Goal: Task Accomplishment & Management: Manage account settings

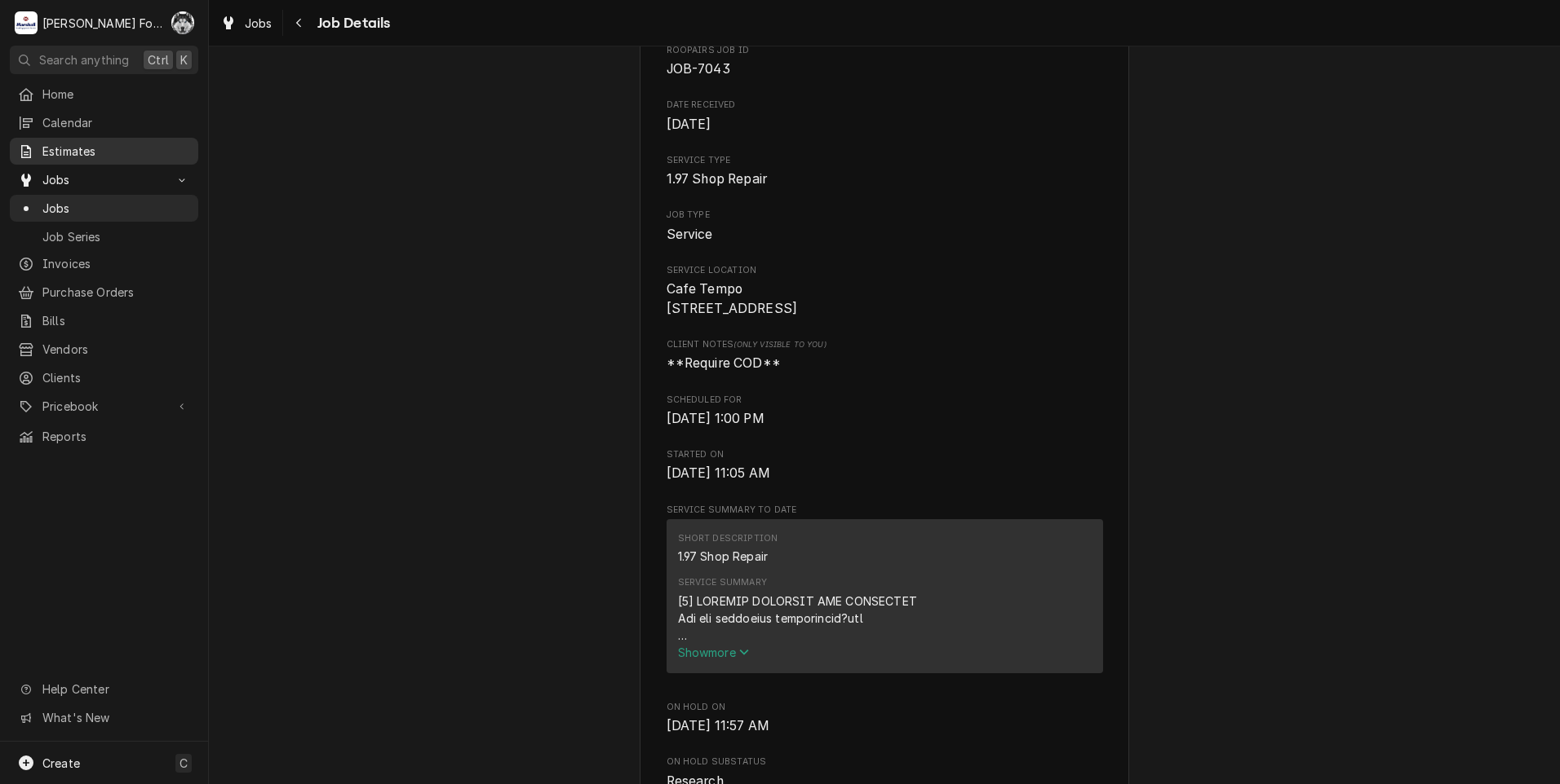
scroll to position [136, 0]
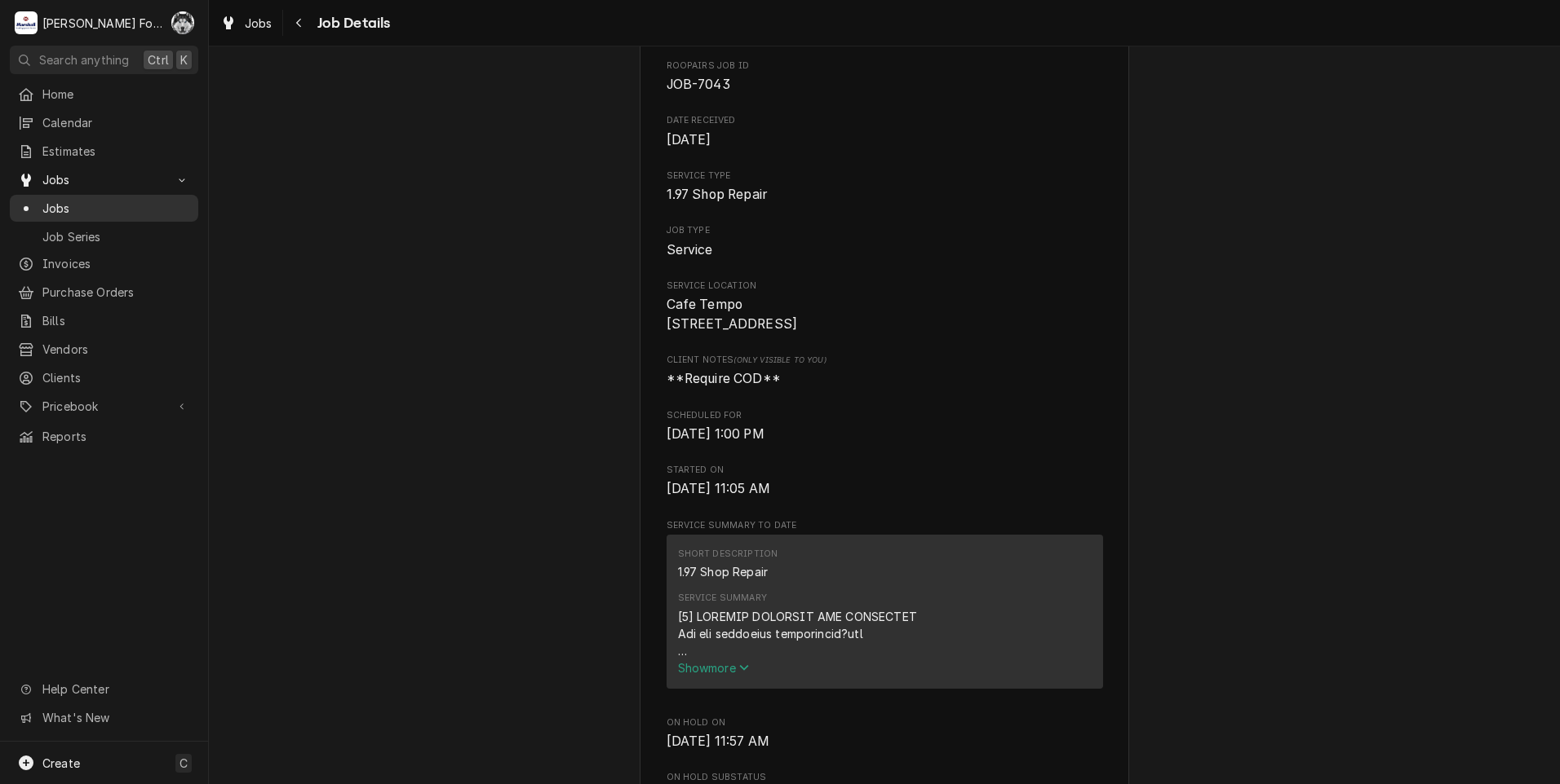
click at [60, 204] on span "Jobs" at bounding box center [116, 208] width 148 height 17
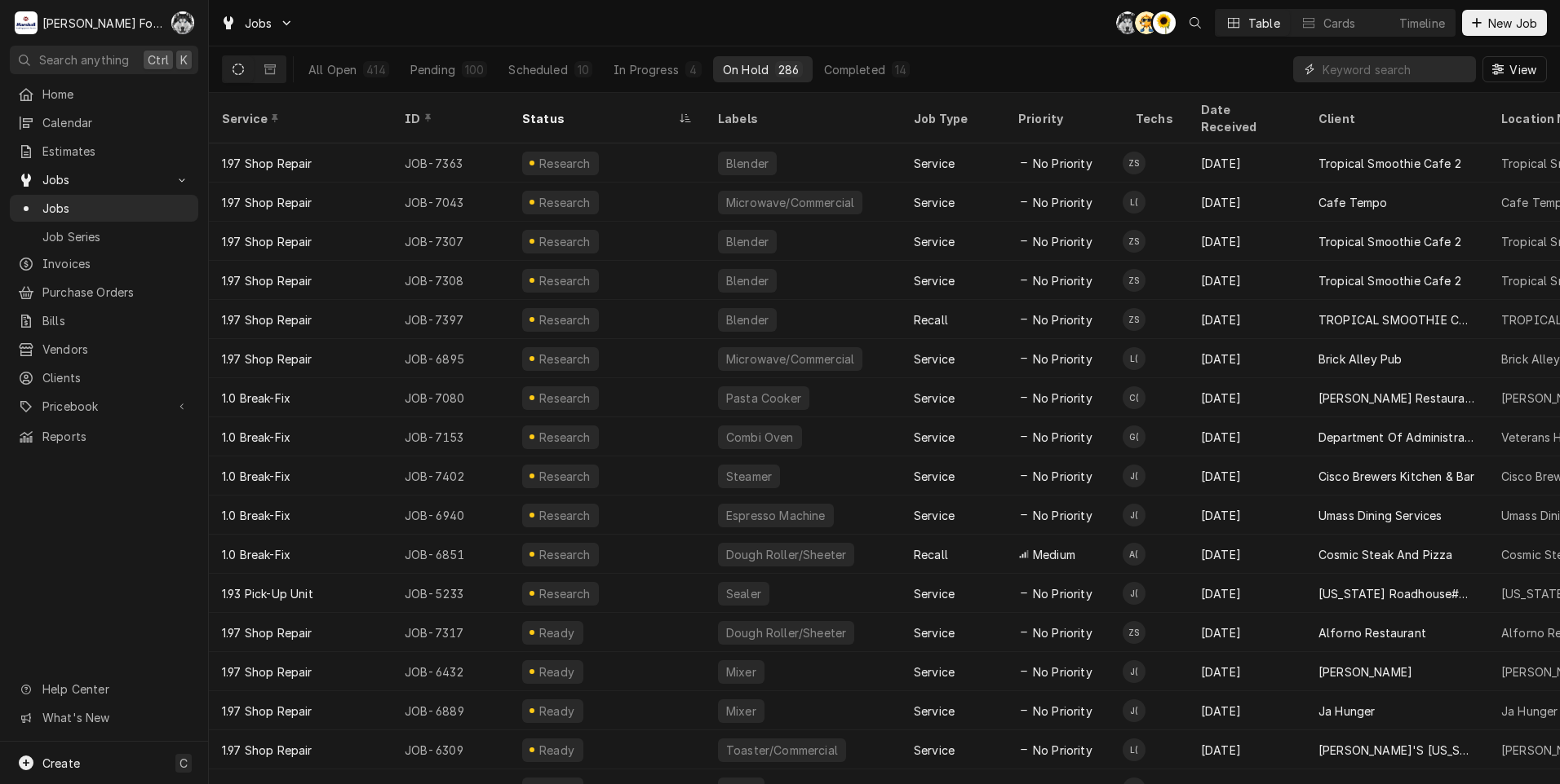
click at [1364, 61] on input "Dynamic Content Wrapper" at bounding box center [1395, 70] width 145 height 27
type input "7080"
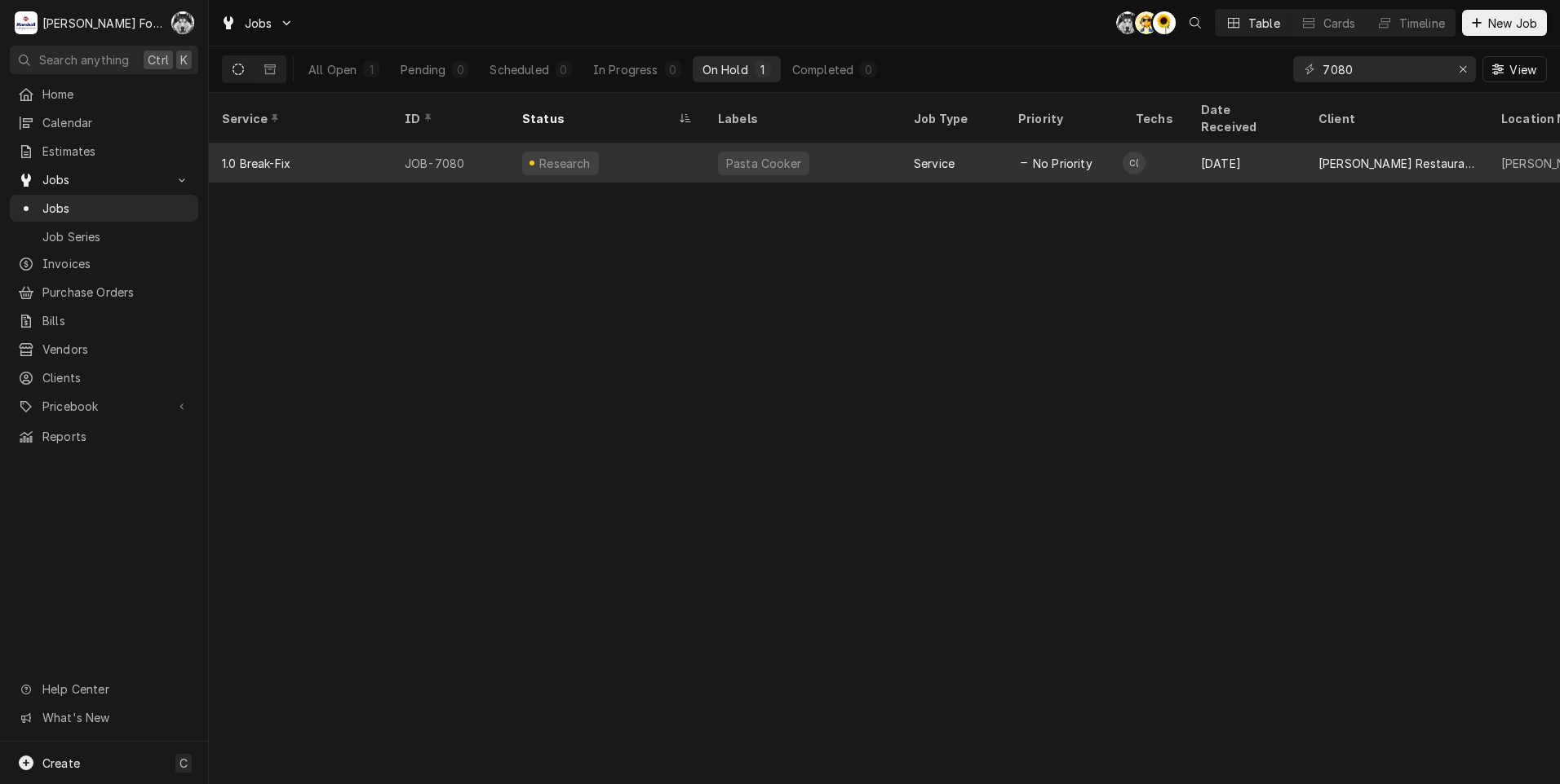
click at [1104, 143] on div "No Priority" at bounding box center [1064, 163] width 118 height 39
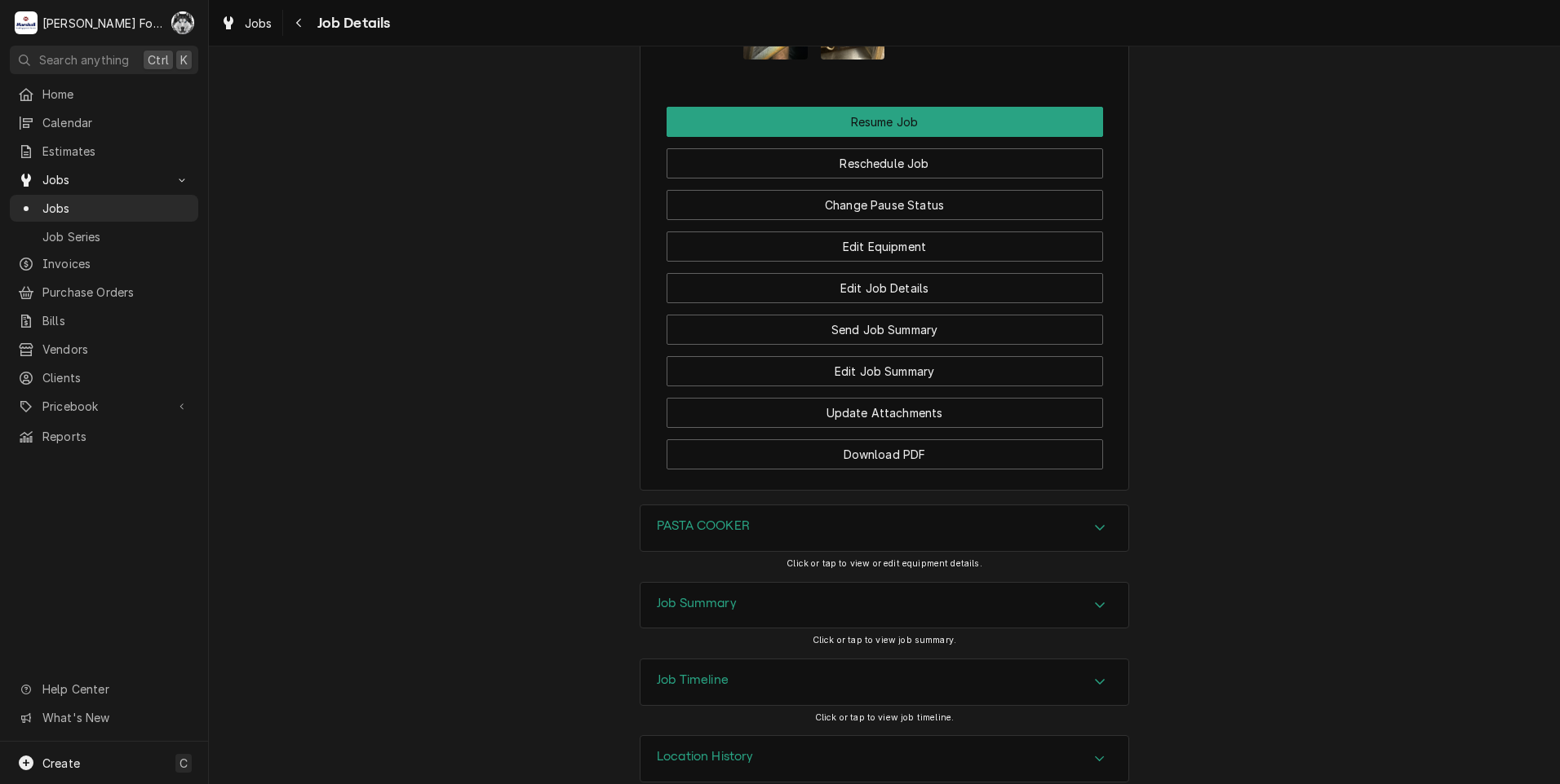
scroll to position [2154, 0]
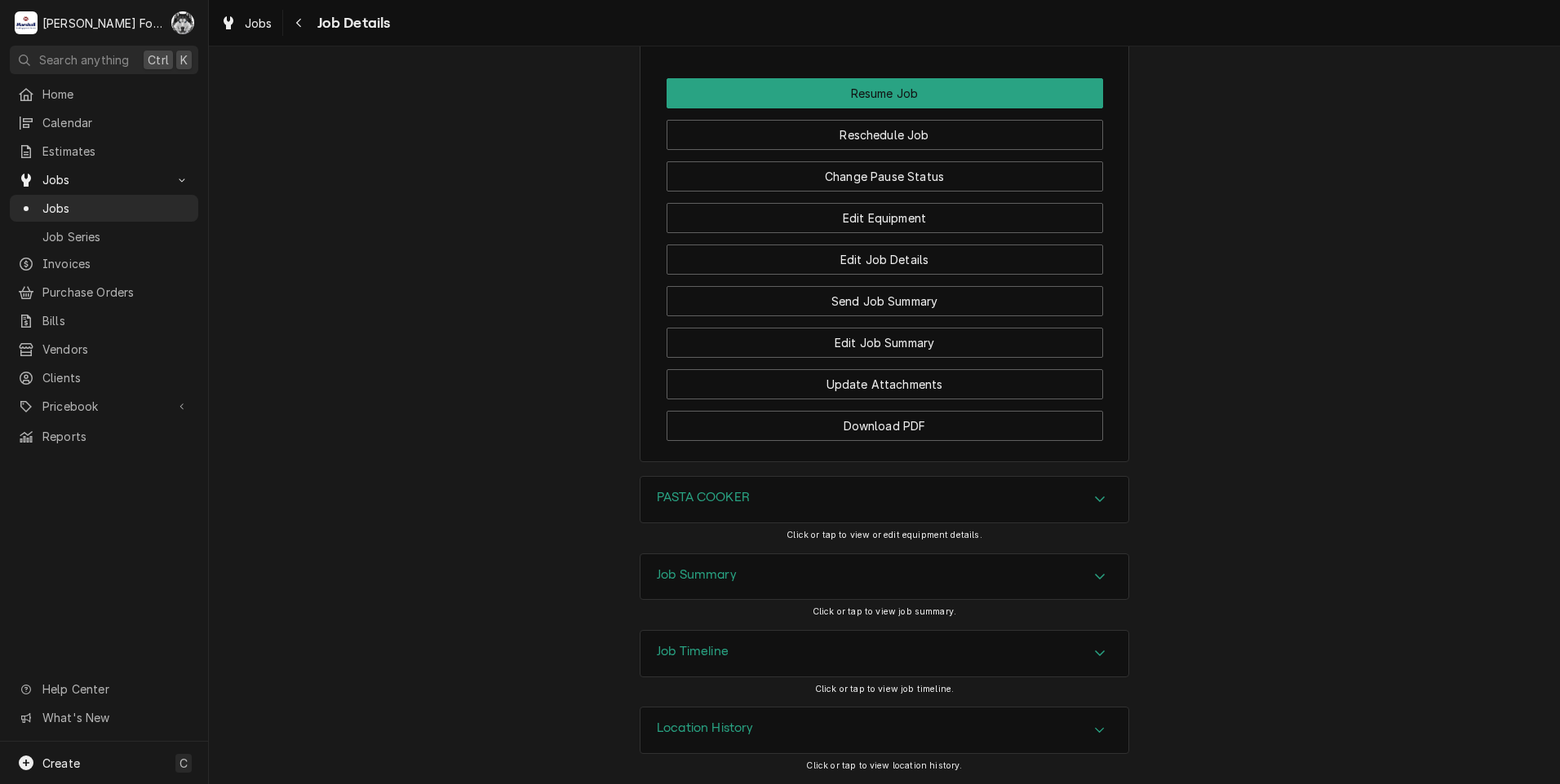
click at [714, 576] on h3 "Job Summary" at bounding box center [697, 575] width 80 height 16
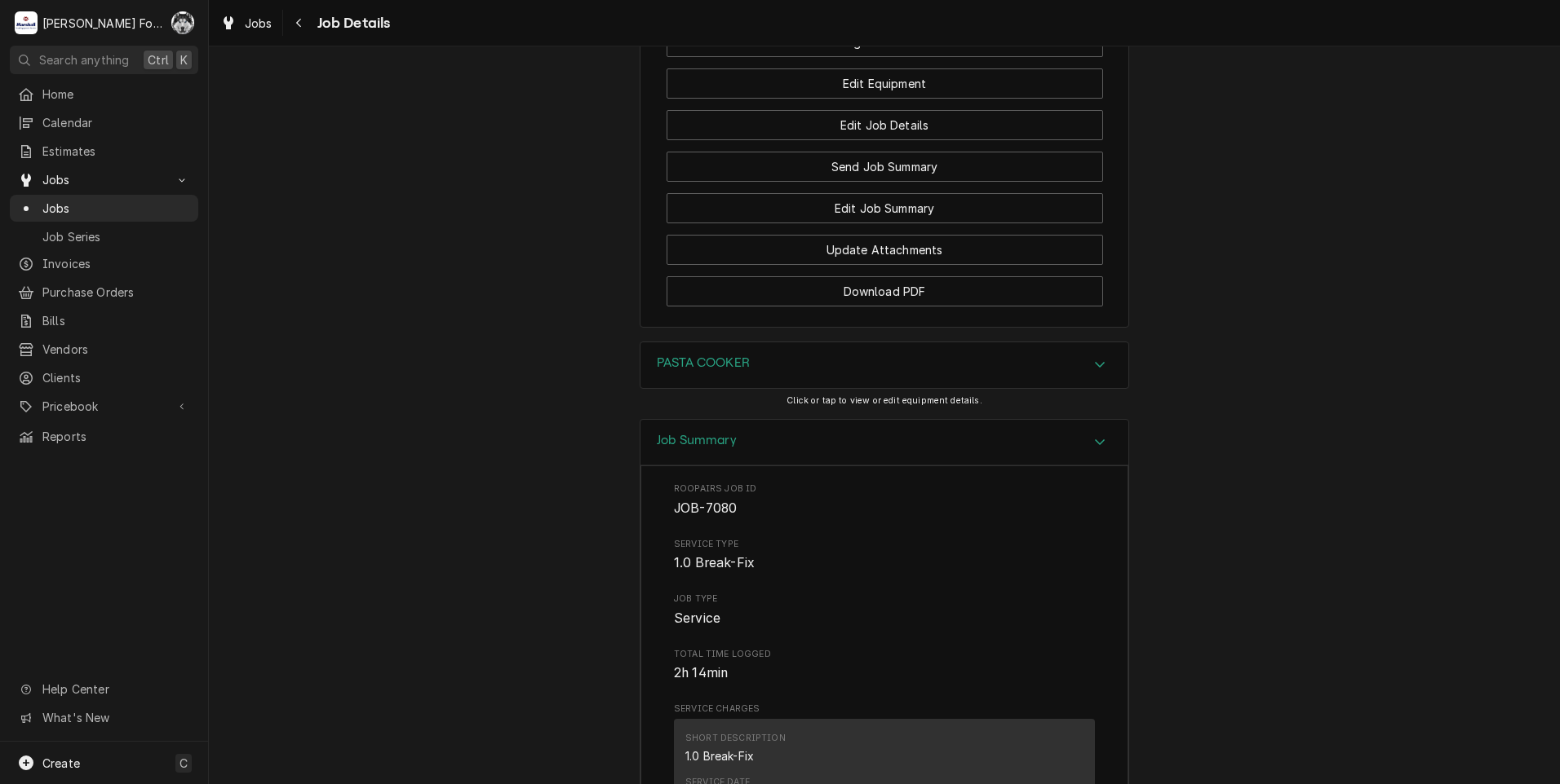
scroll to position [1700, 0]
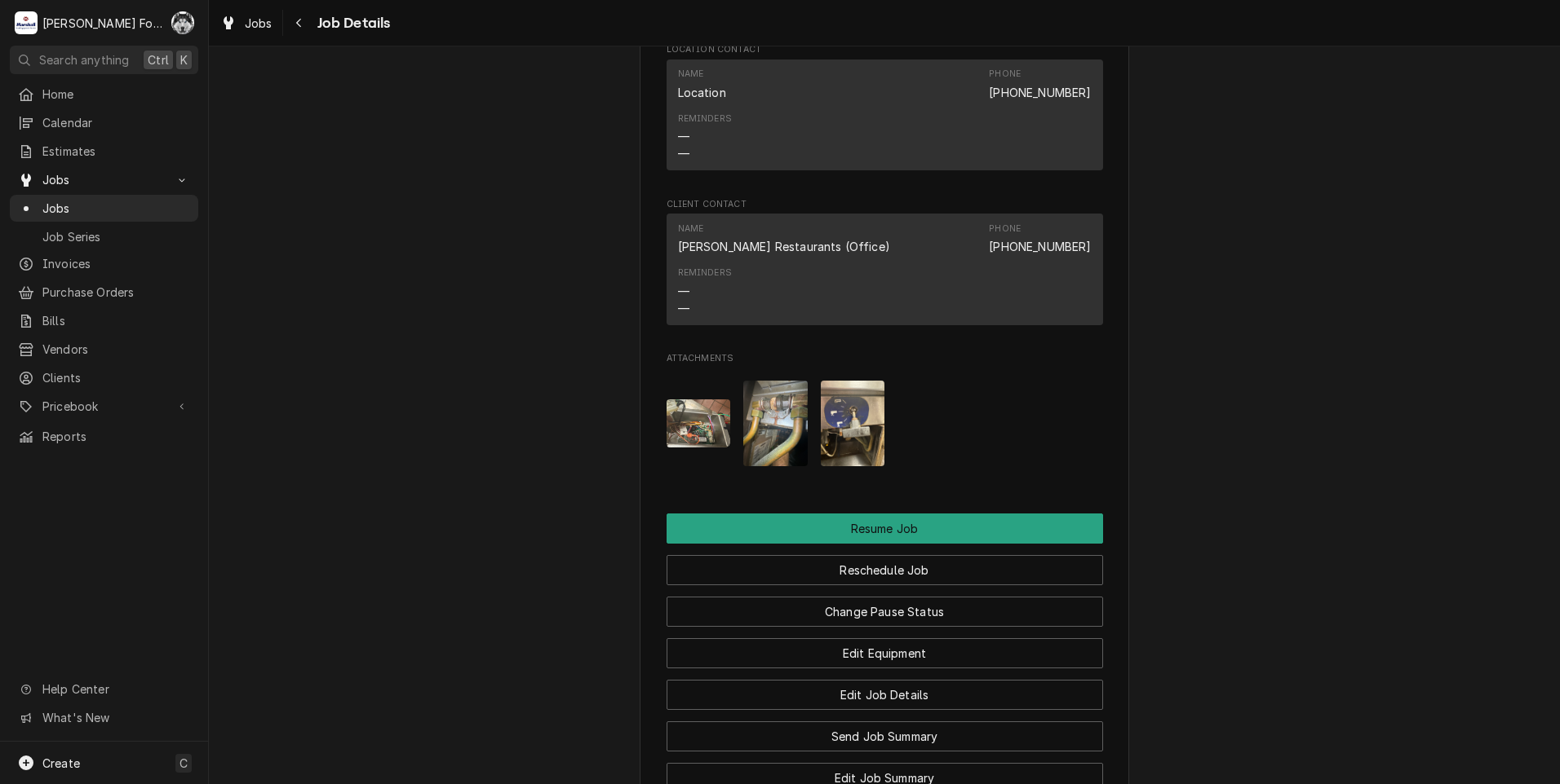
click at [857, 439] on img "Attachments" at bounding box center [853, 423] width 65 height 86
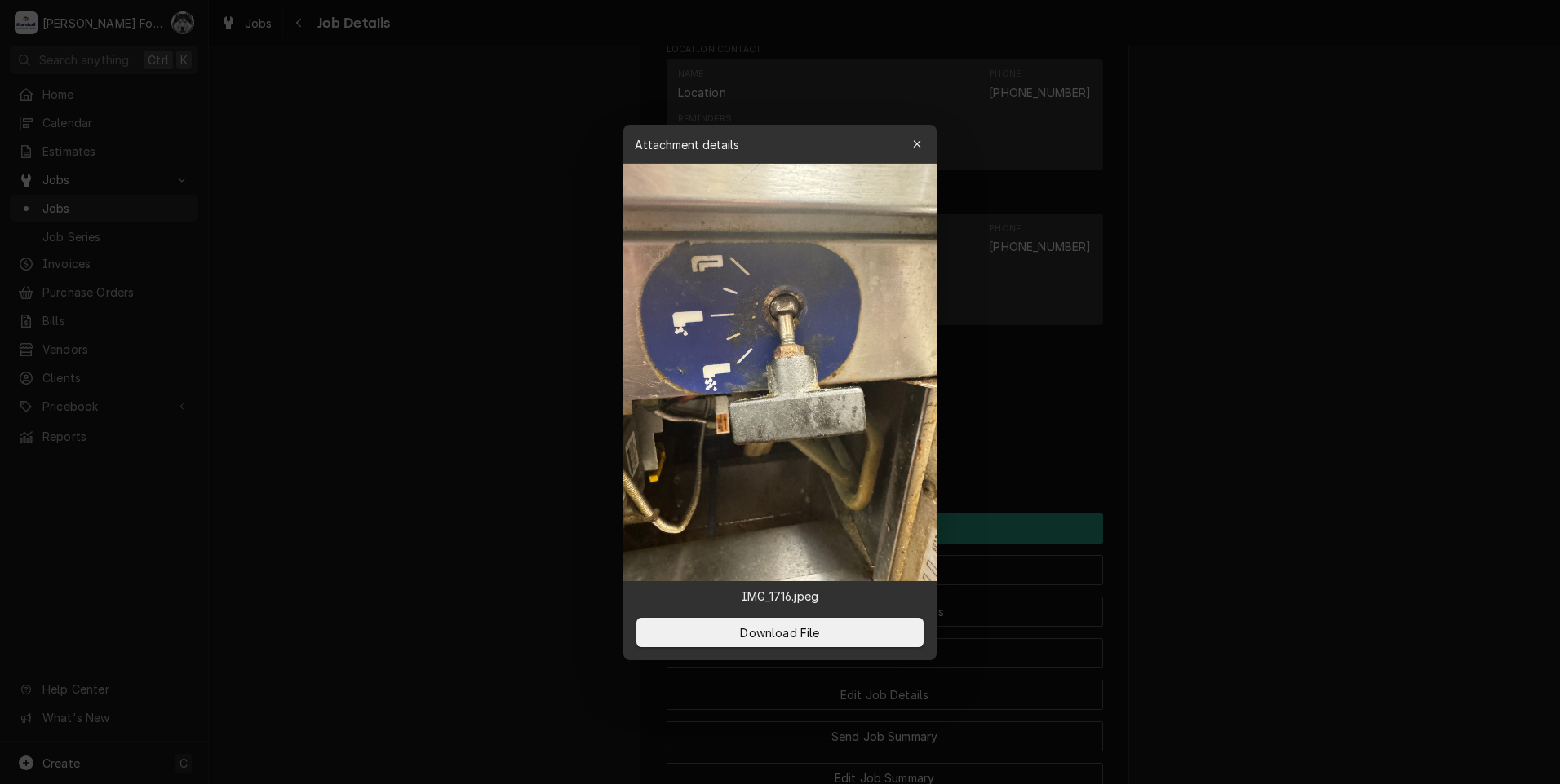
click at [1266, 425] on div at bounding box center [780, 392] width 1560 height 784
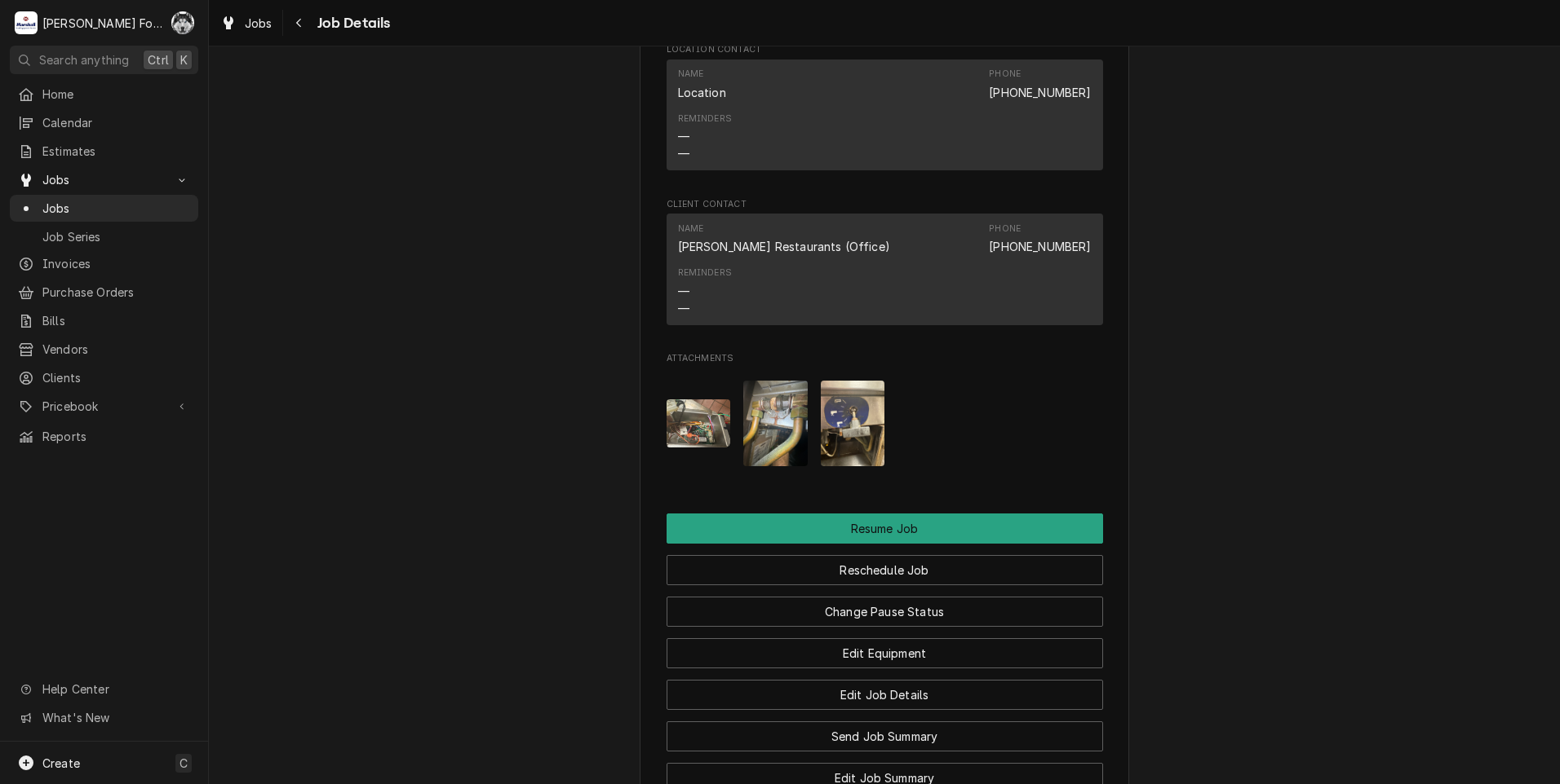
click at [769, 462] on img "Attachments" at bounding box center [775, 423] width 65 height 86
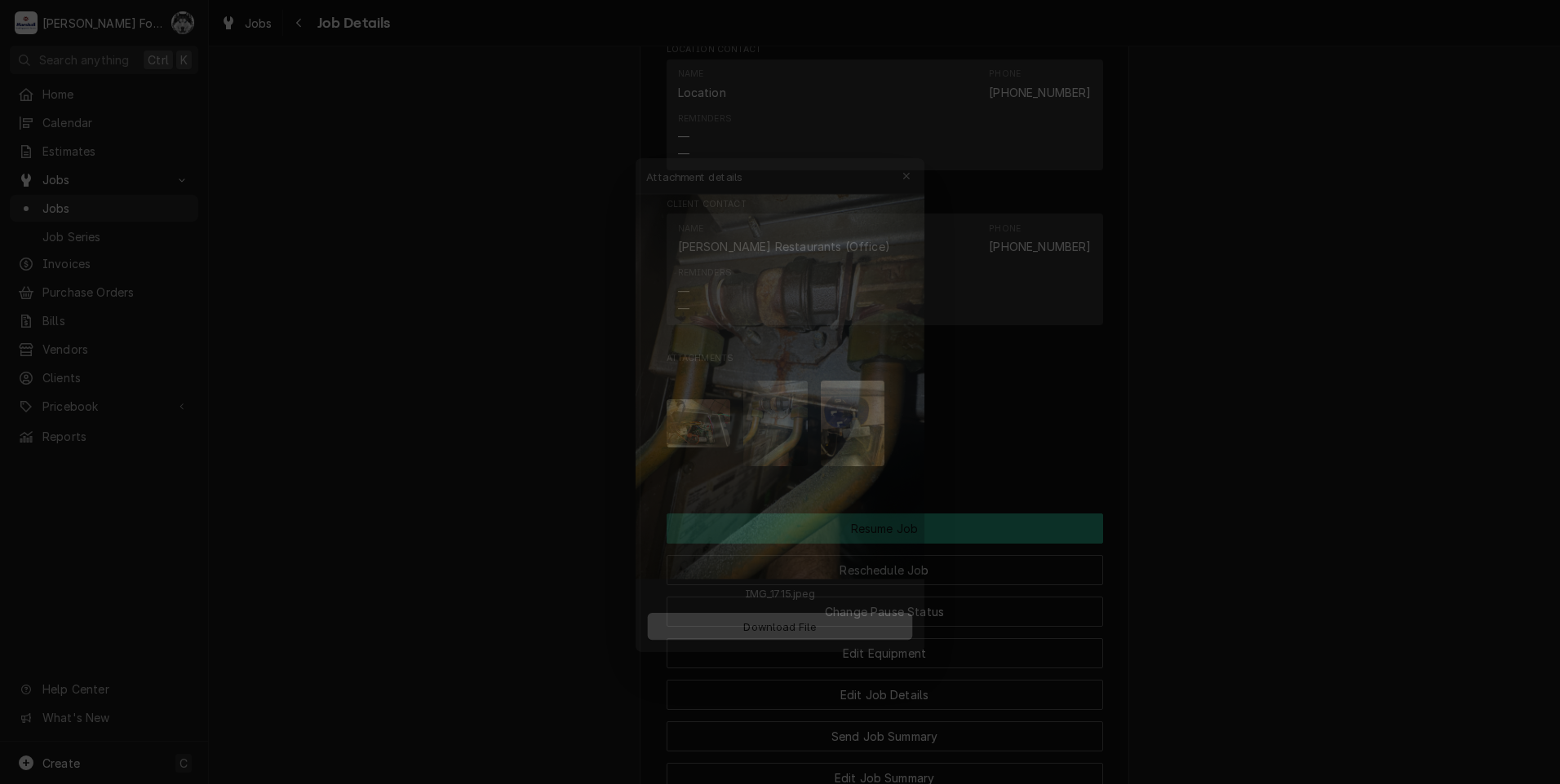
click at [1518, 296] on div at bounding box center [780, 392] width 1560 height 784
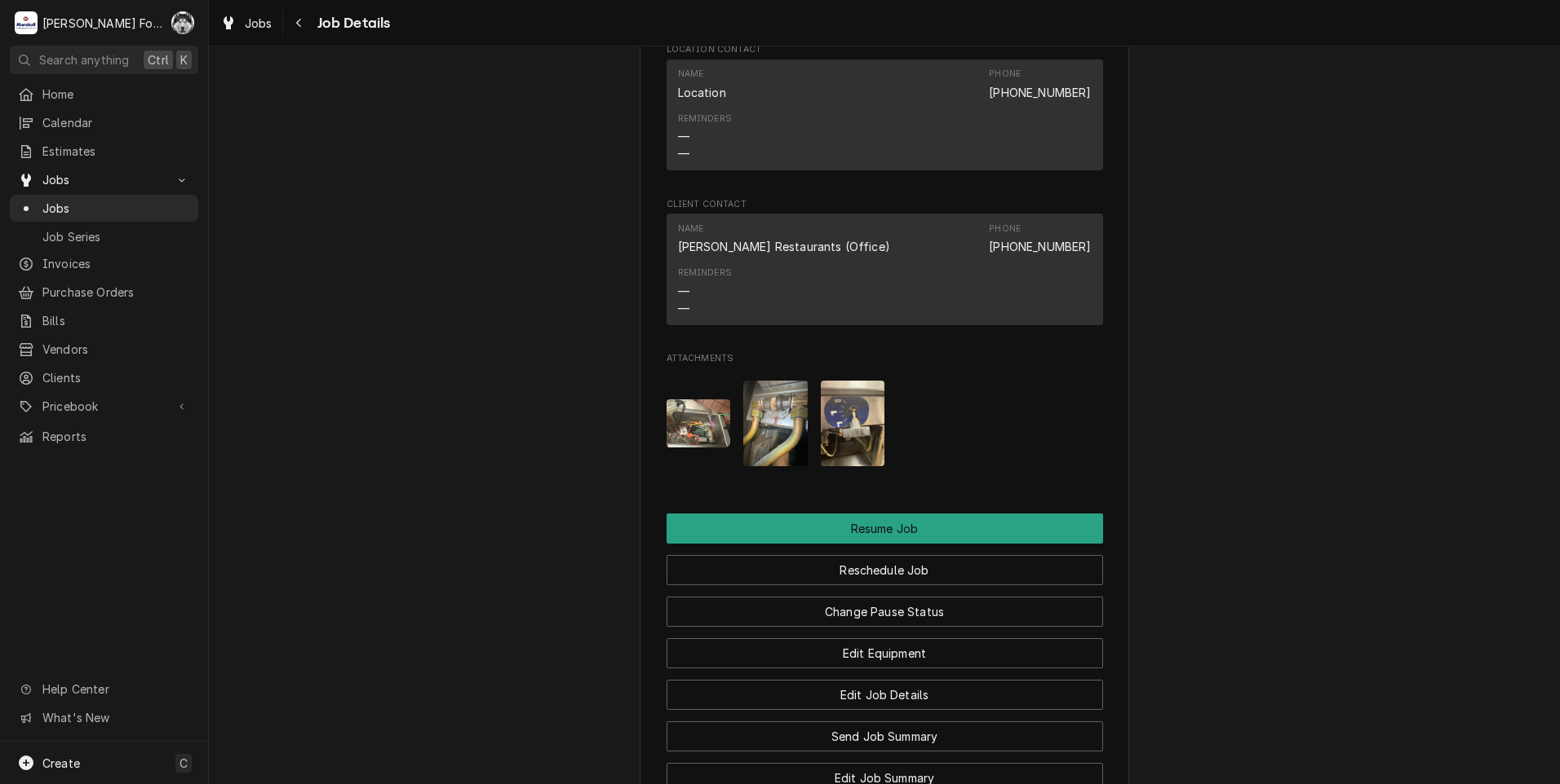
click at [698, 443] on img "Attachments" at bounding box center [699, 423] width 65 height 48
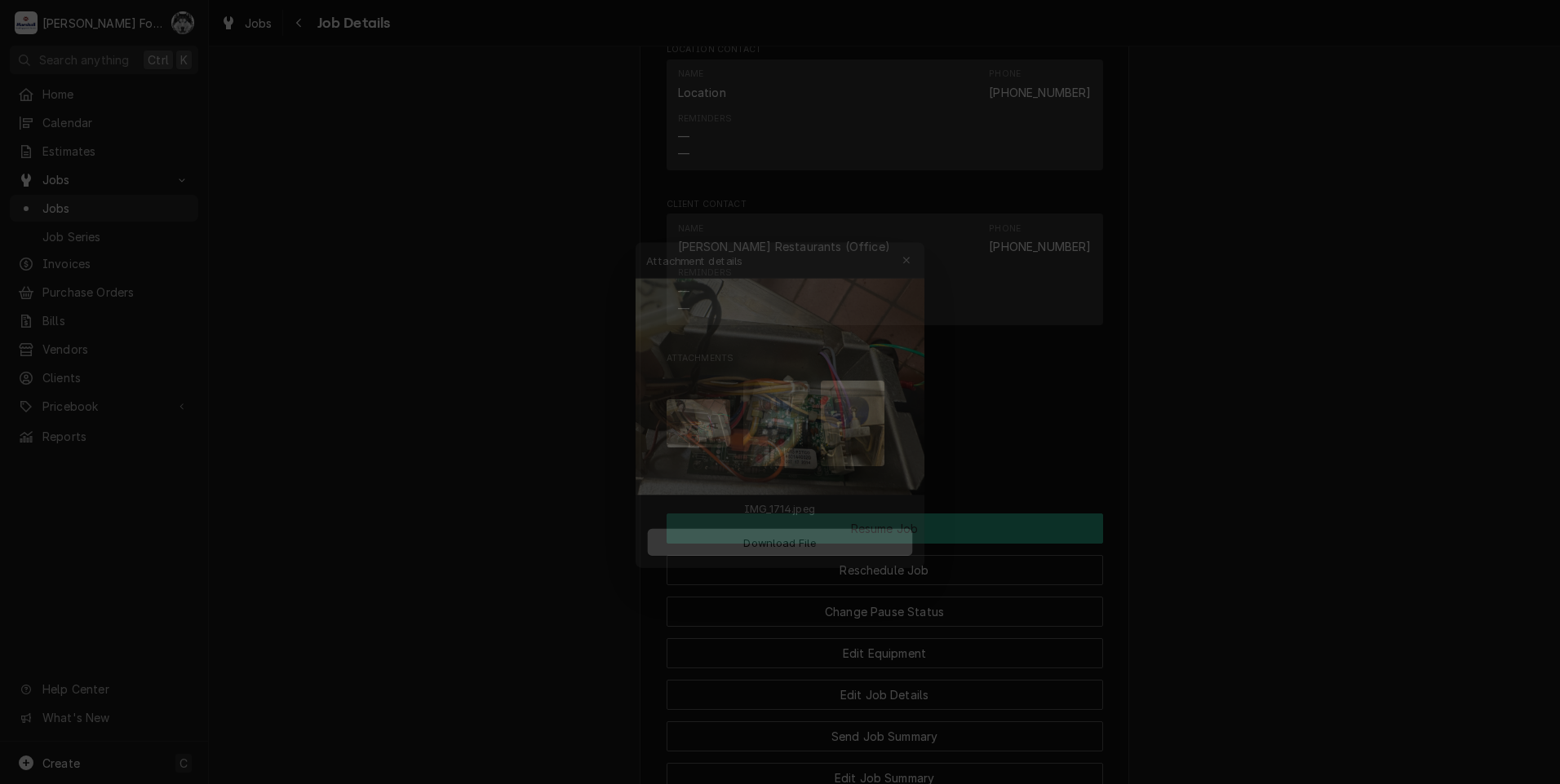
click at [1198, 428] on div at bounding box center [780, 392] width 1560 height 784
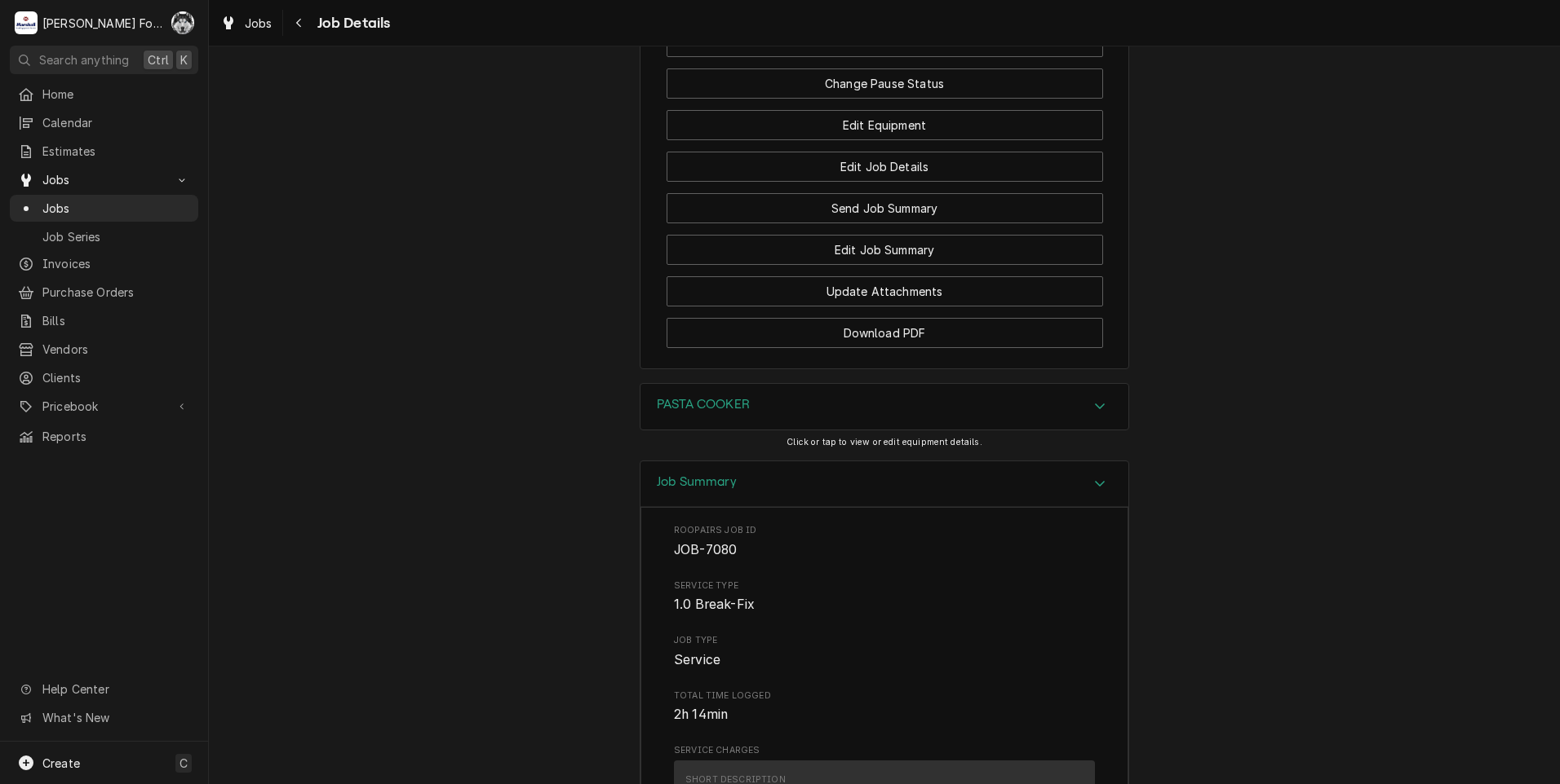
scroll to position [2243, 0]
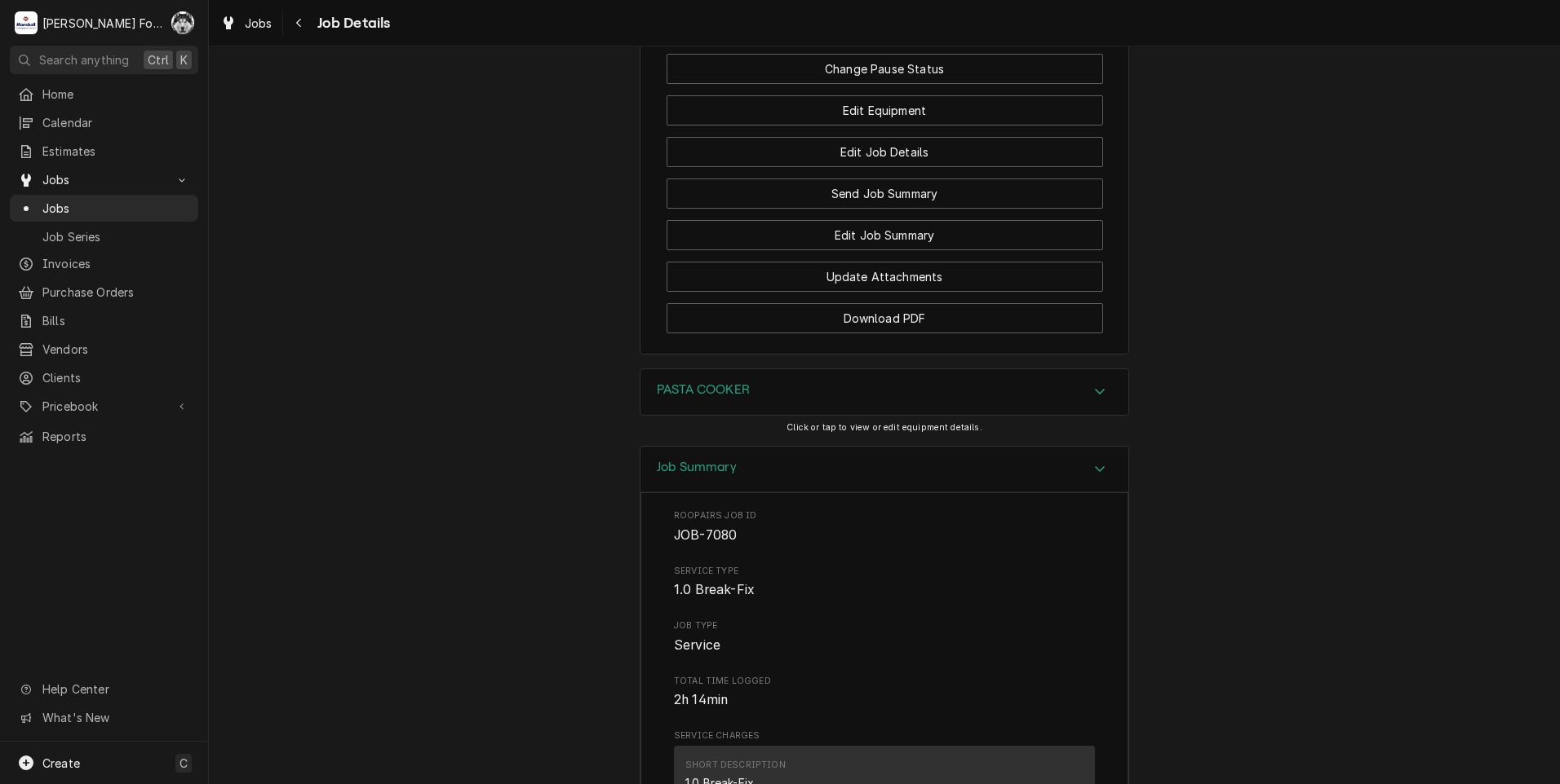
click at [795, 415] on div "PASTA COOKER" at bounding box center [884, 392] width 488 height 46
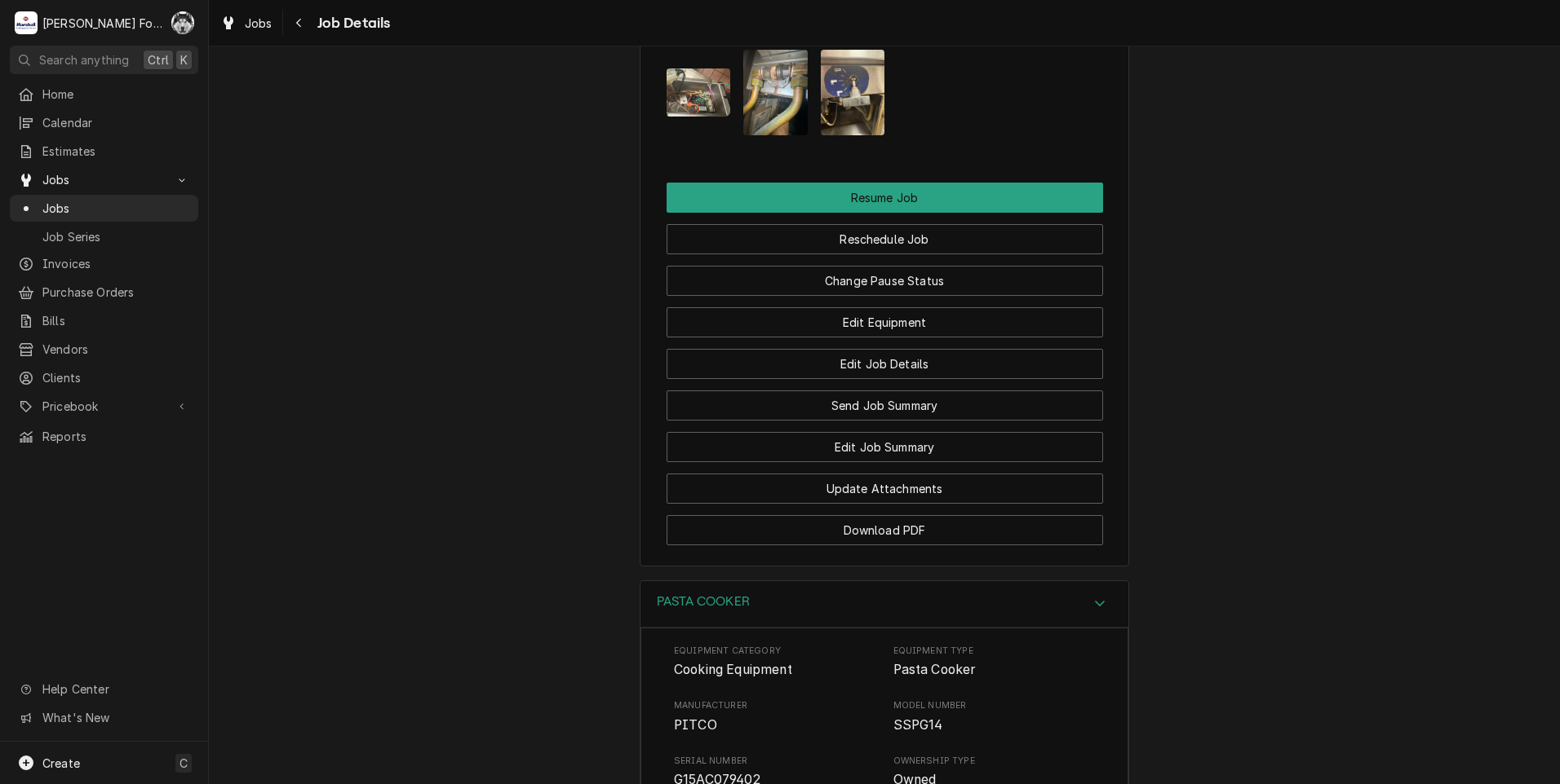
scroll to position [1972, 0]
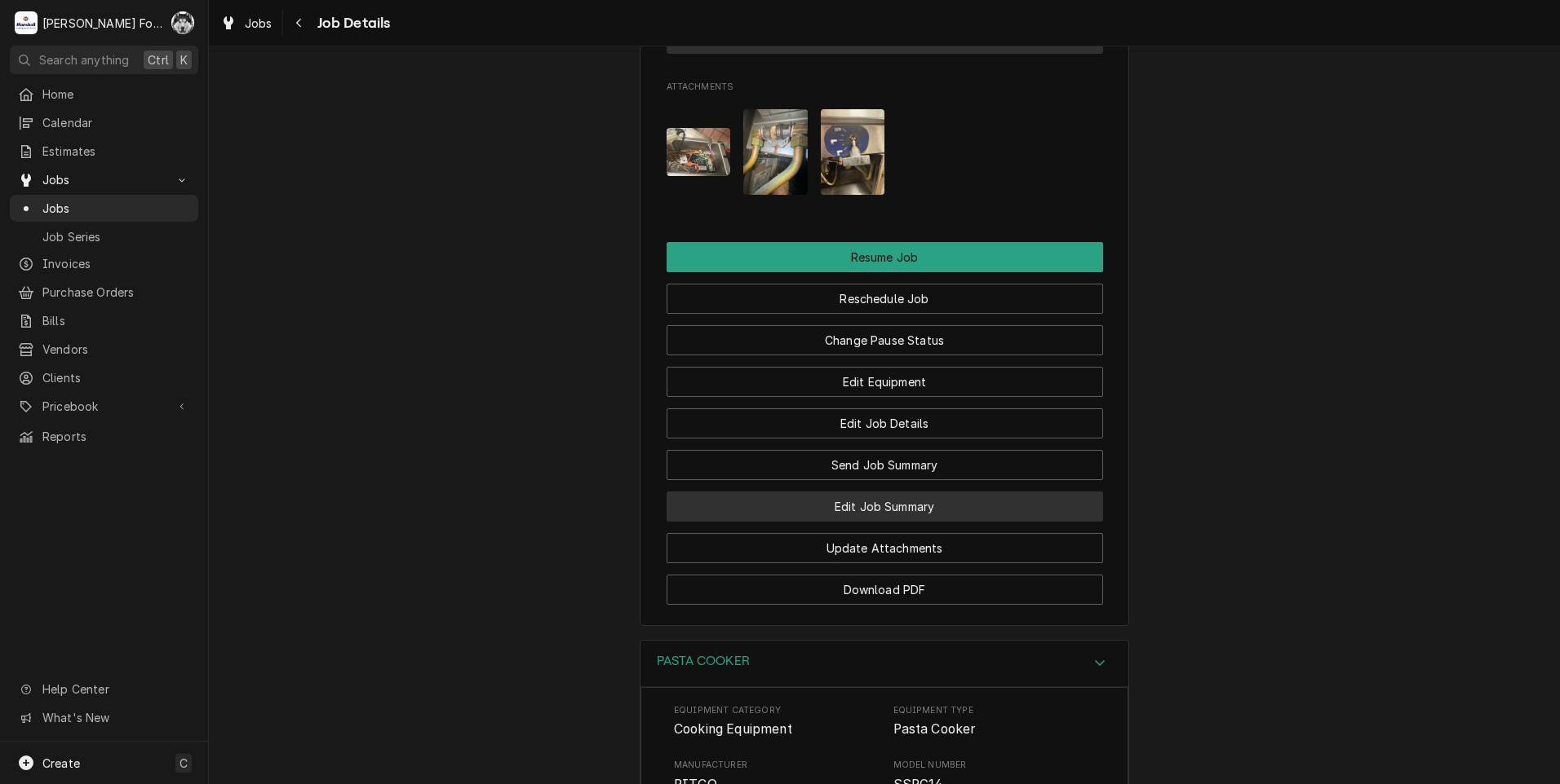
click at [842, 521] on button "Edit Job Summary" at bounding box center [885, 506] width 437 height 30
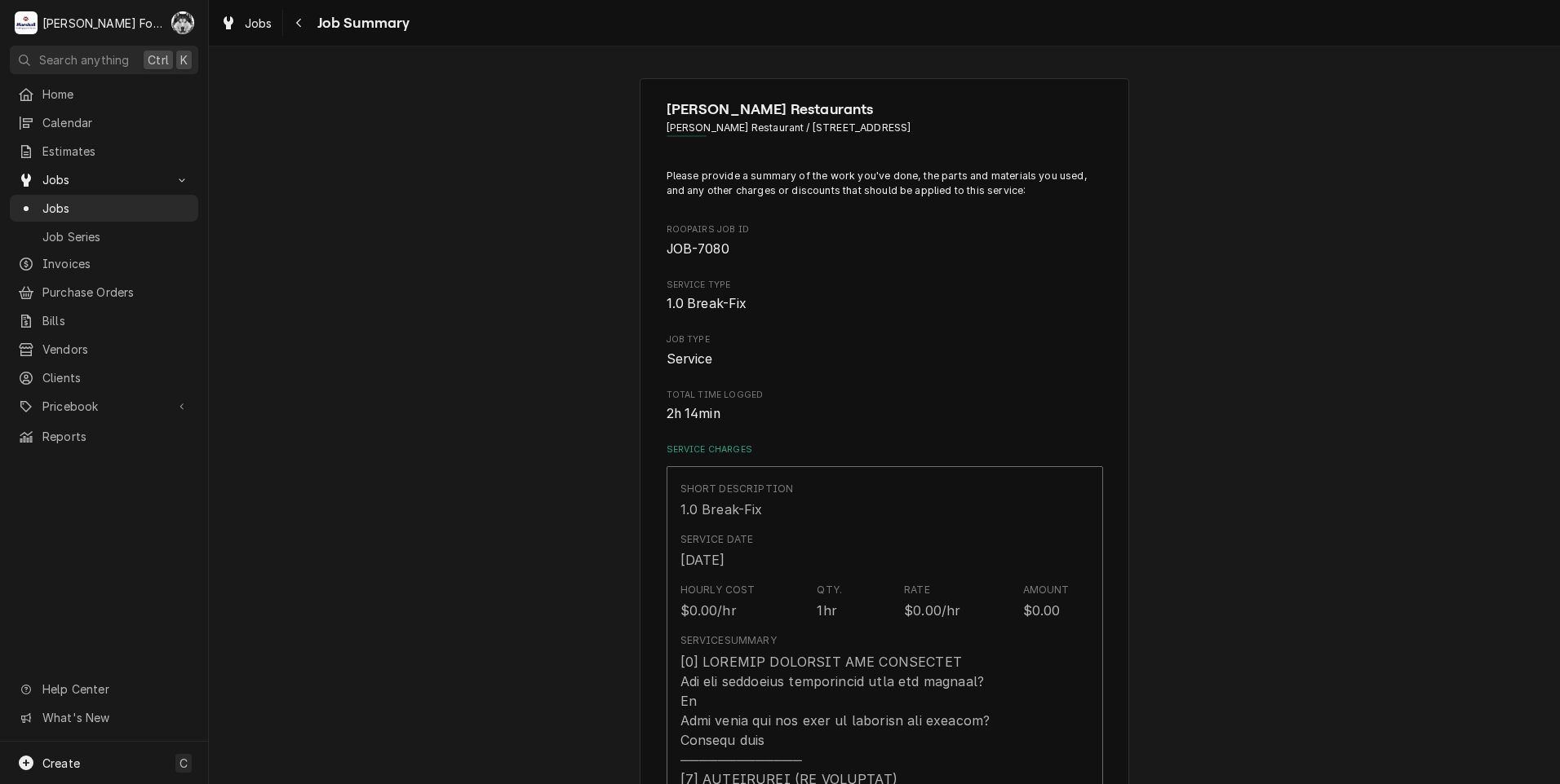
type textarea "x"
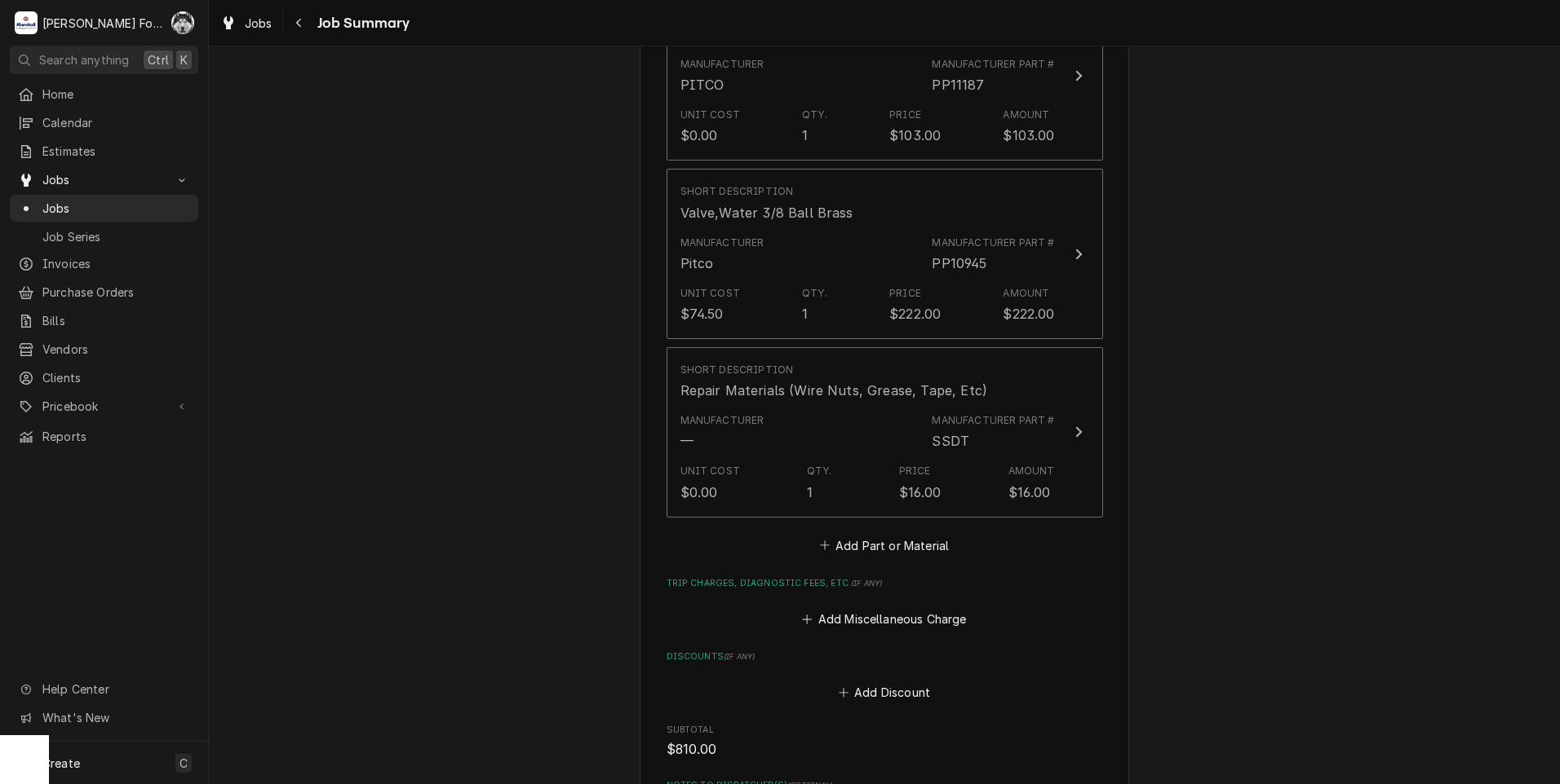
scroll to position [1902, 0]
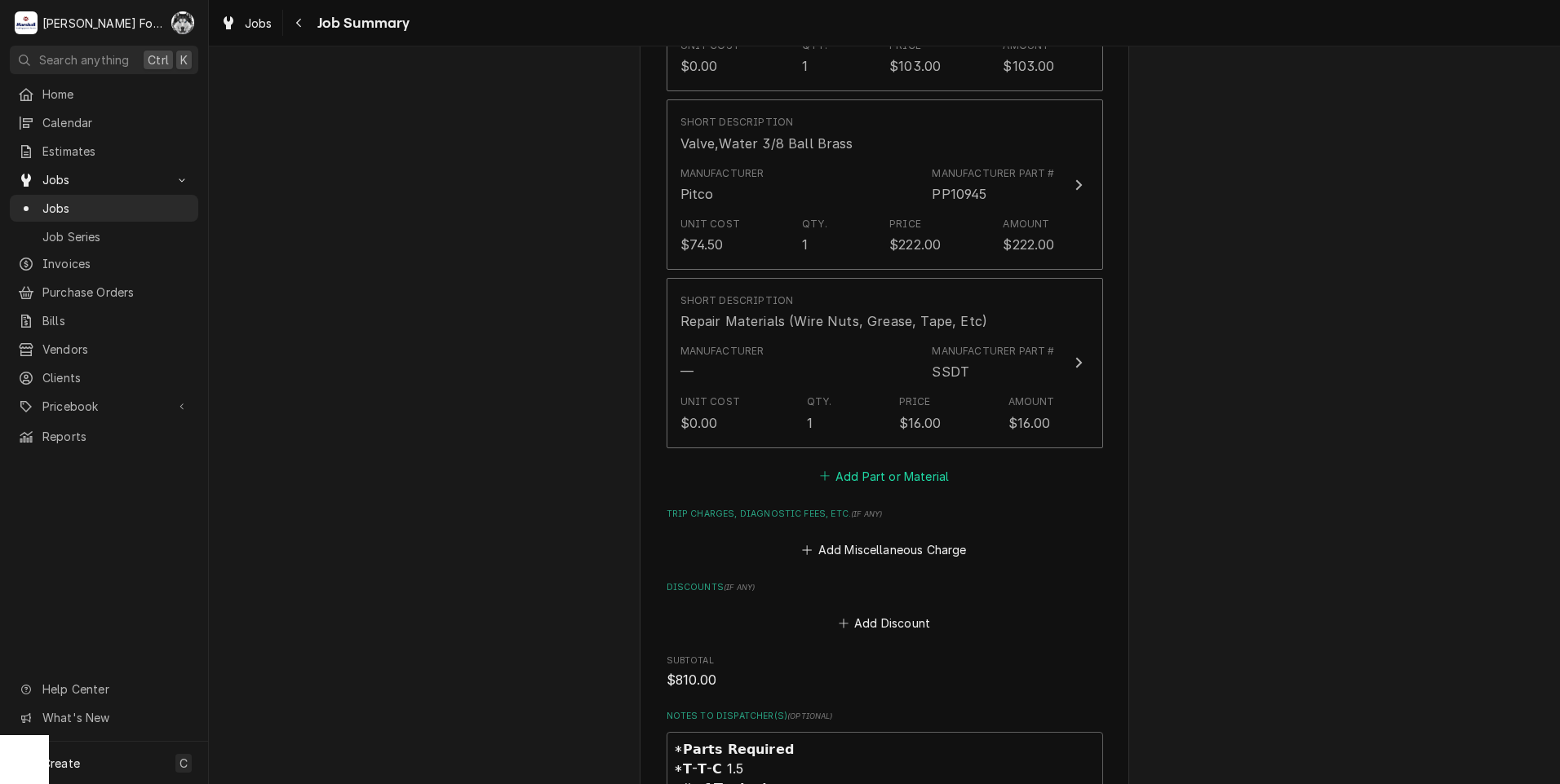
click at [853, 465] on button "Add Part or Material" at bounding box center [883, 476] width 134 height 23
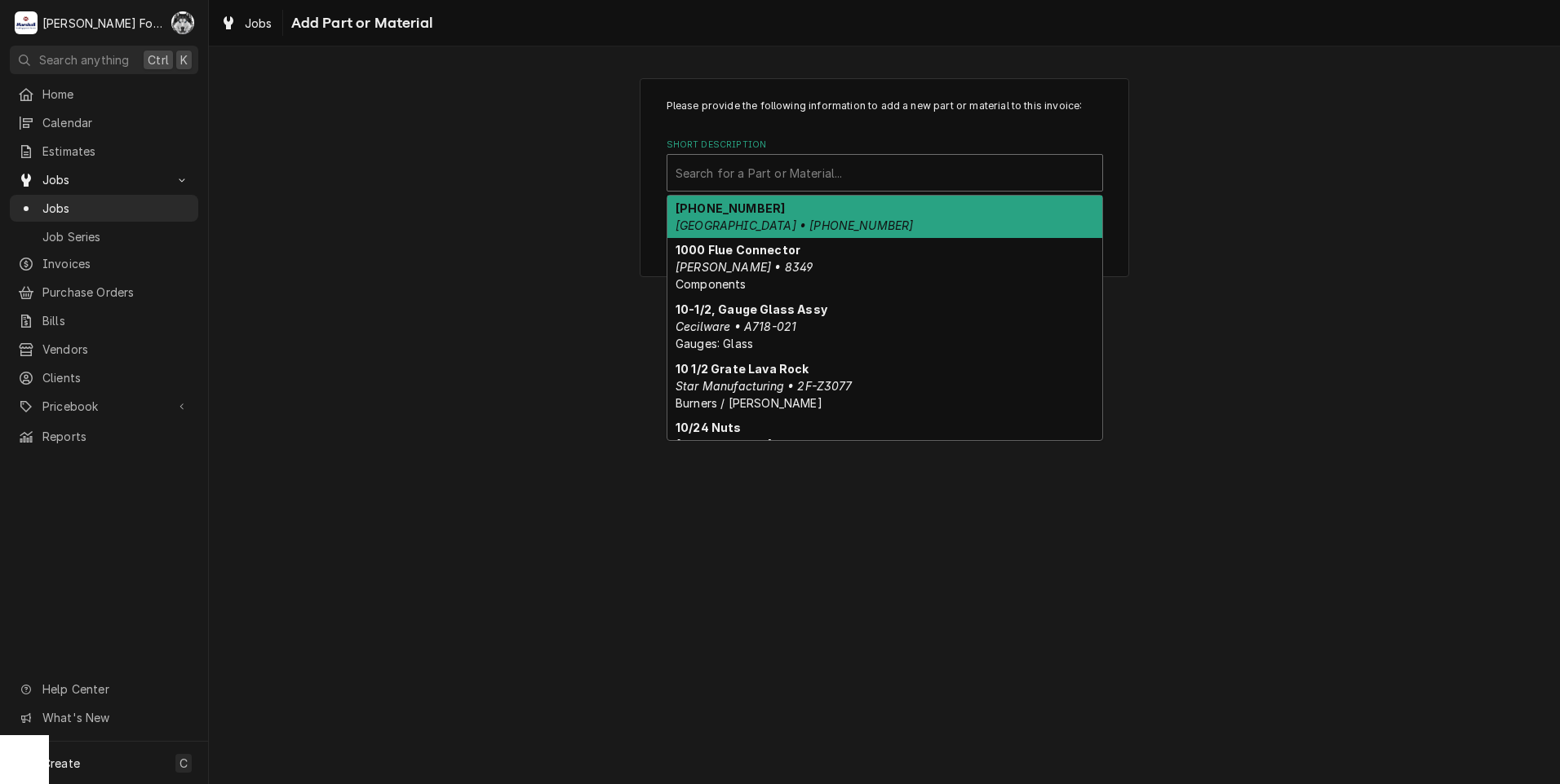
click at [860, 167] on div "Short Description" at bounding box center [884, 172] width 418 height 29
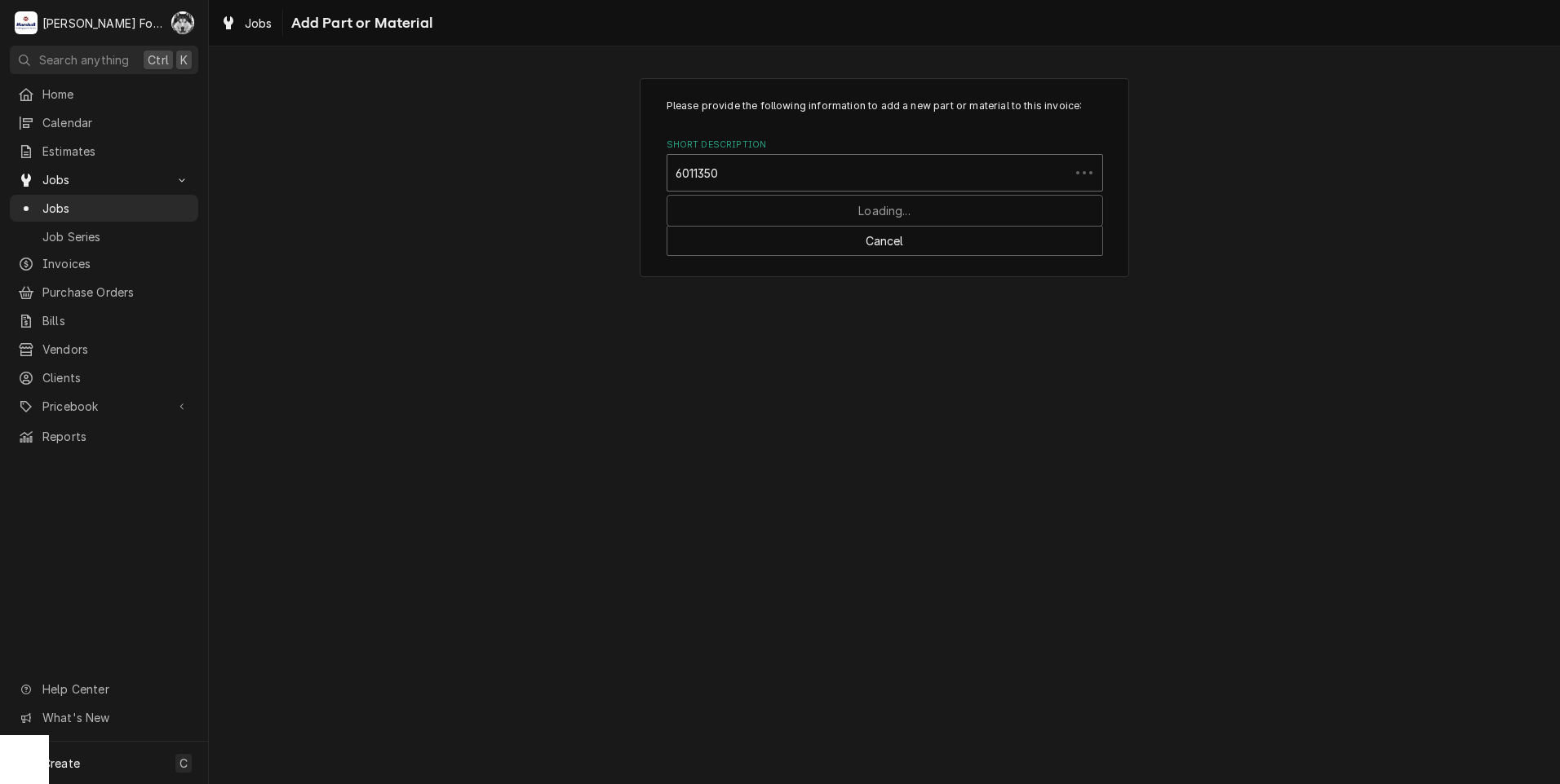
type input "60113501"
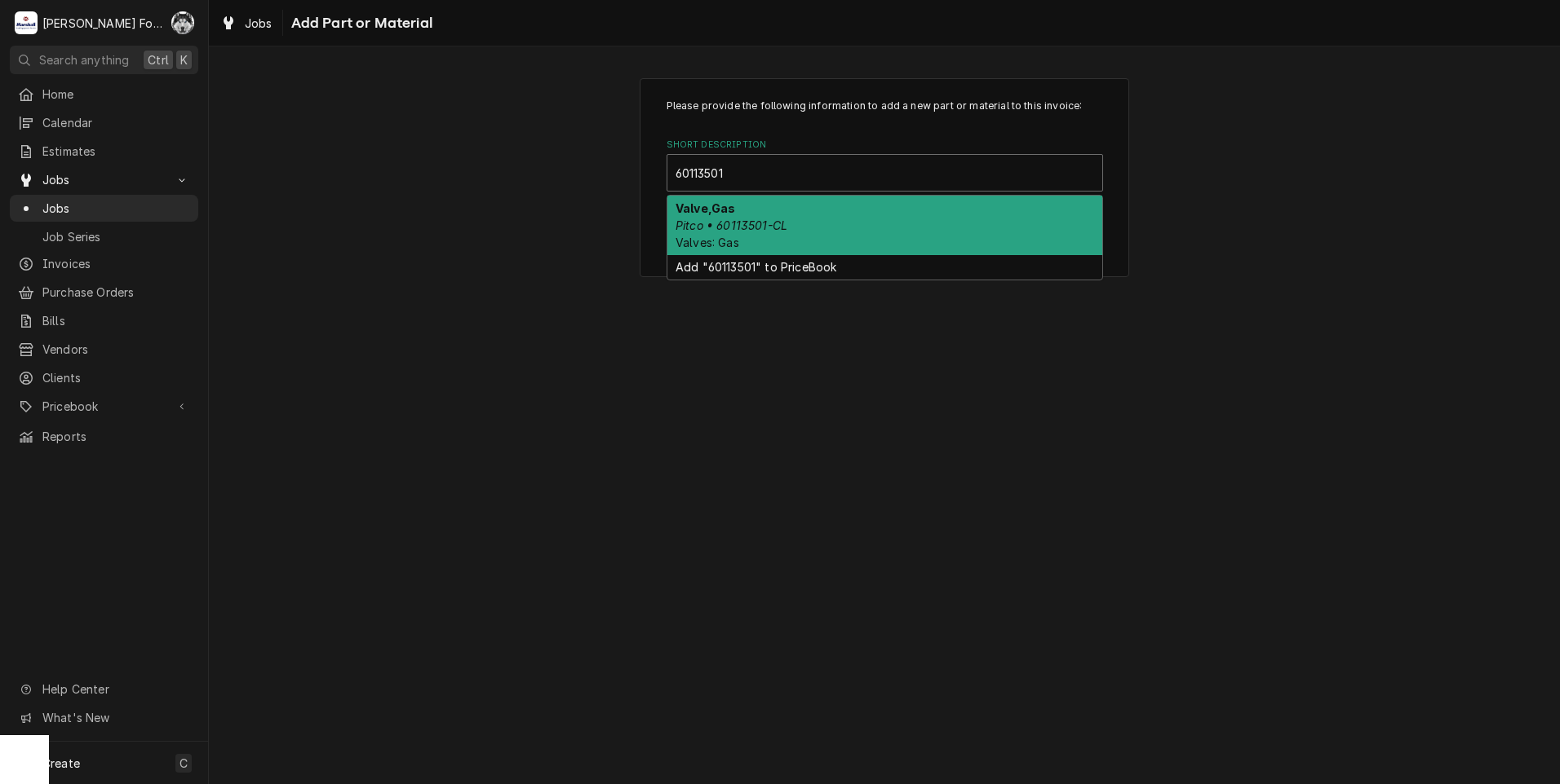
drag, startPoint x: 796, startPoint y: 222, endPoint x: 811, endPoint y: 224, distance: 15.1
click at [803, 226] on div "Valve,Gas Pitco • 60113501-CL Valves: Gas" at bounding box center [885, 225] width 435 height 59
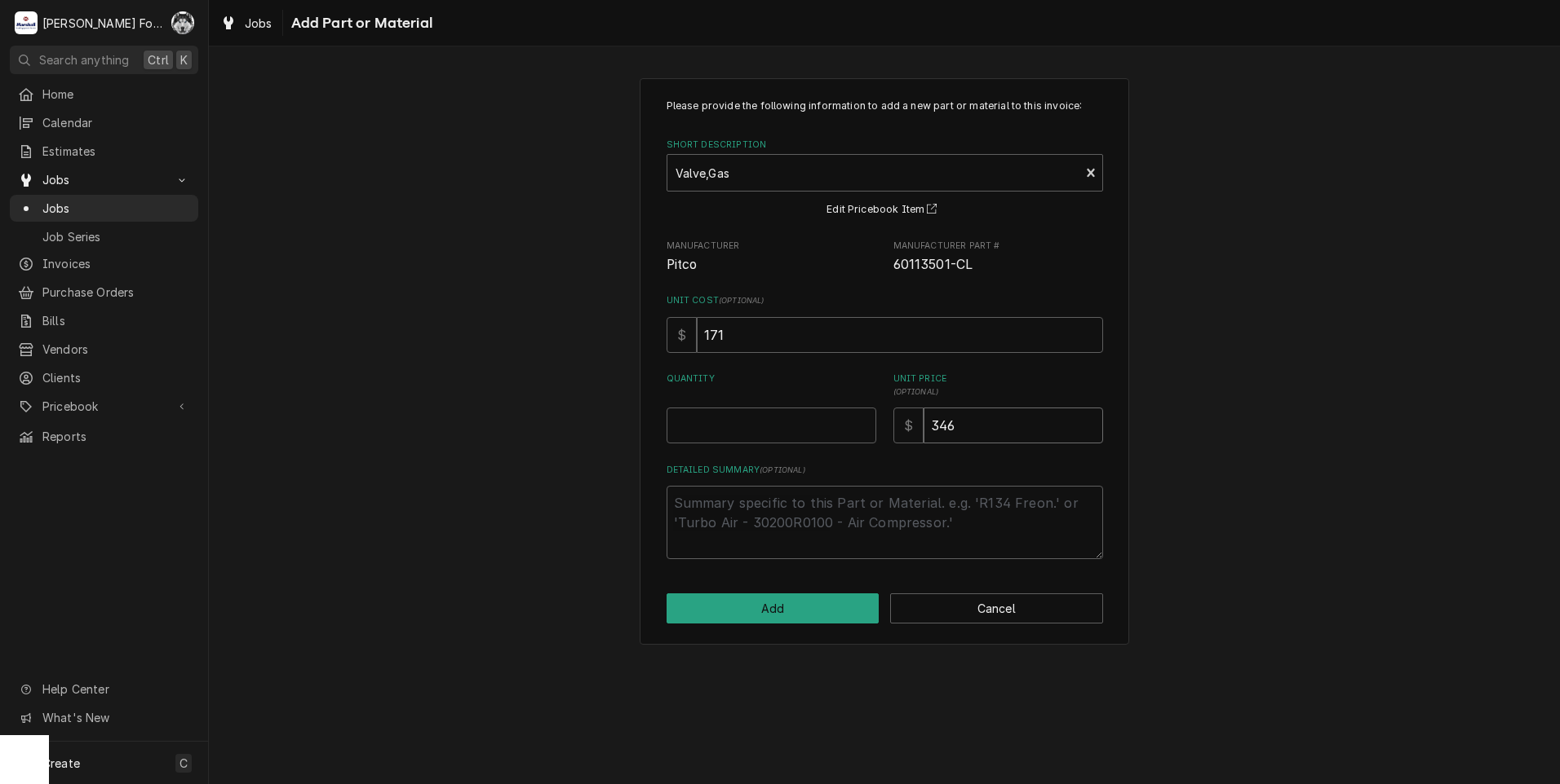
drag, startPoint x: 981, startPoint y: 435, endPoint x: 873, endPoint y: 448, distance: 108.8
click at [876, 448] on div "Please provide the following information to add a new part or material to this …" at bounding box center [885, 329] width 437 height 461
type textarea "x"
type input "2"
type textarea "x"
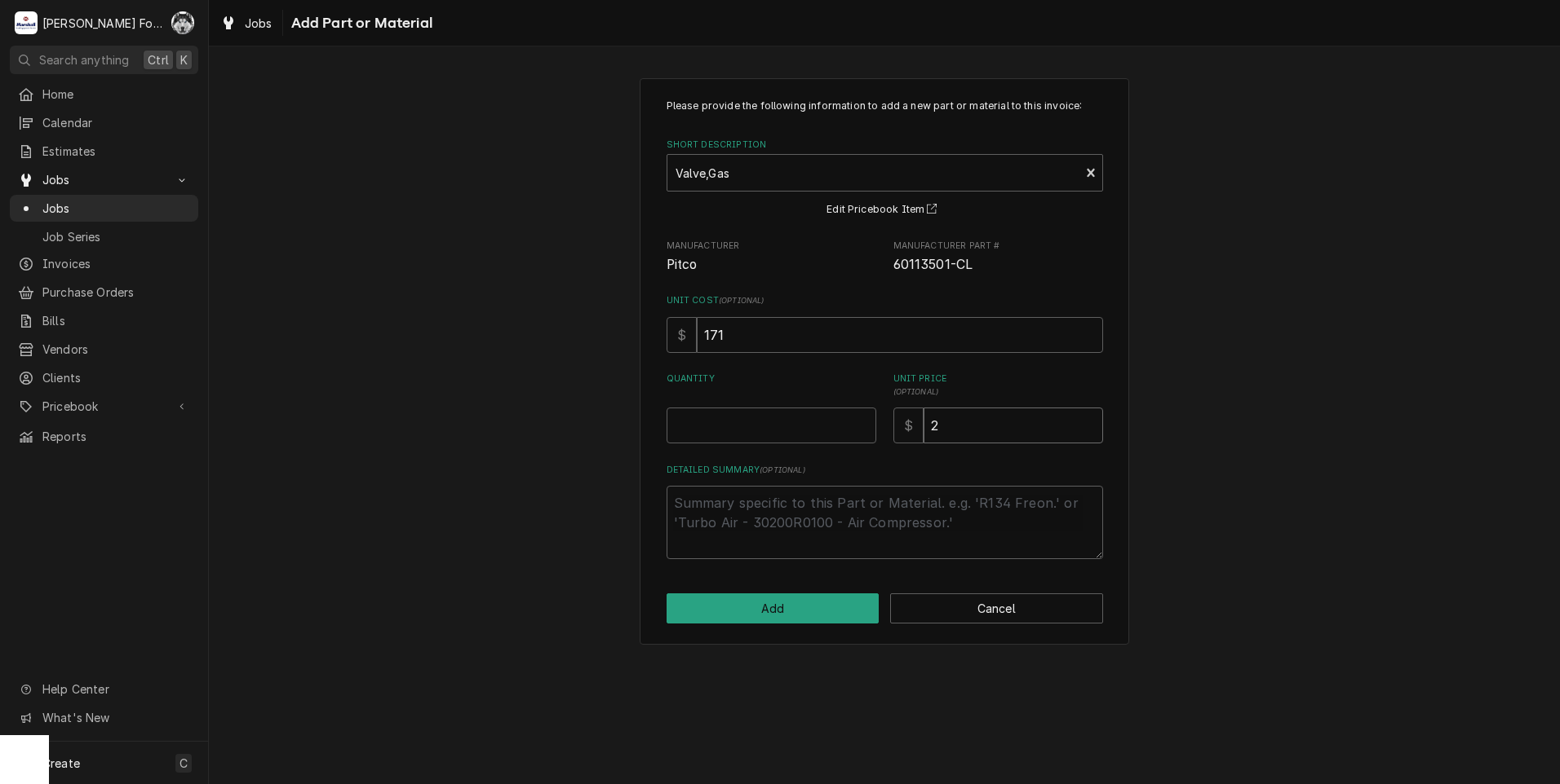
type input "25"
type textarea "x"
type input "252"
type textarea "x"
type input "0.5"
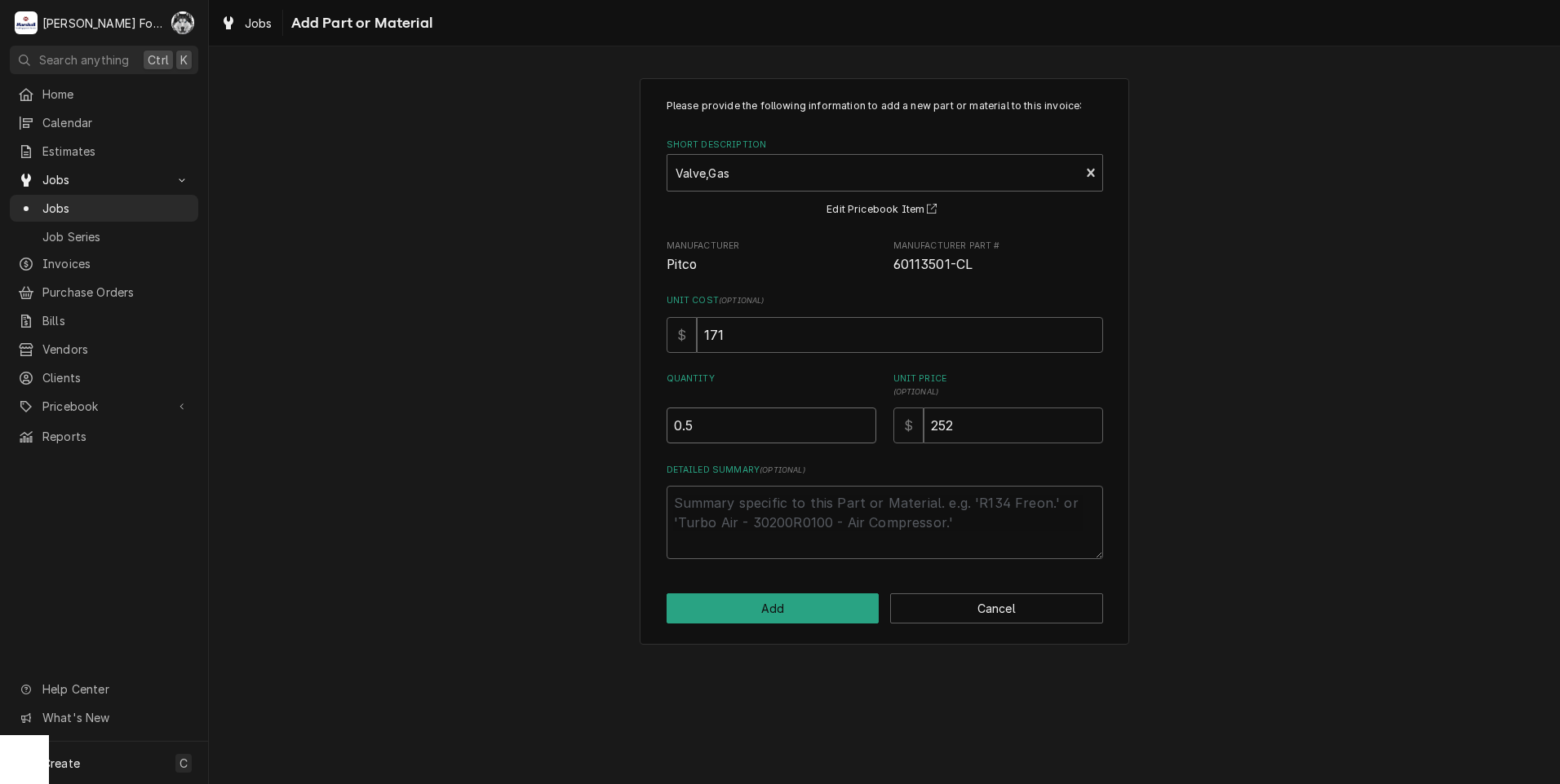
click at [865, 424] on input "0.5" at bounding box center [771, 425] width 210 height 36
type textarea "x"
type input "1"
click at [865, 424] on input "1" at bounding box center [771, 425] width 210 height 36
click at [769, 616] on button "Add" at bounding box center [773, 609] width 213 height 30
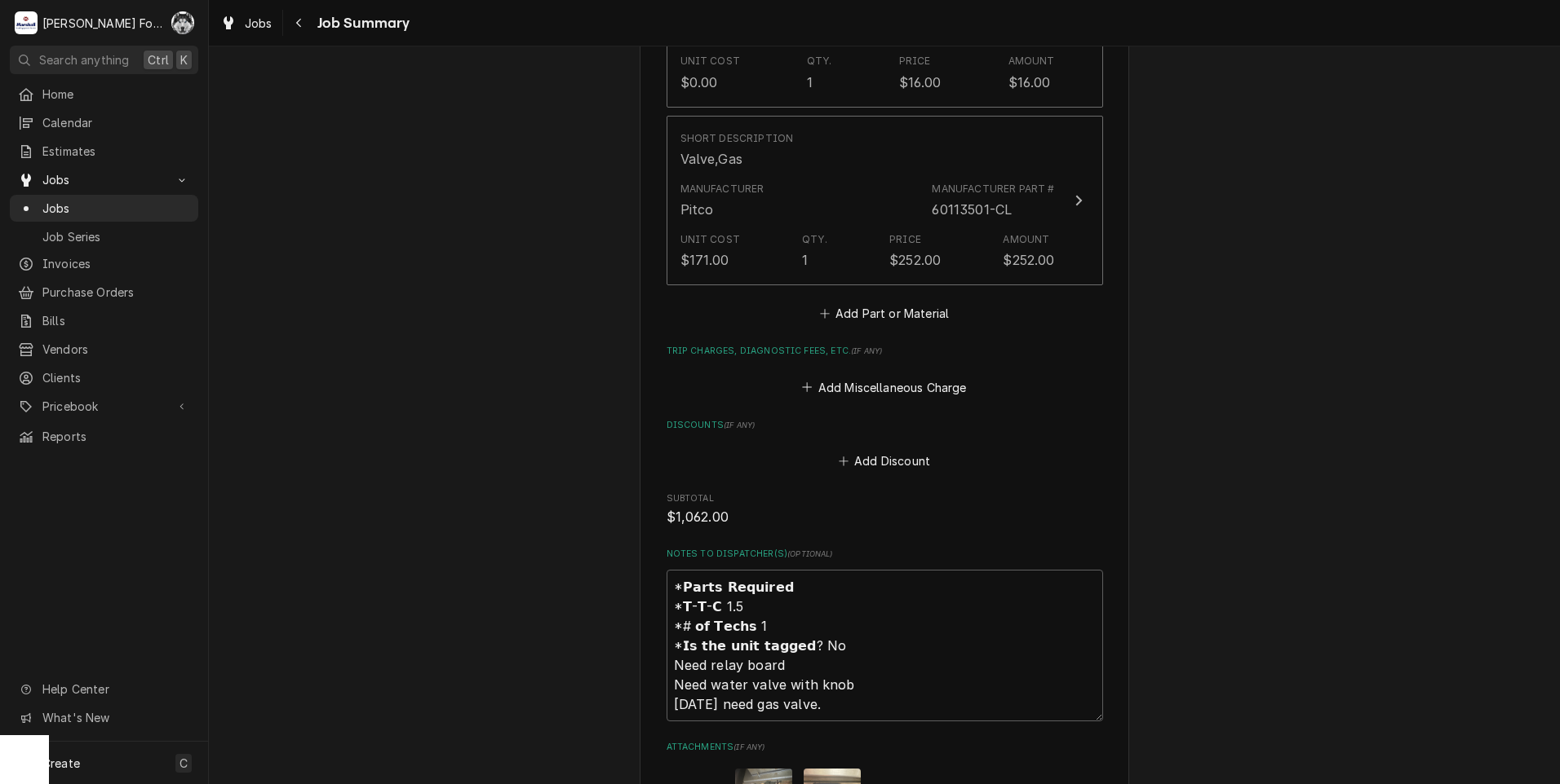
scroll to position [2447, 0]
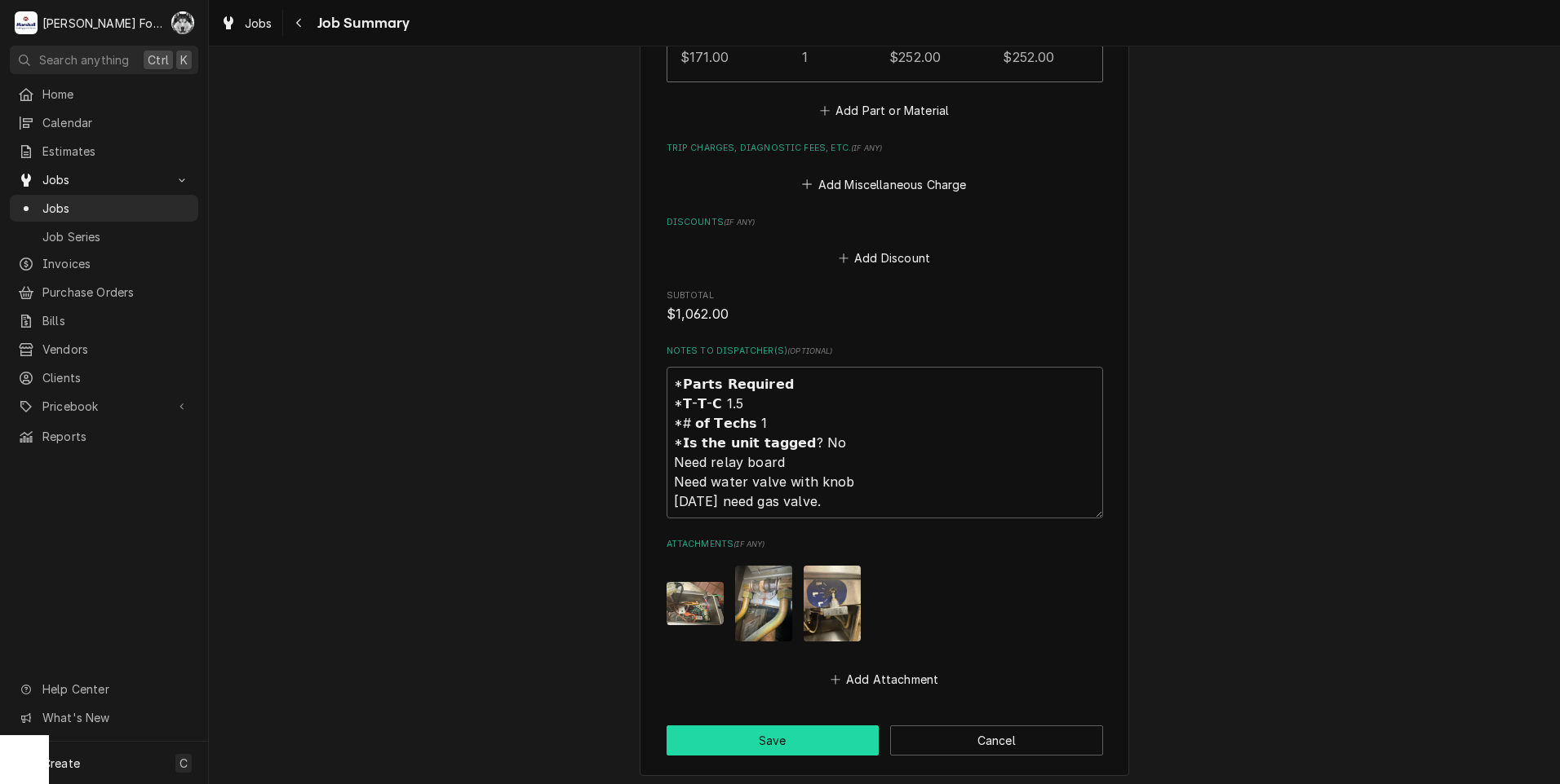
click at [753, 726] on button "Save" at bounding box center [773, 741] width 213 height 30
type textarea "x"
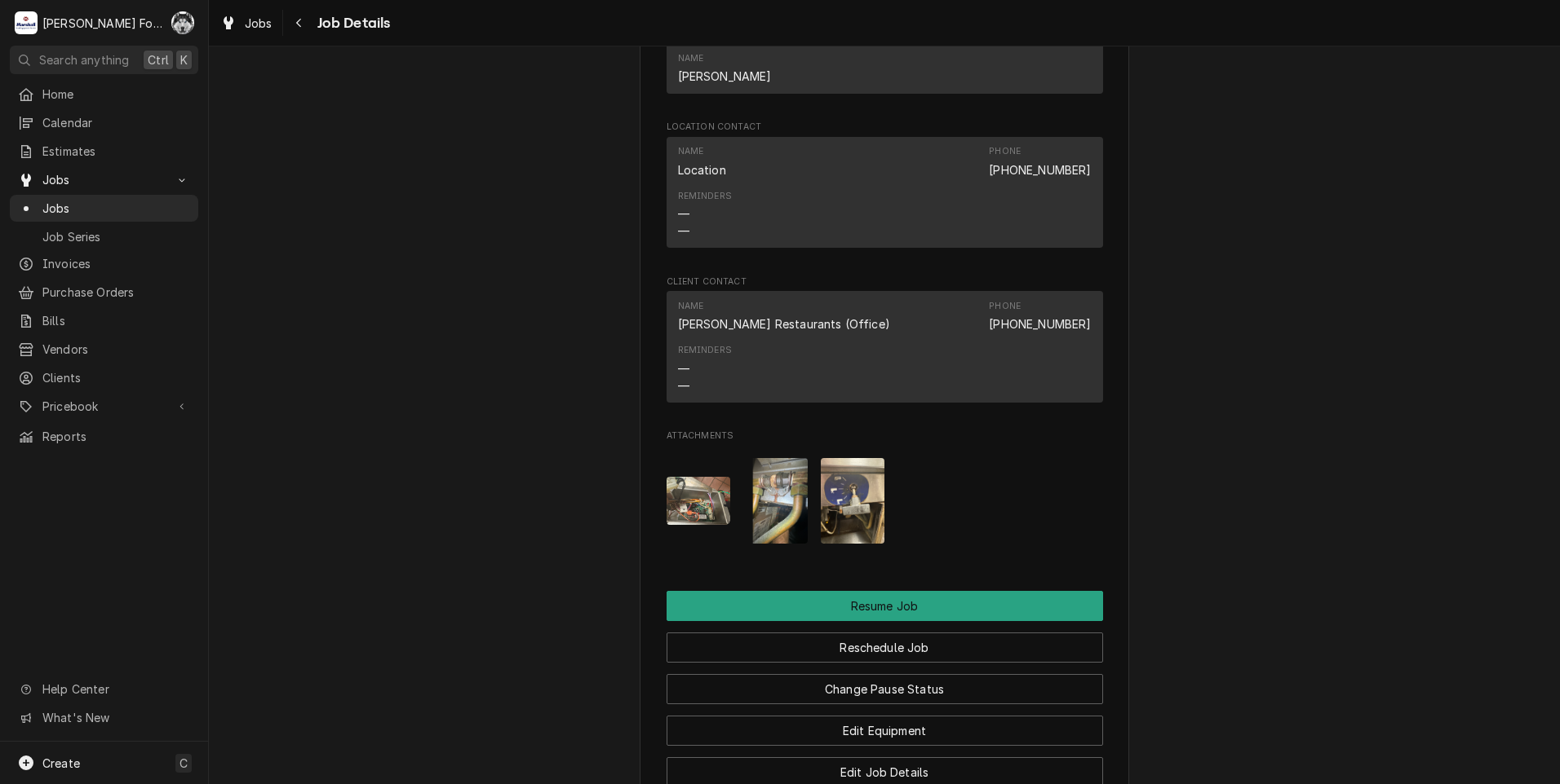
scroll to position [1631, 0]
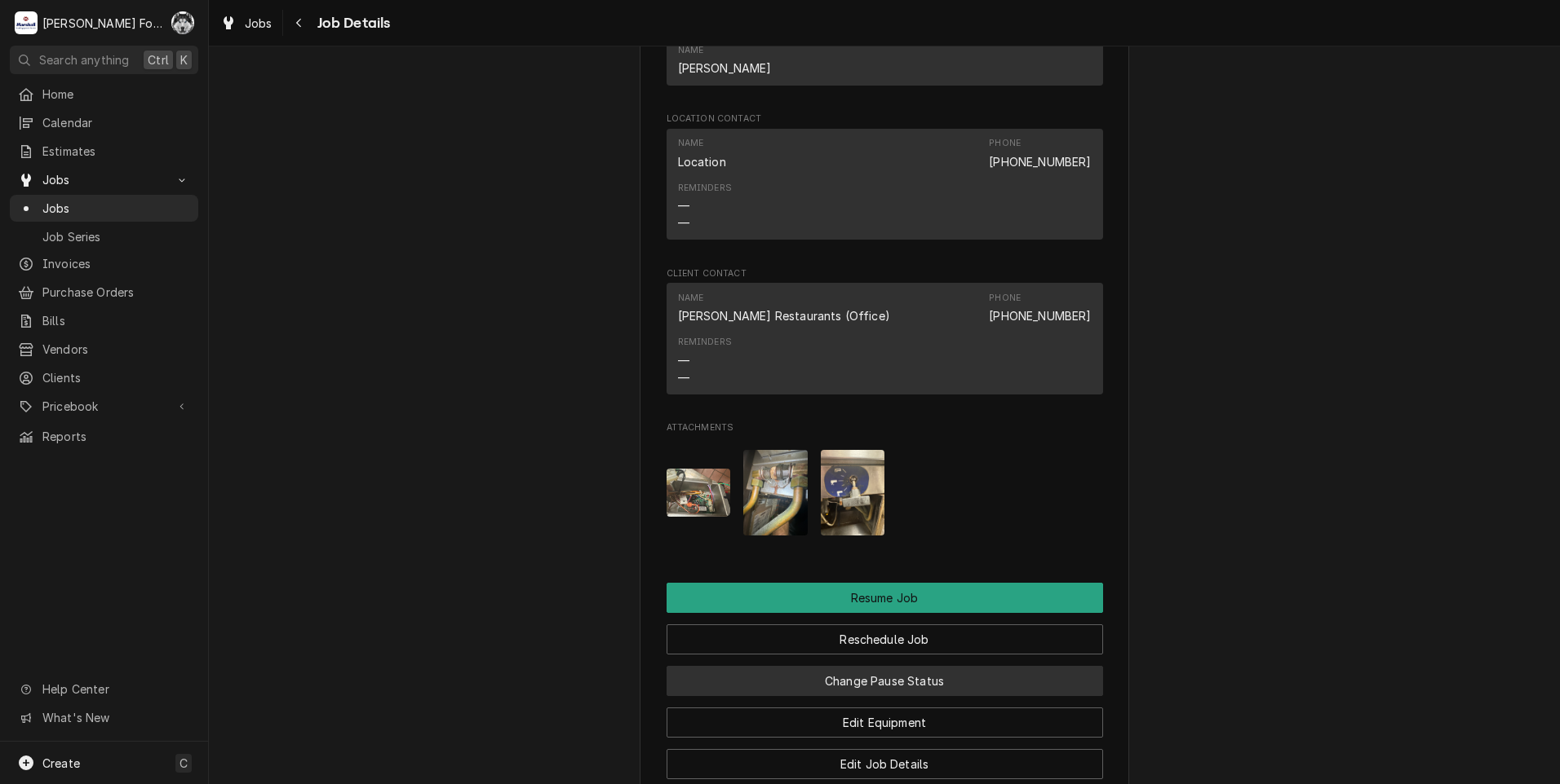
click at [875, 696] on button "Change Pause Status" at bounding box center [885, 681] width 437 height 30
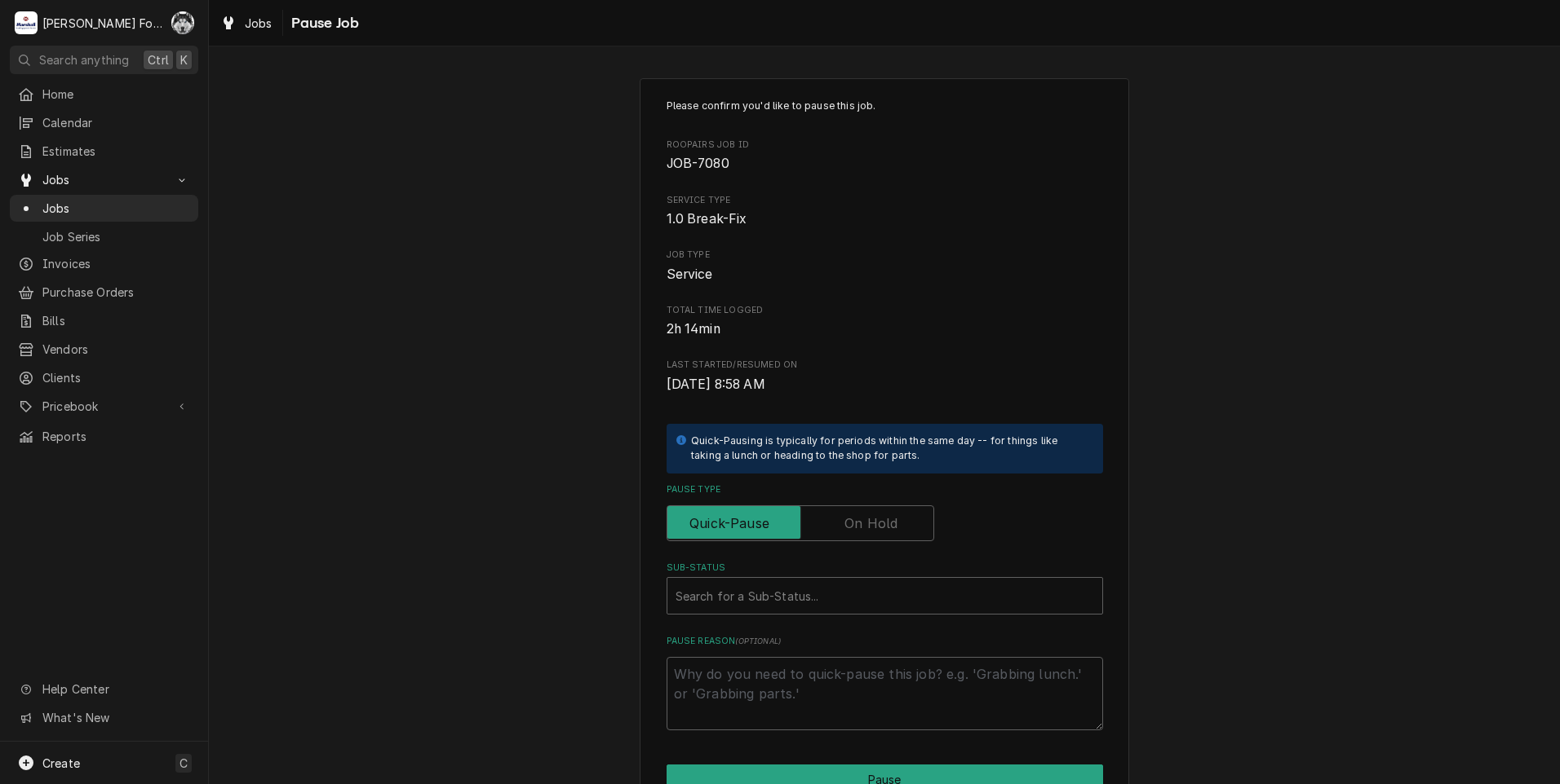
click at [852, 519] on label "Pause Type" at bounding box center [800, 523] width 268 height 36
click at [852, 519] on input "Pause Type" at bounding box center [800, 523] width 253 height 36
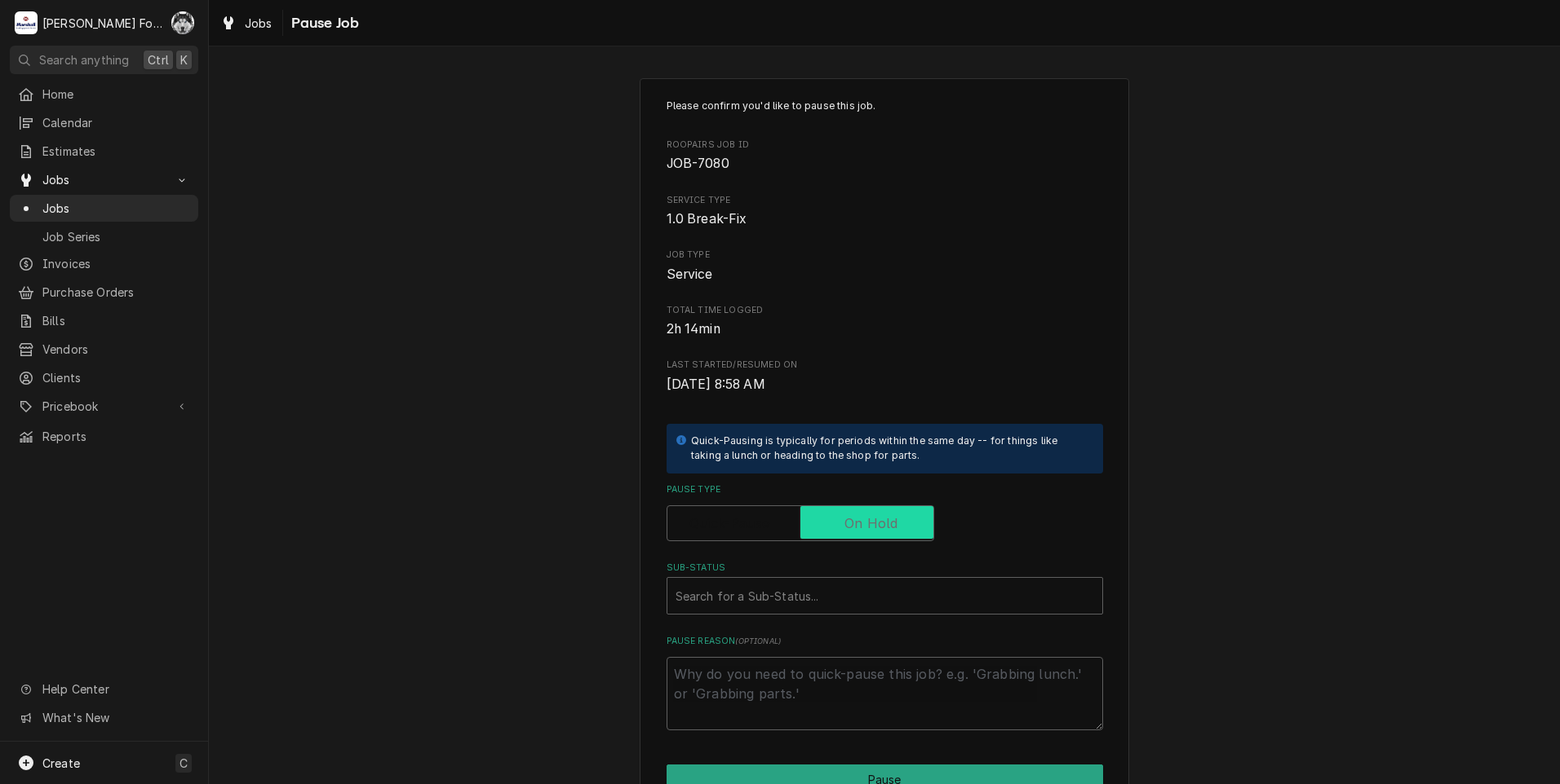
checkbox input "true"
click at [802, 625] on div "Please confirm you'd like to pause this job. Roopairs Job ID JOB-7080 Service T…" at bounding box center [885, 415] width 437 height 632
click at [797, 605] on div "Sub-Status" at bounding box center [884, 596] width 418 height 29
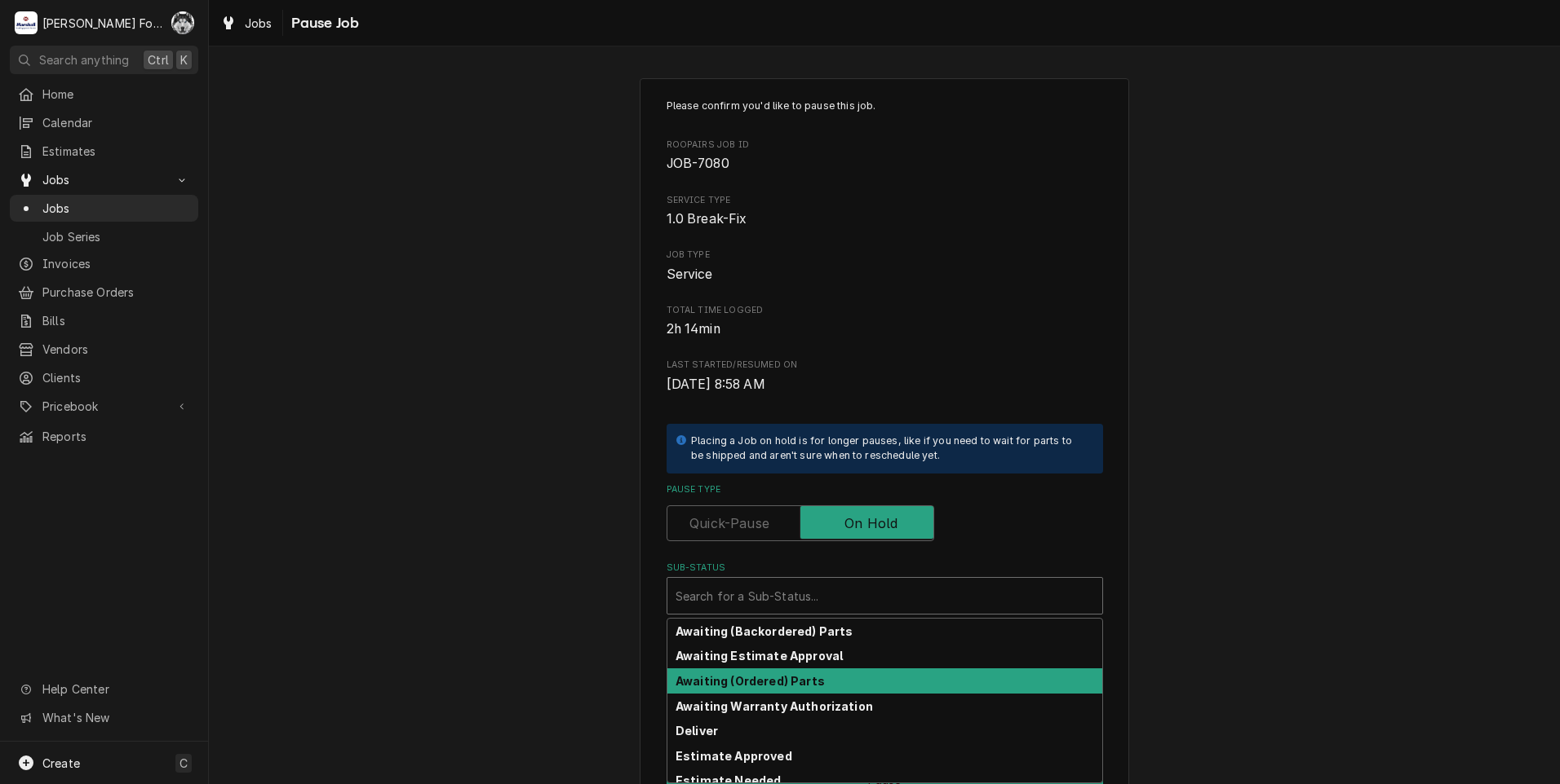
click at [776, 683] on strong "Awaiting (Ordered) Parts" at bounding box center [750, 681] width 149 height 14
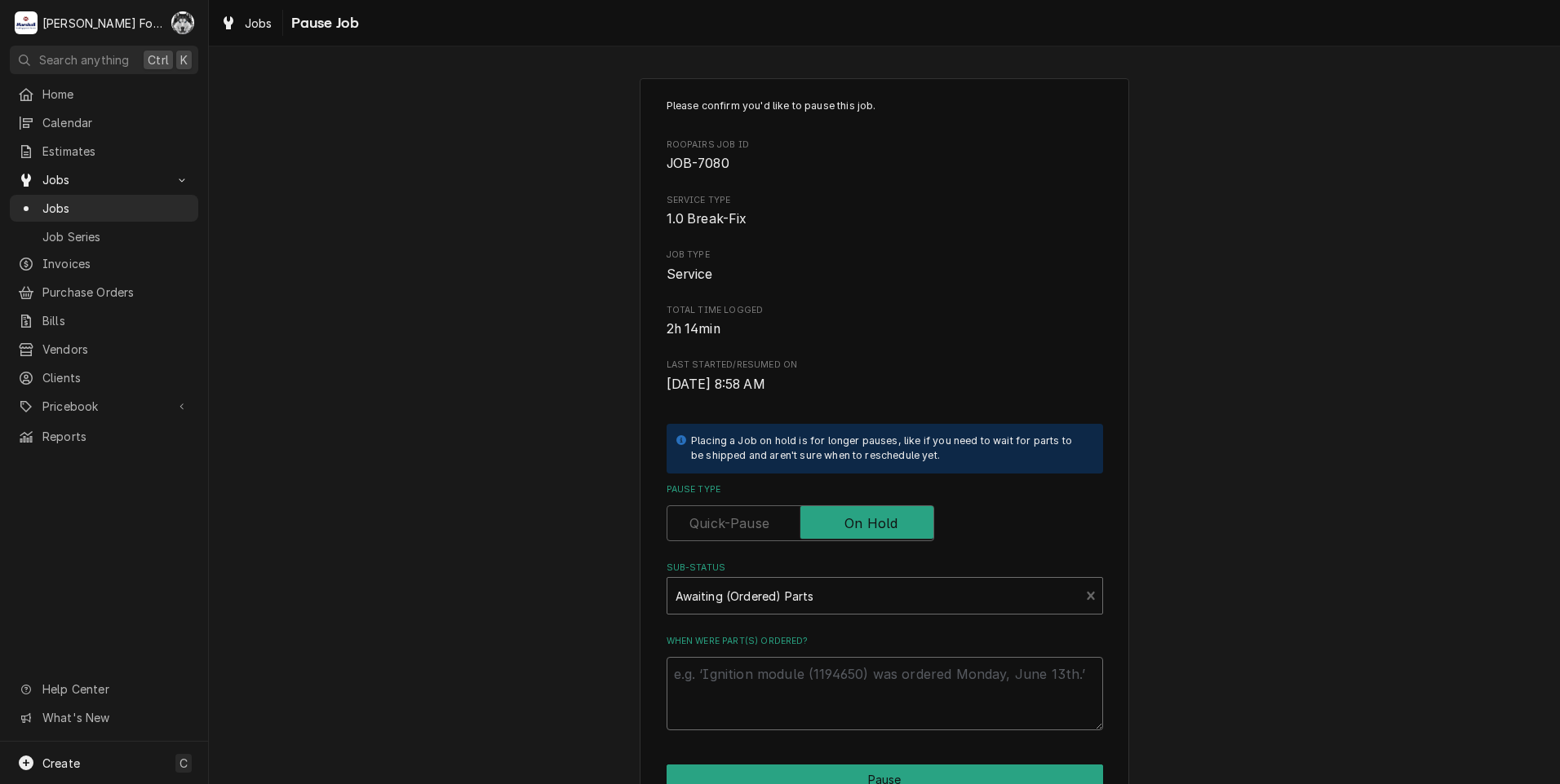
click at [767, 675] on textarea "When were part(s) ordered?" at bounding box center [885, 694] width 437 height 73
type textarea "x"
type textarea "9"
type textarea "x"
type textarea "9/"
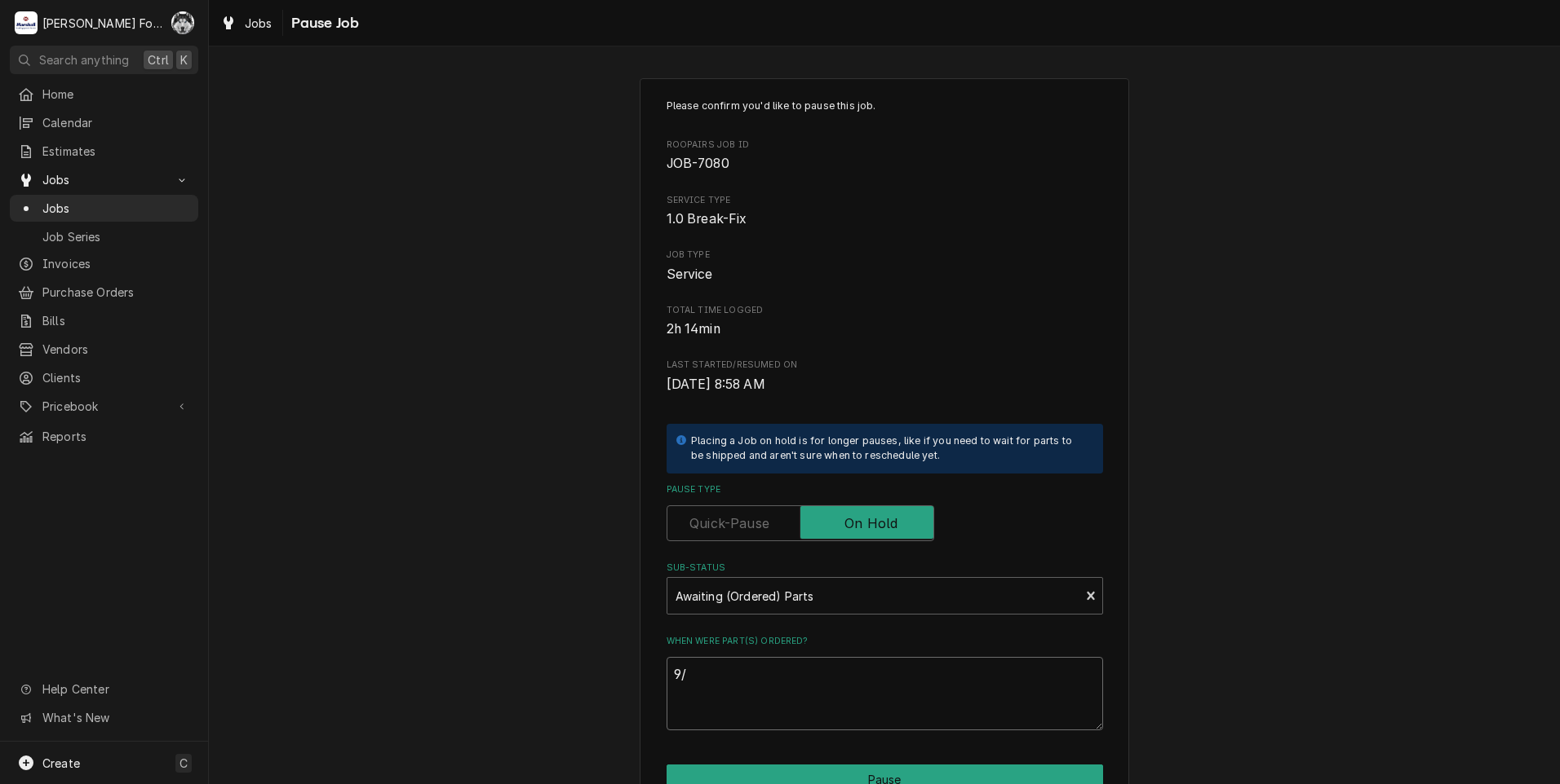
type textarea "x"
type textarea "9/1"
type textarea "x"
type textarea "9/16"
type textarea "x"
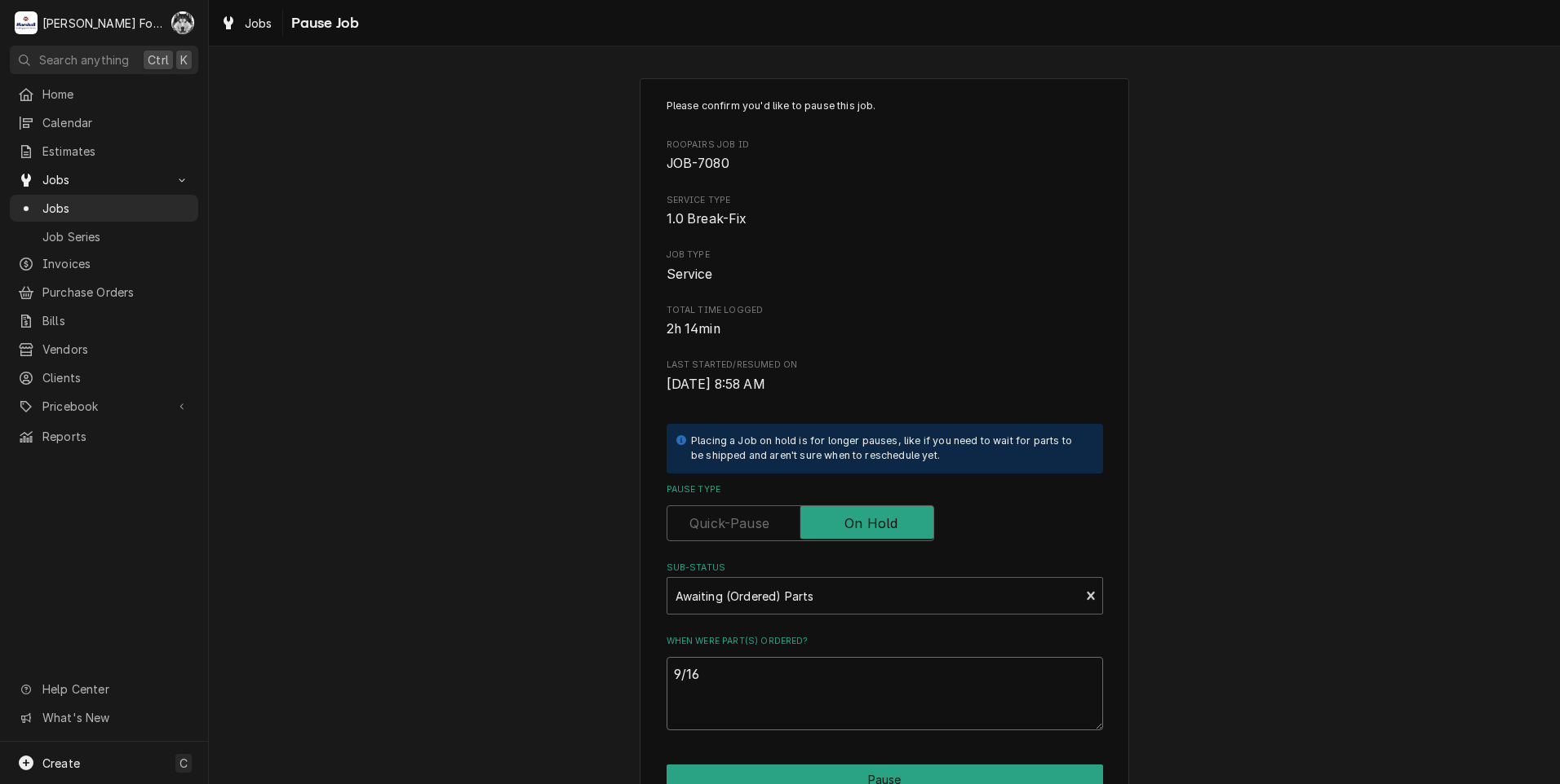
type textarea "9/16/"
type textarea "x"
type textarea "9/16/2"
type textarea "x"
type textarea "9/16/20"
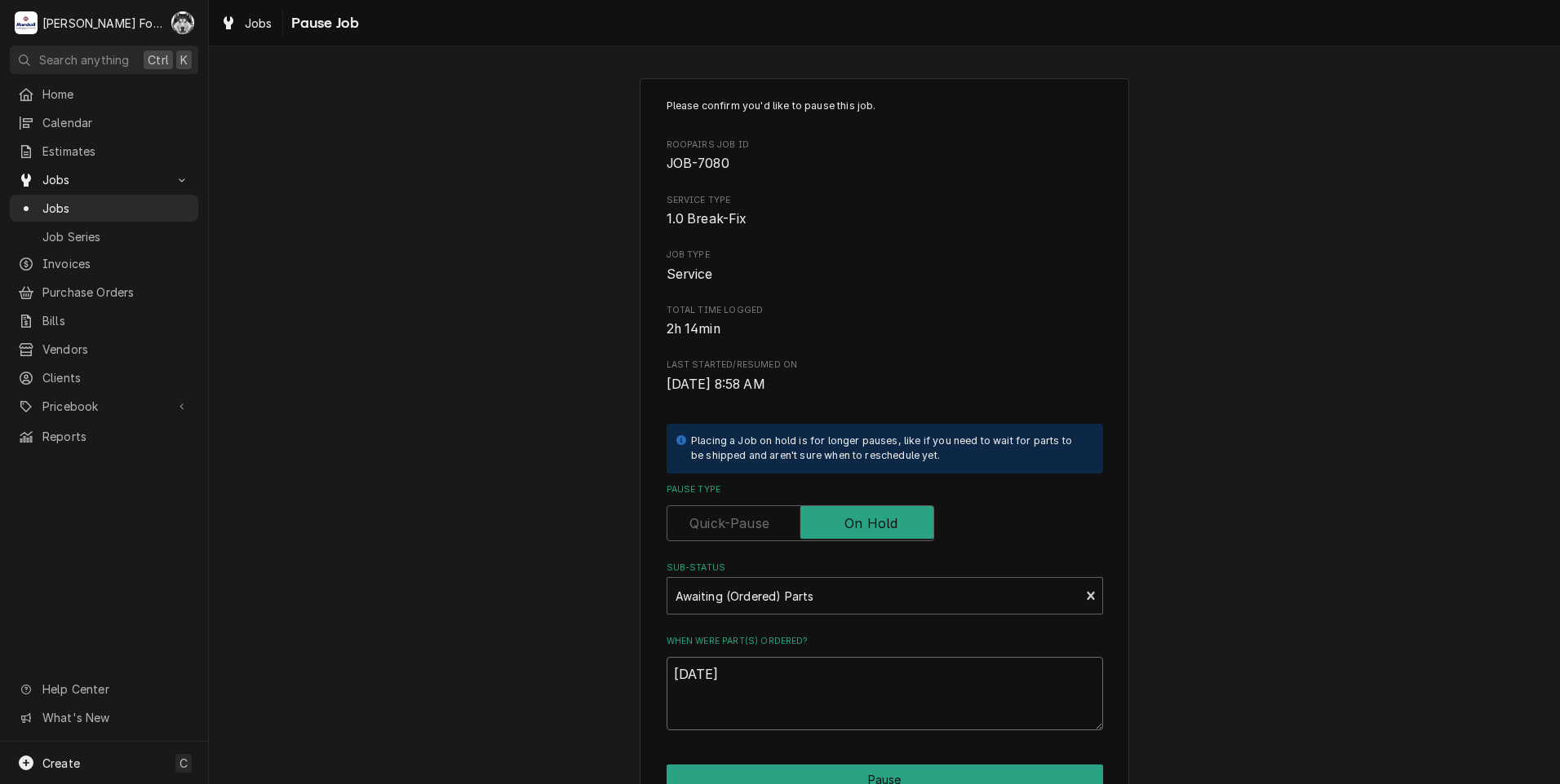
type textarea "x"
type textarea "9/16/202"
type textarea "x"
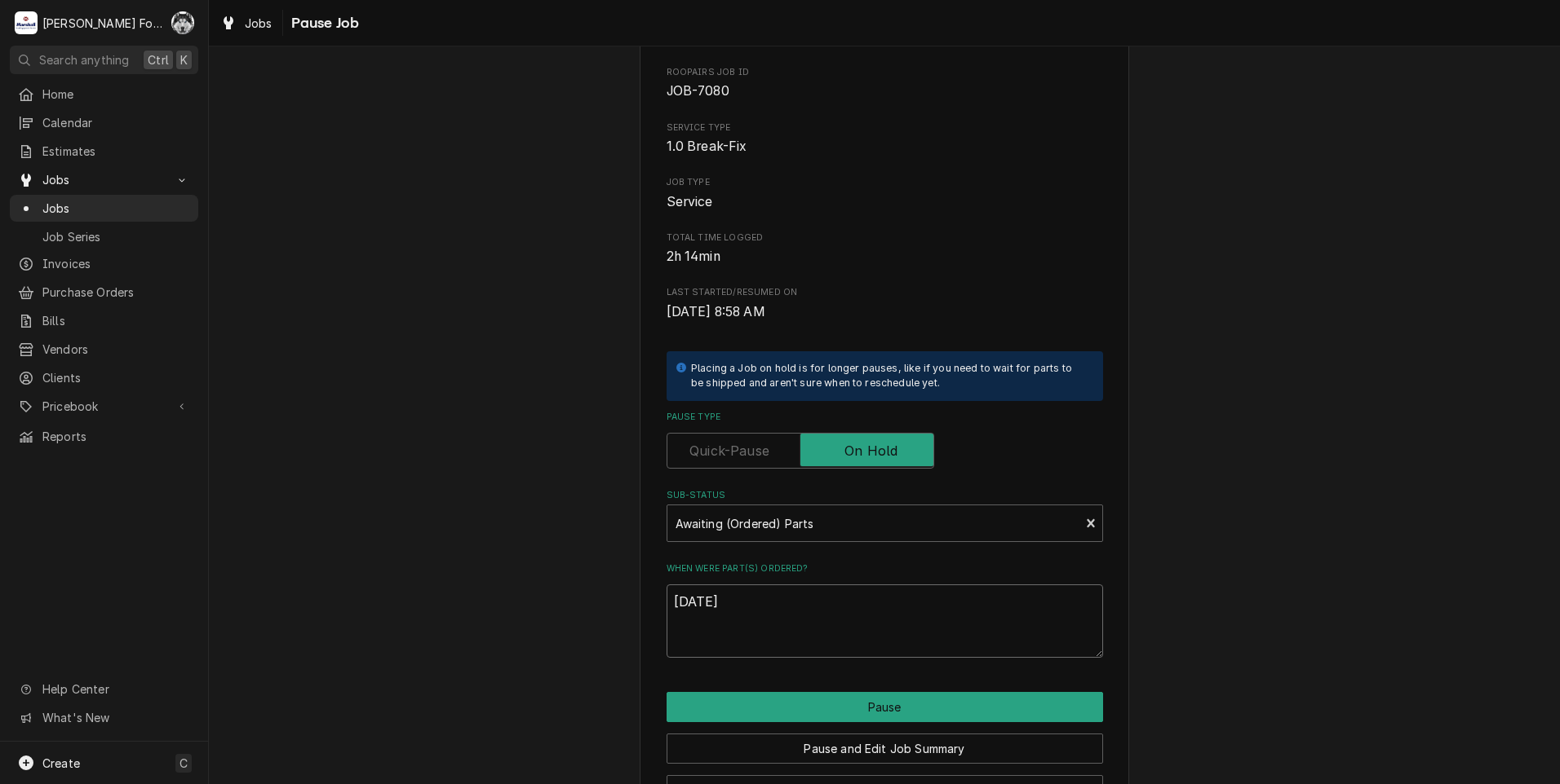
scroll to position [129, 0]
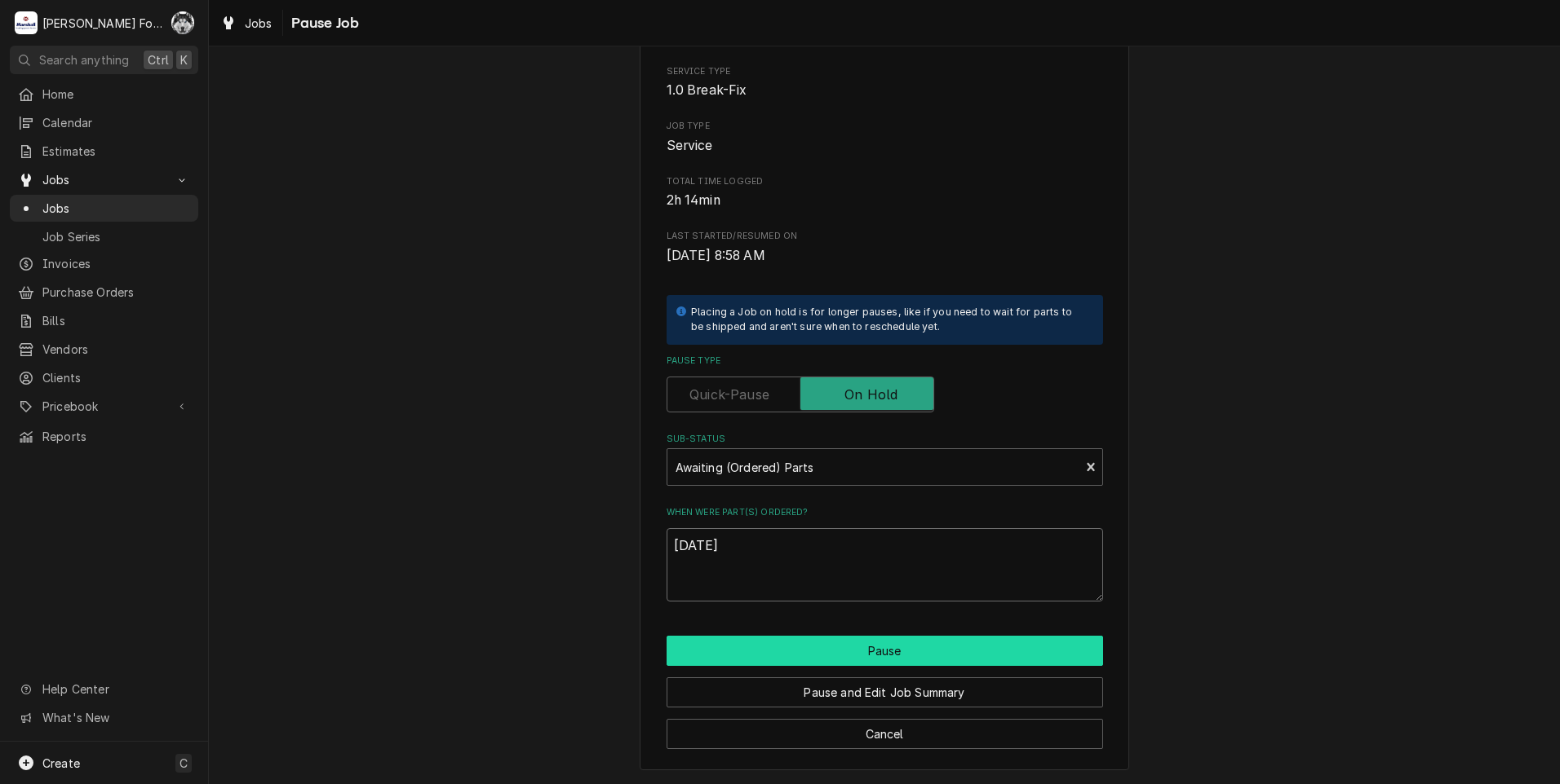
type textarea "9/16/2025"
click at [742, 647] on button "Pause" at bounding box center [885, 651] width 437 height 30
type textarea "x"
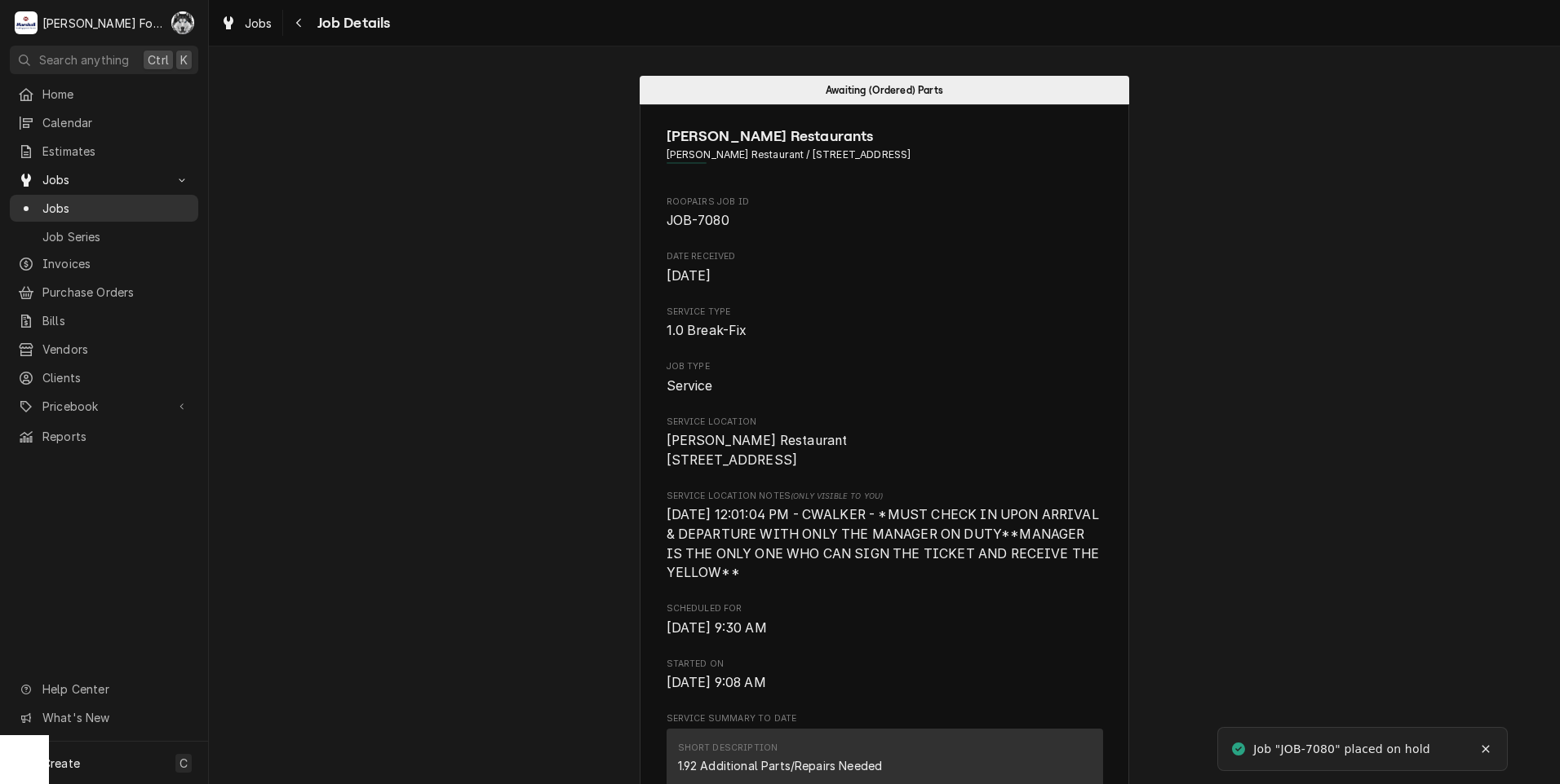
click at [54, 204] on span "Jobs" at bounding box center [116, 208] width 148 height 17
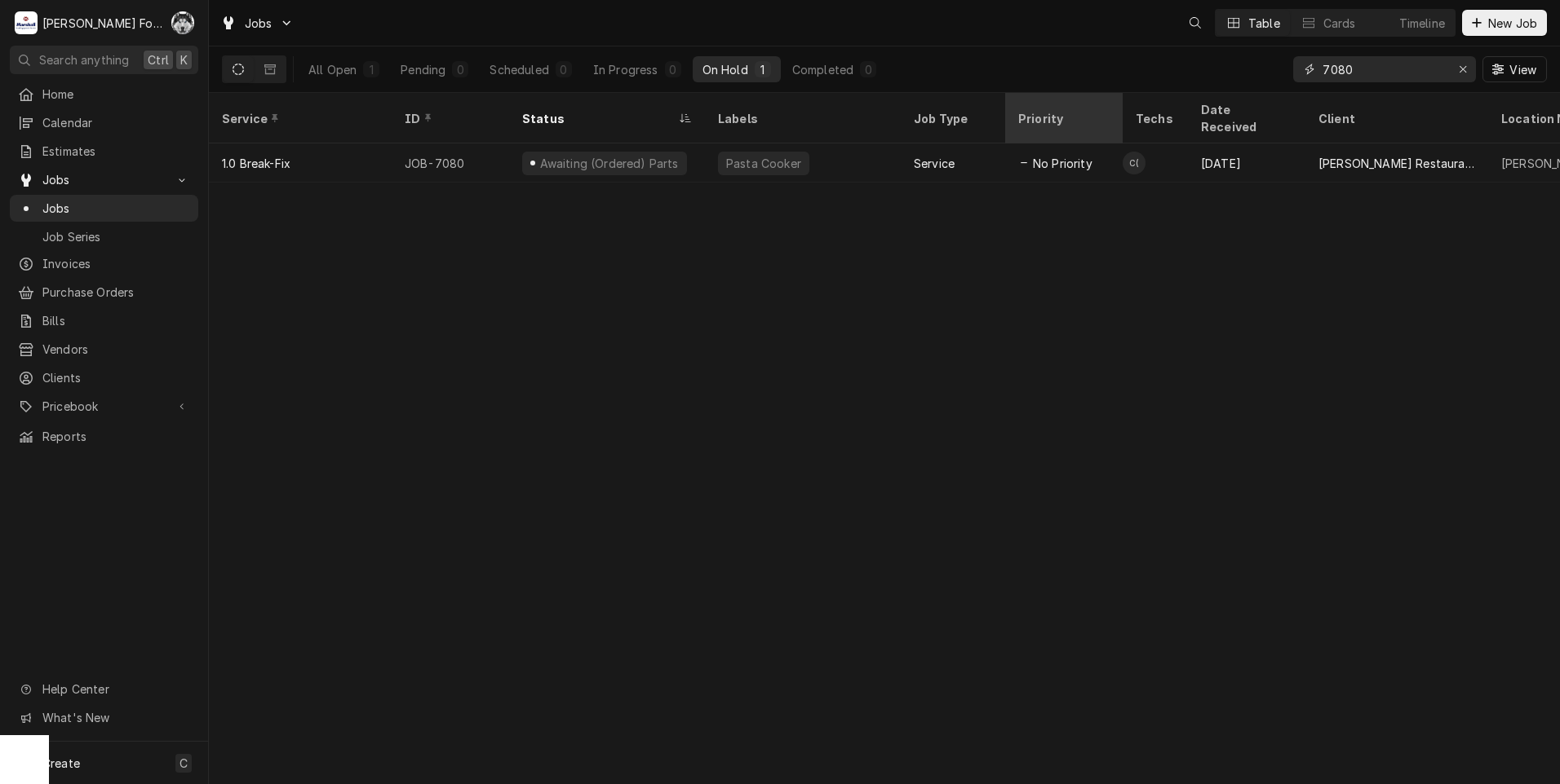
drag, startPoint x: 1279, startPoint y: 80, endPoint x: 1050, endPoint y: 105, distance: 230.4
click at [1050, 107] on div "Jobs Table Cards Timeline New Job All Open 1 Pending 0 Scheduled 0 In Progress …" at bounding box center [884, 392] width 1351 height 784
type input "7421"
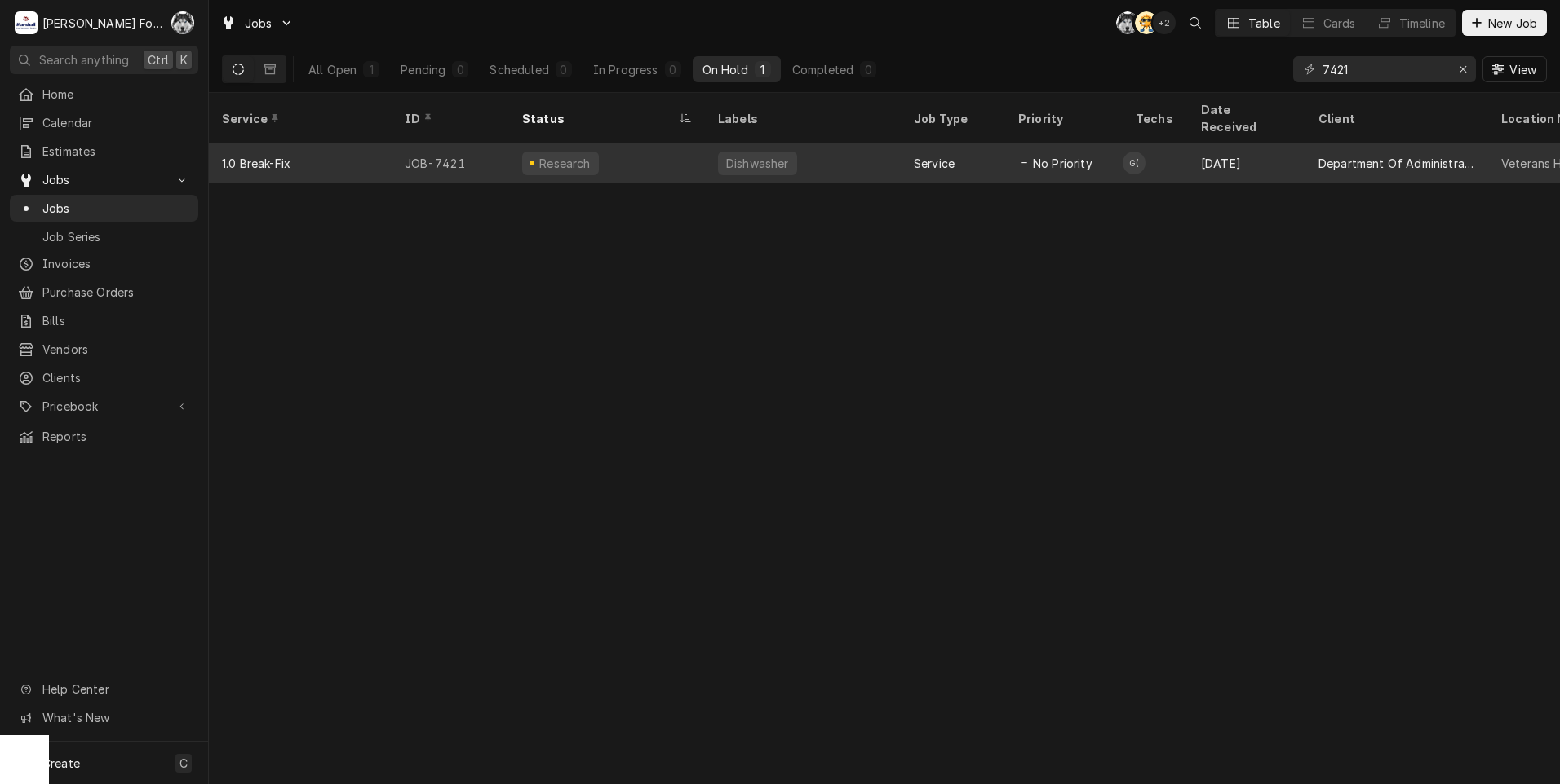
click at [649, 156] on div "Research" at bounding box center [607, 163] width 195 height 39
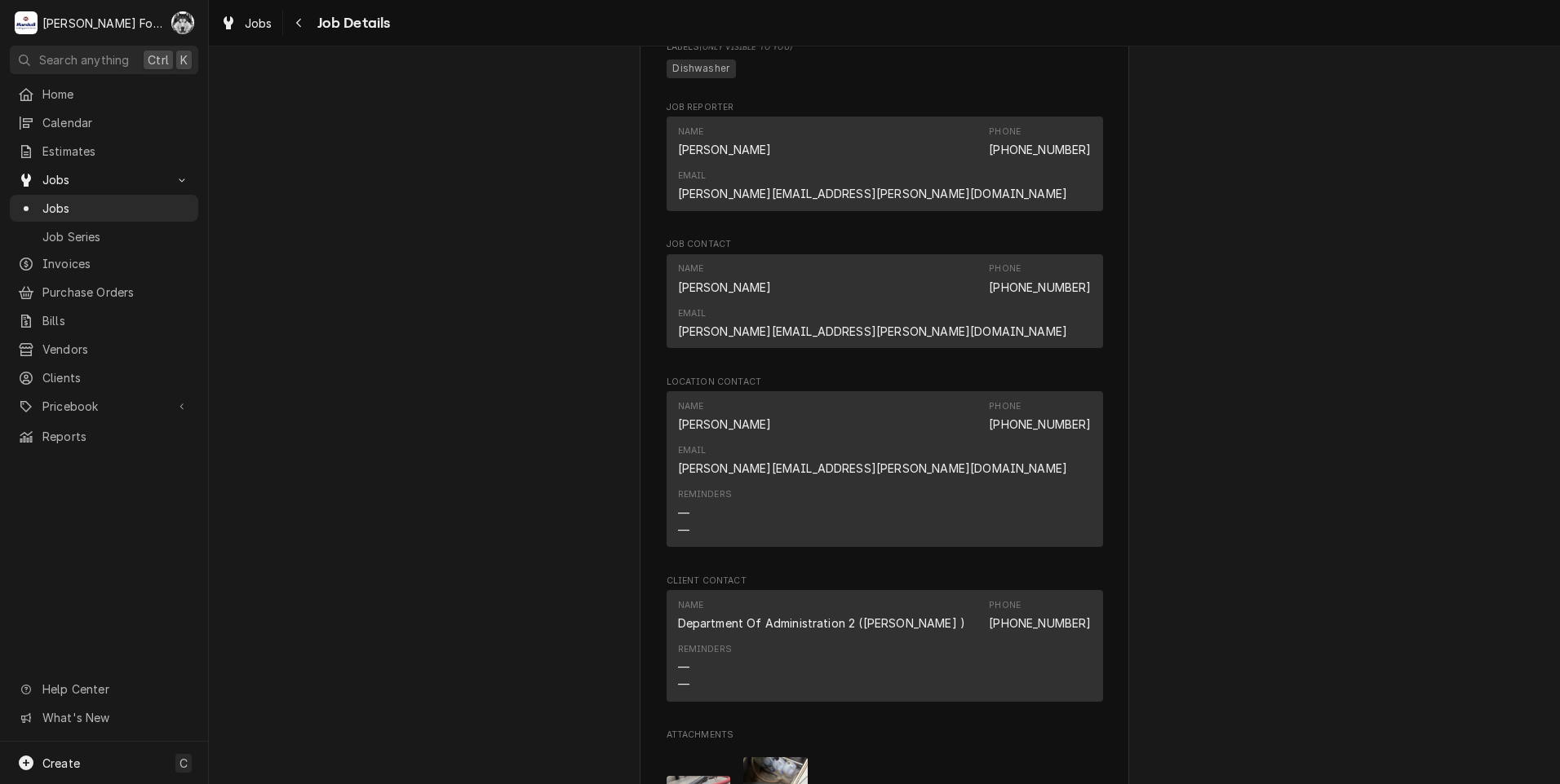
scroll to position [2447, 0]
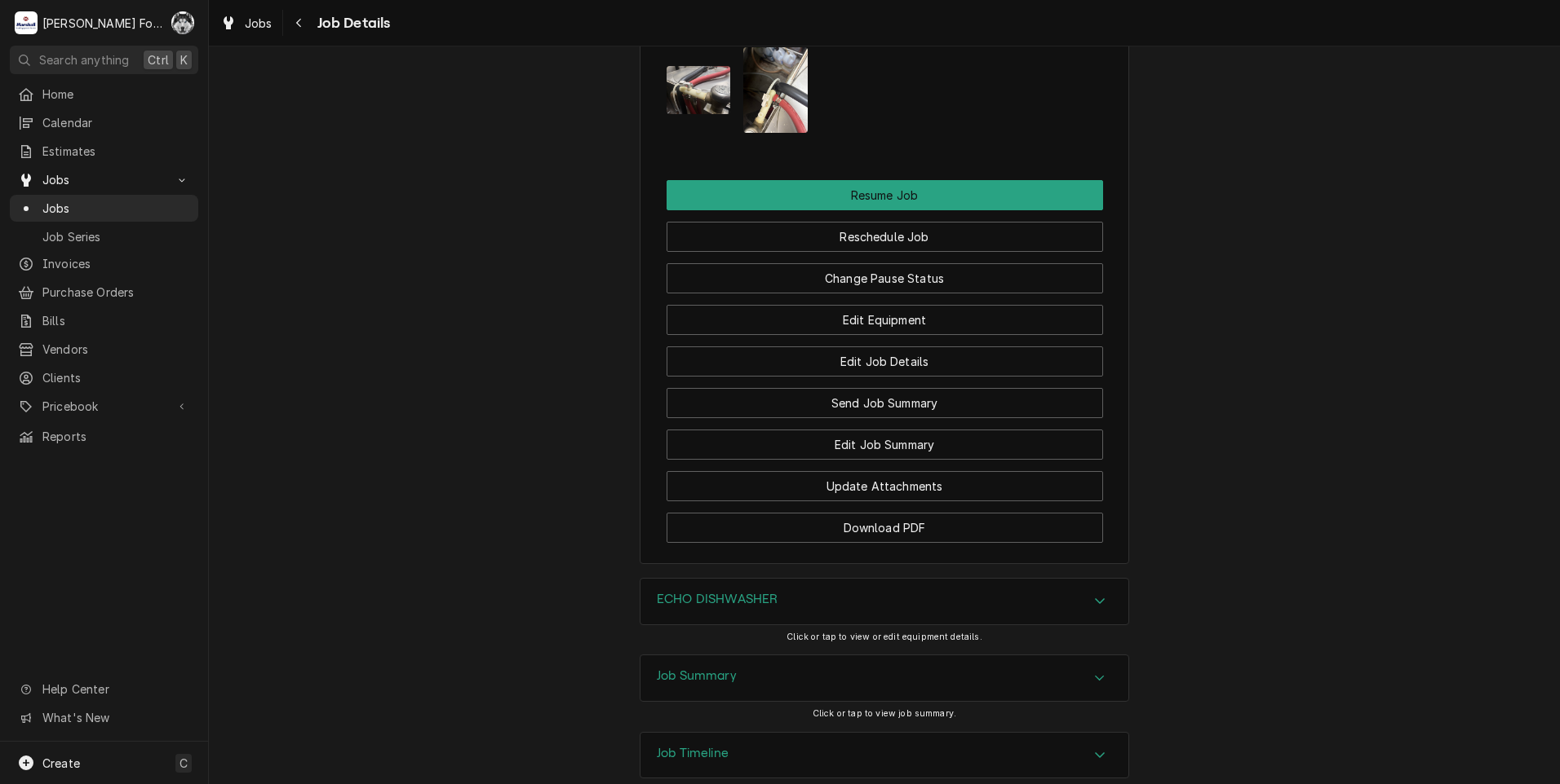
click at [702, 668] on h3 "Job Summary" at bounding box center [697, 676] width 80 height 16
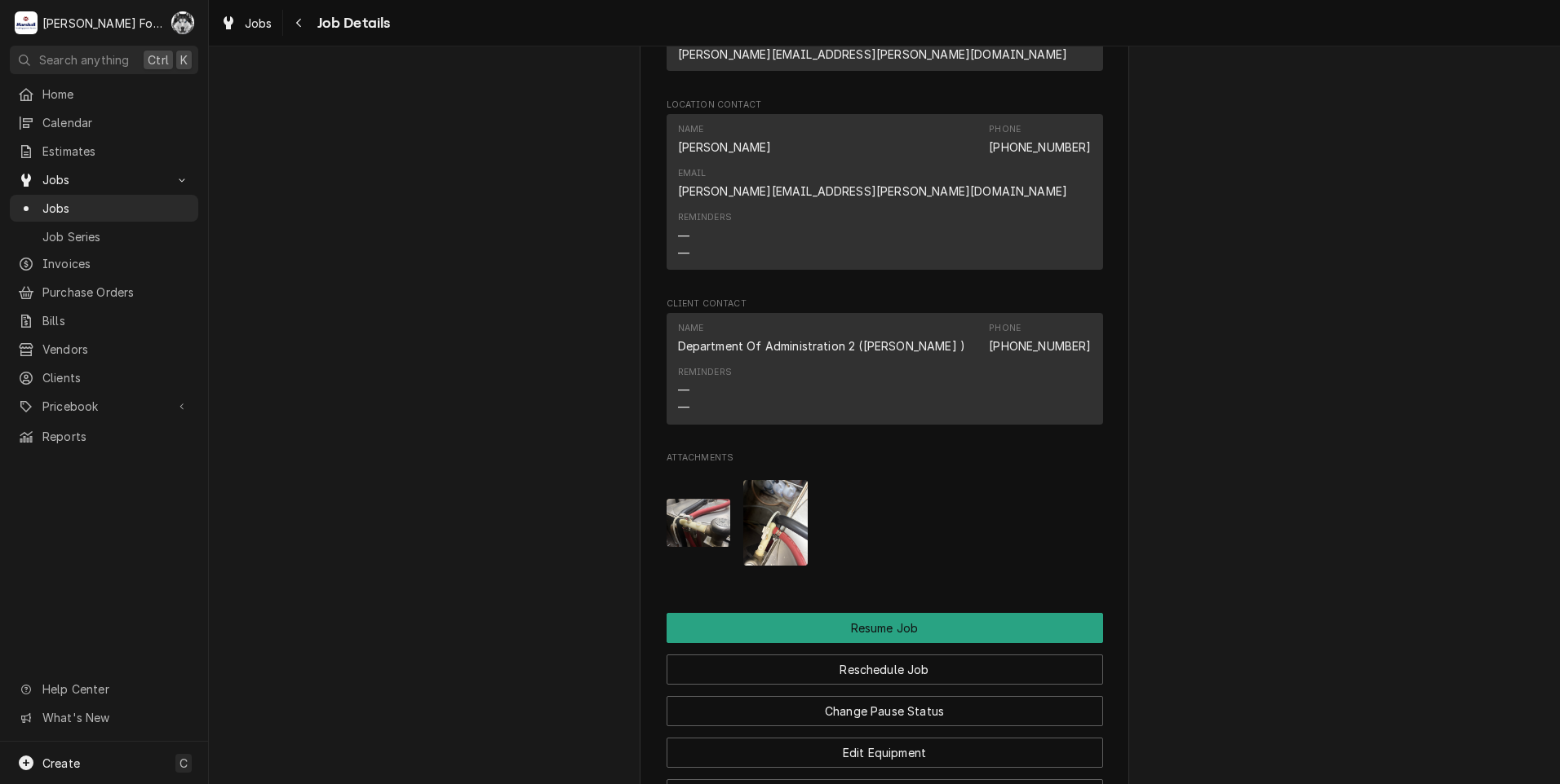
scroll to position [2131, 0]
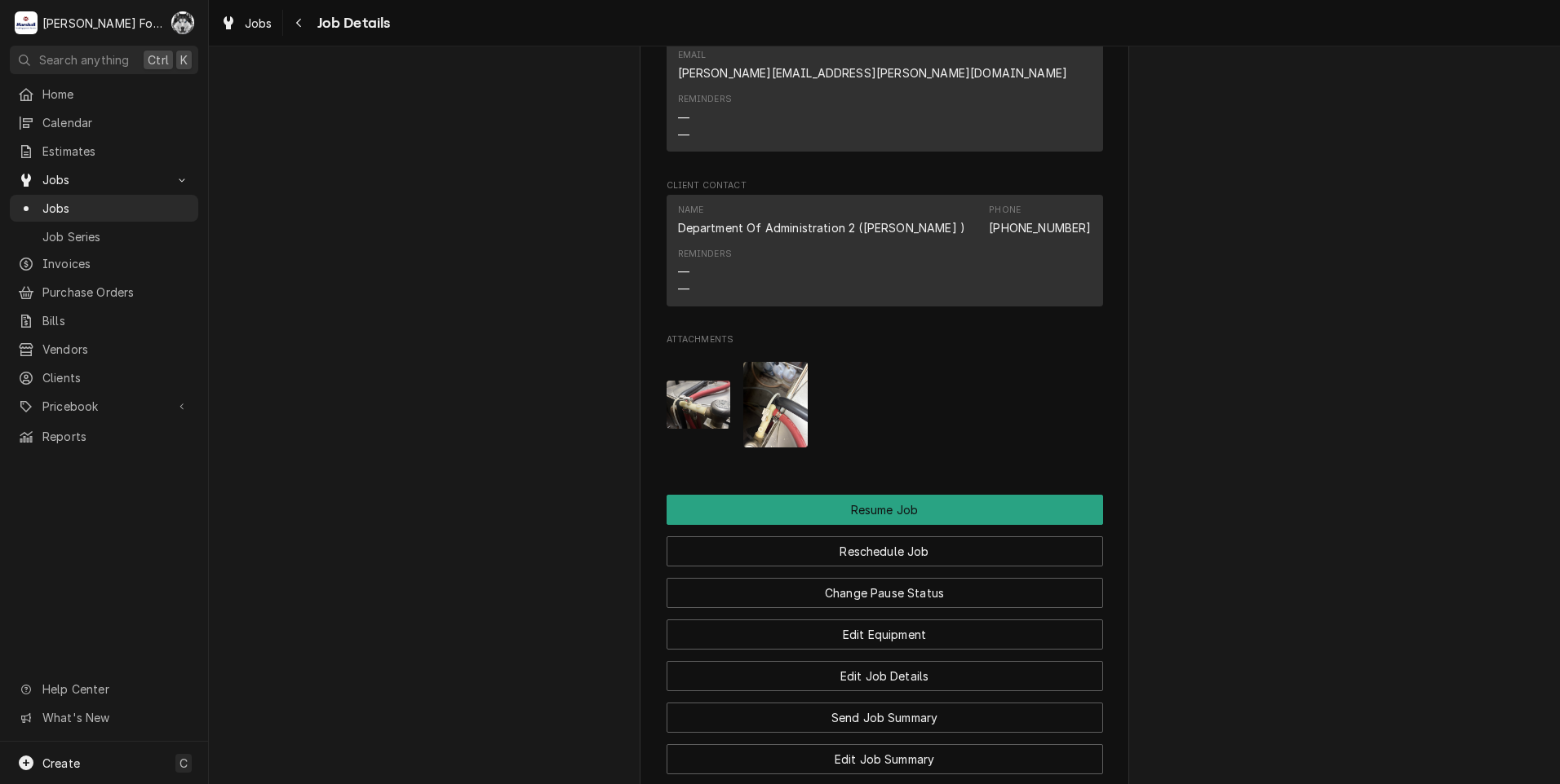
click at [686, 381] on img "Attachments" at bounding box center [699, 405] width 65 height 48
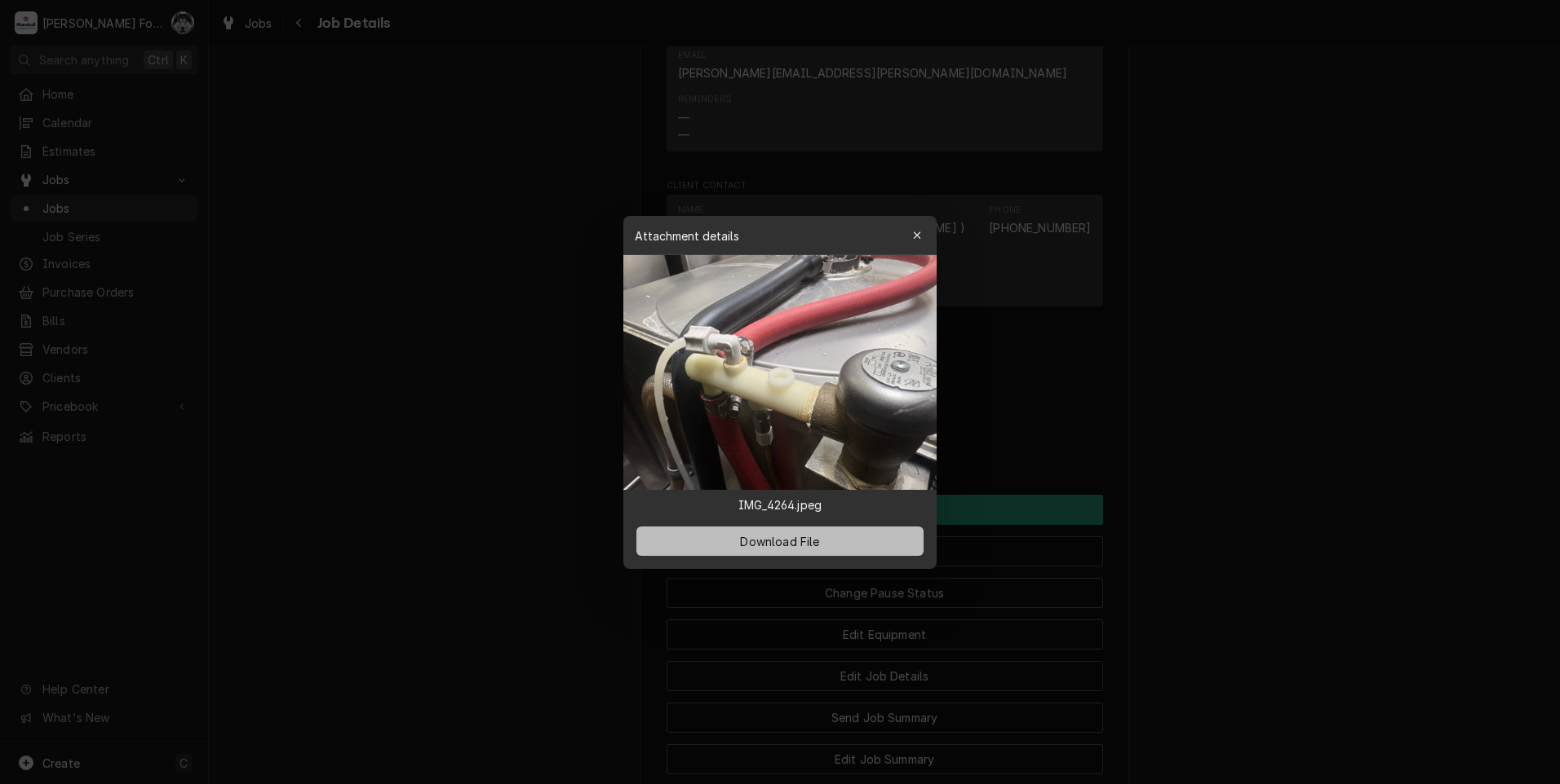
click at [769, 546] on span "Download File" at bounding box center [779, 540] width 86 height 17
click at [1246, 644] on div at bounding box center [780, 392] width 1560 height 784
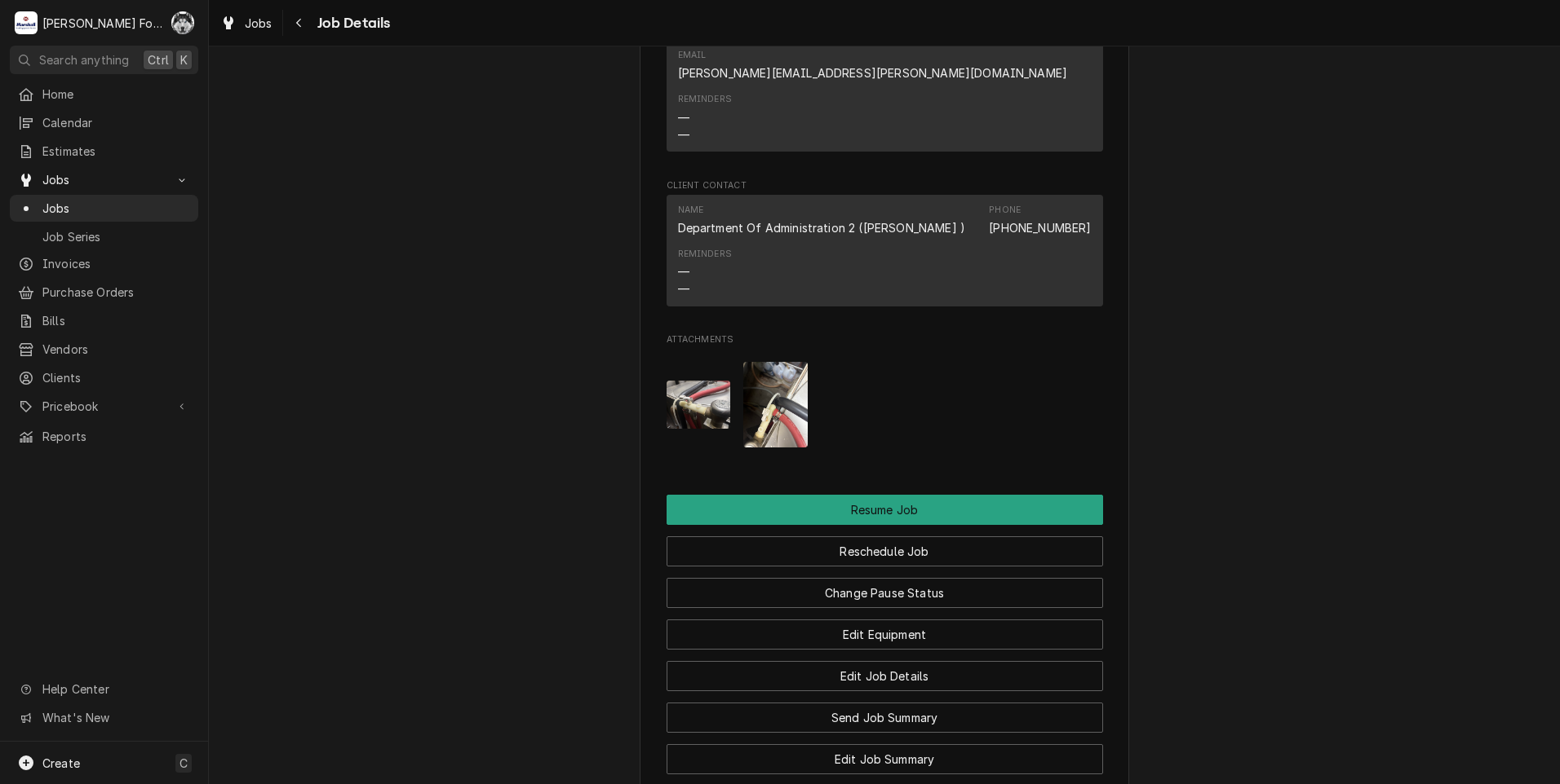
click at [775, 362] on img "Attachments" at bounding box center [775, 405] width 65 height 86
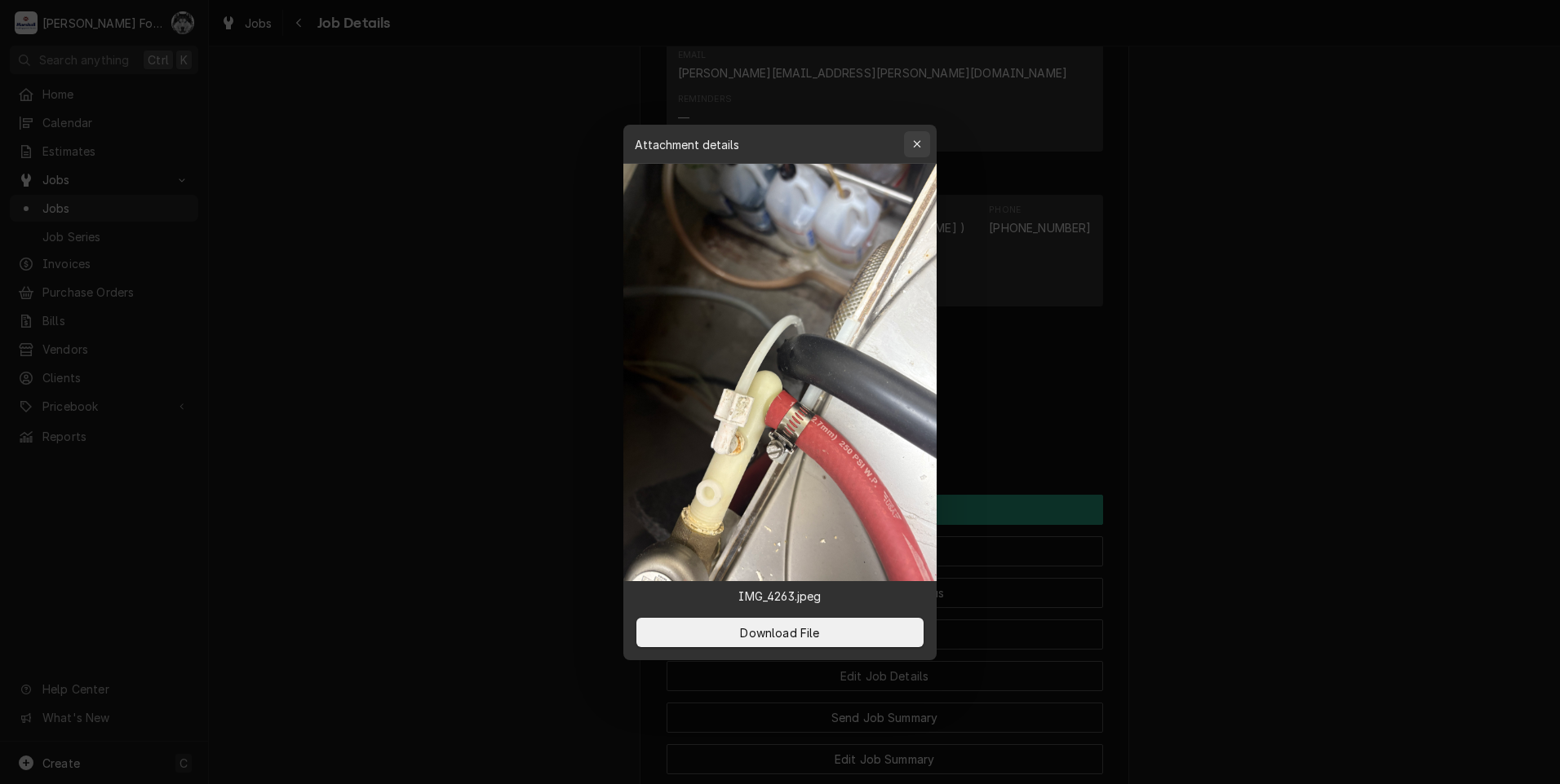
click at [914, 145] on icon "button" at bounding box center [917, 144] width 9 height 11
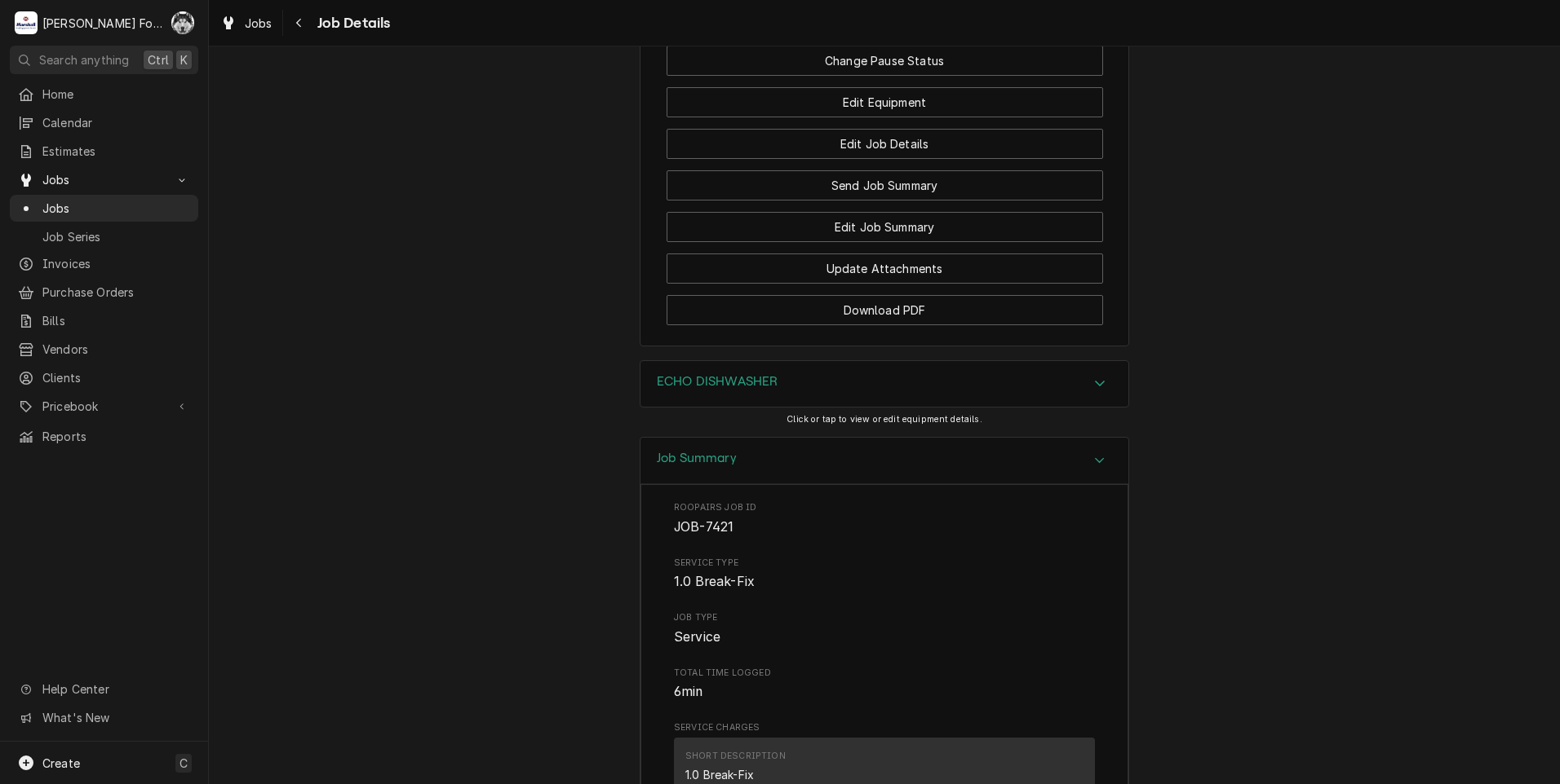
scroll to position [2675, 0]
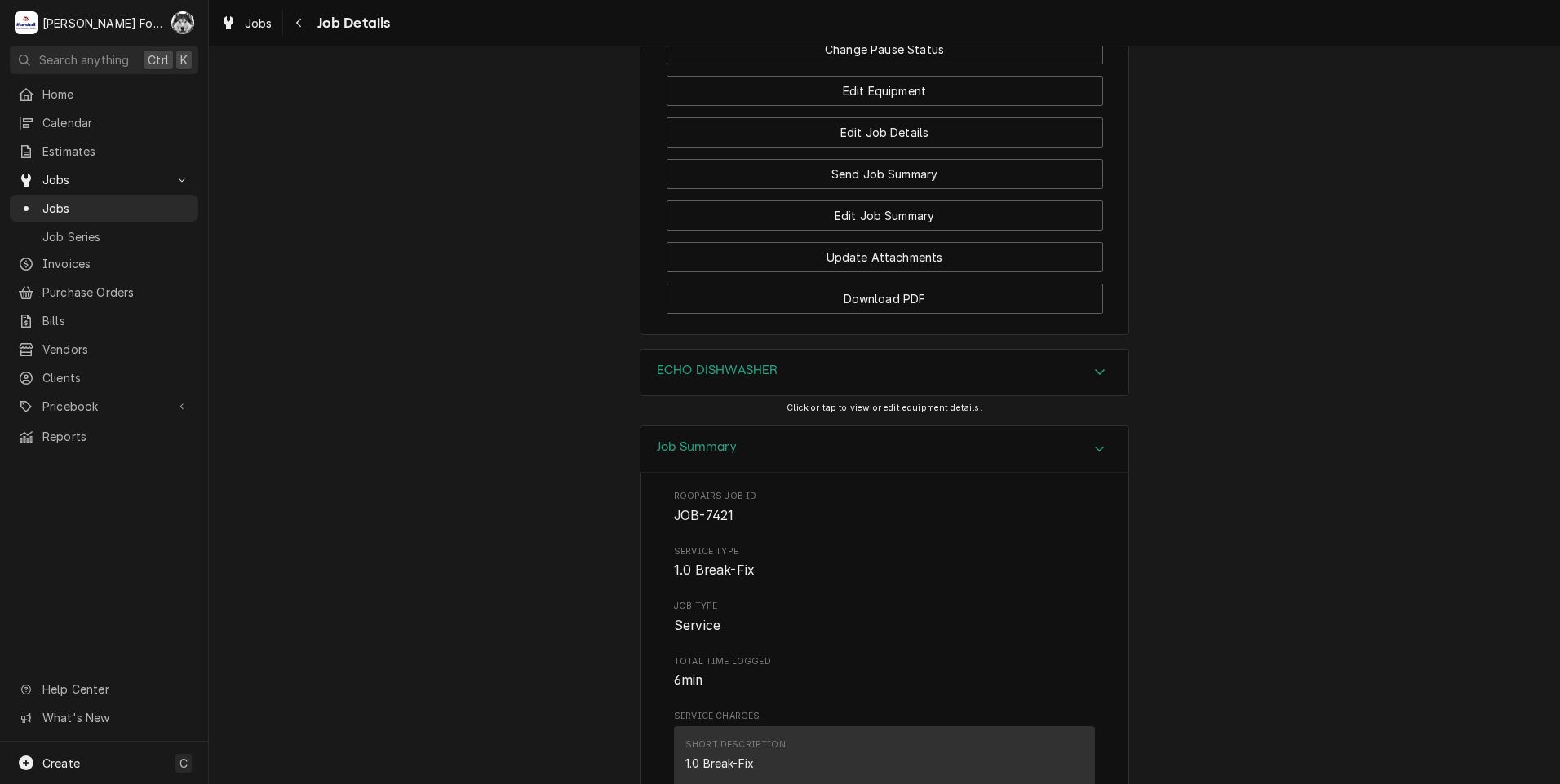
click at [787, 350] on div "ECHO DISHWASHER" at bounding box center [884, 373] width 488 height 46
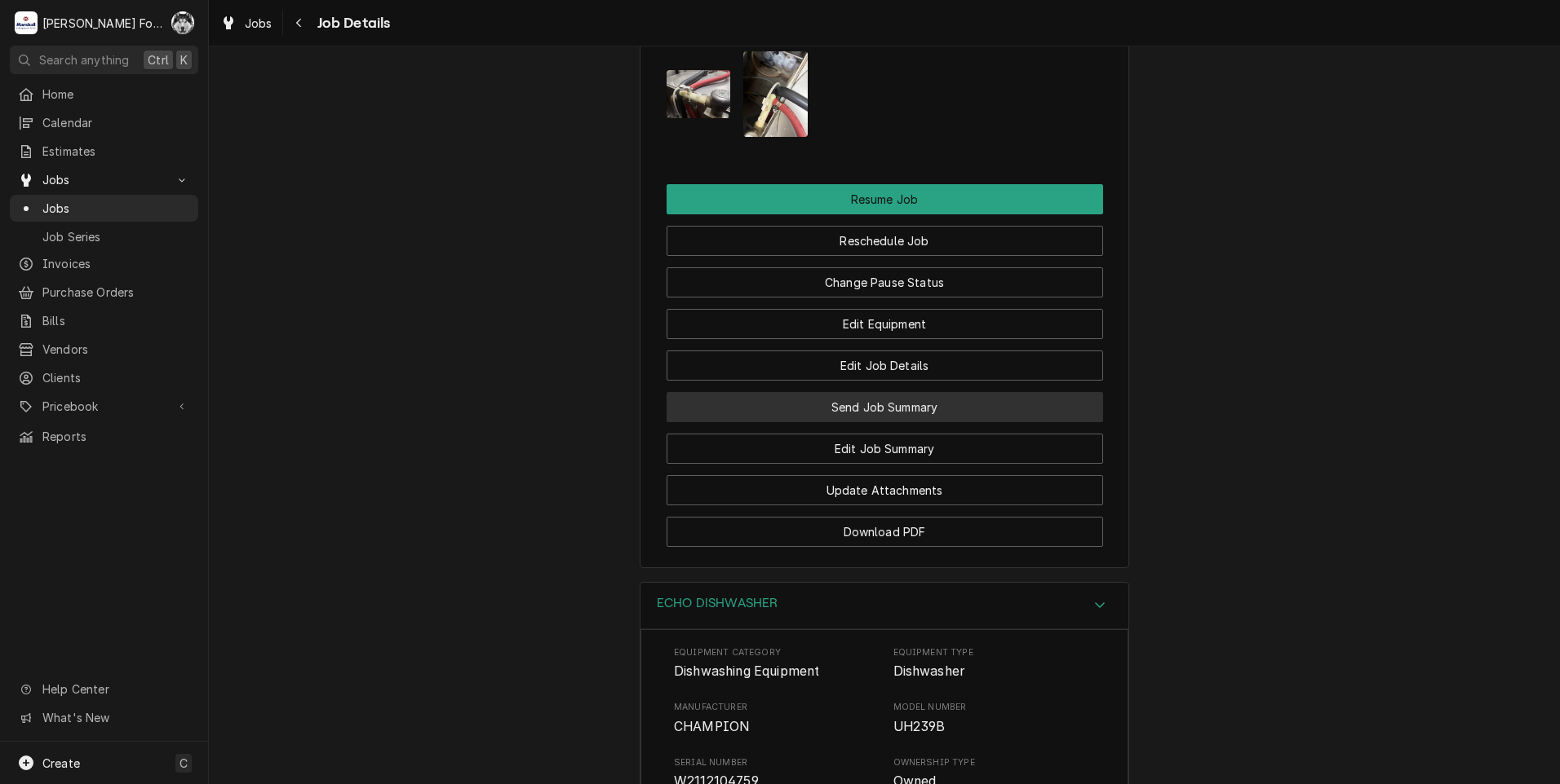
scroll to position [2403, 0]
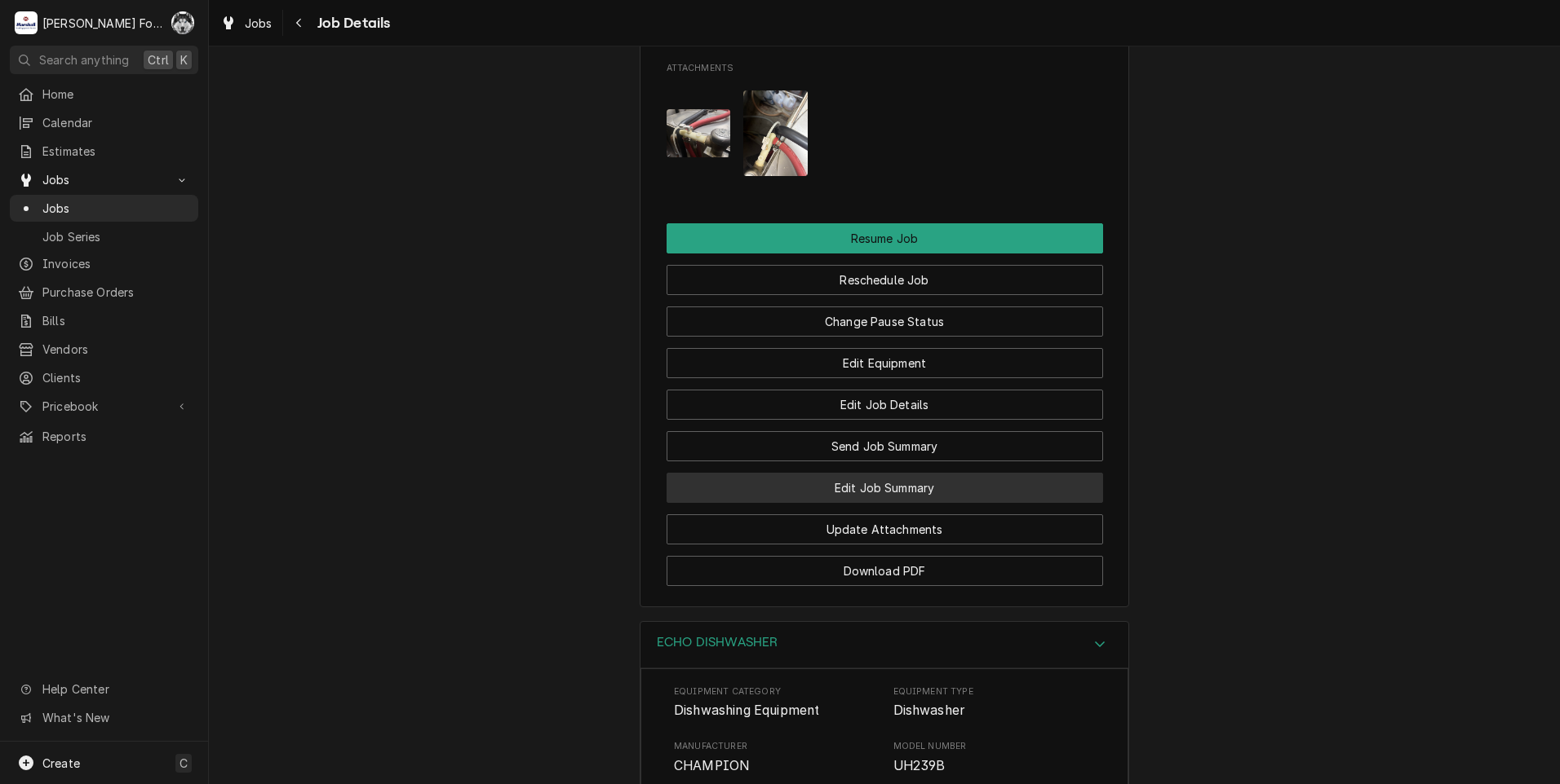
click at [873, 473] on button "Edit Job Summary" at bounding box center [885, 488] width 437 height 30
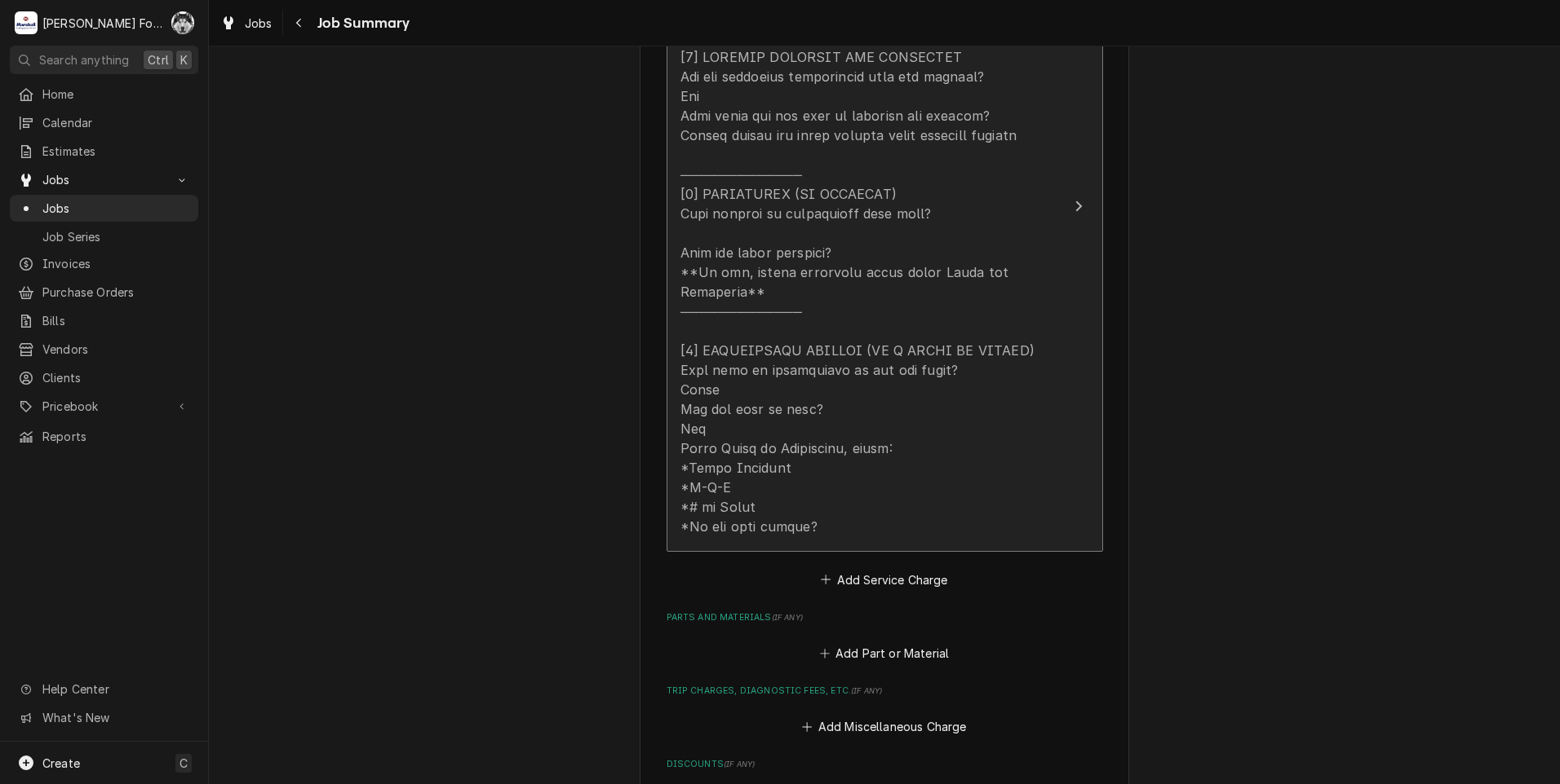
scroll to position [679, 0]
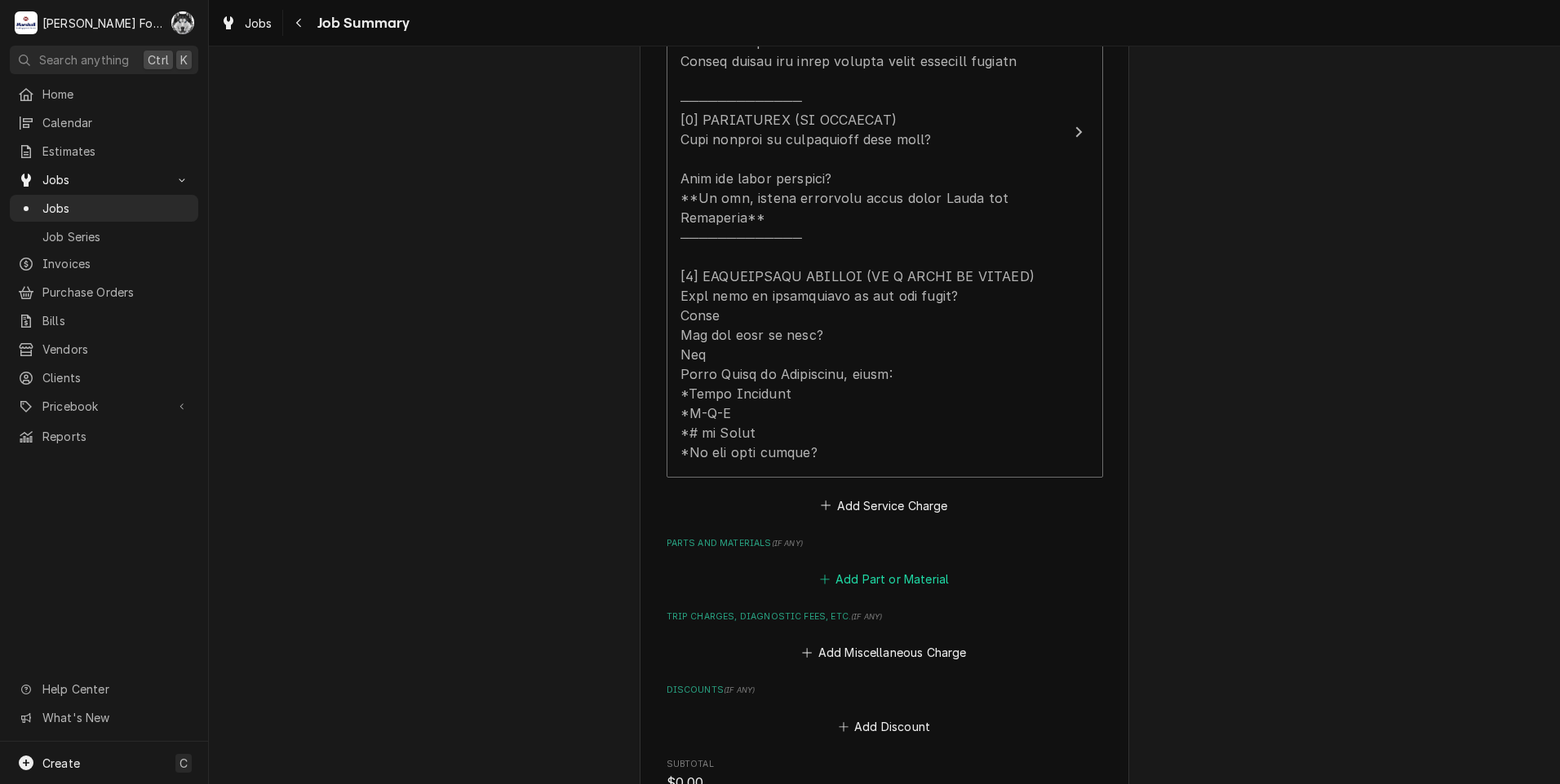
click at [867, 569] on button "Add Part or Material" at bounding box center [883, 580] width 134 height 23
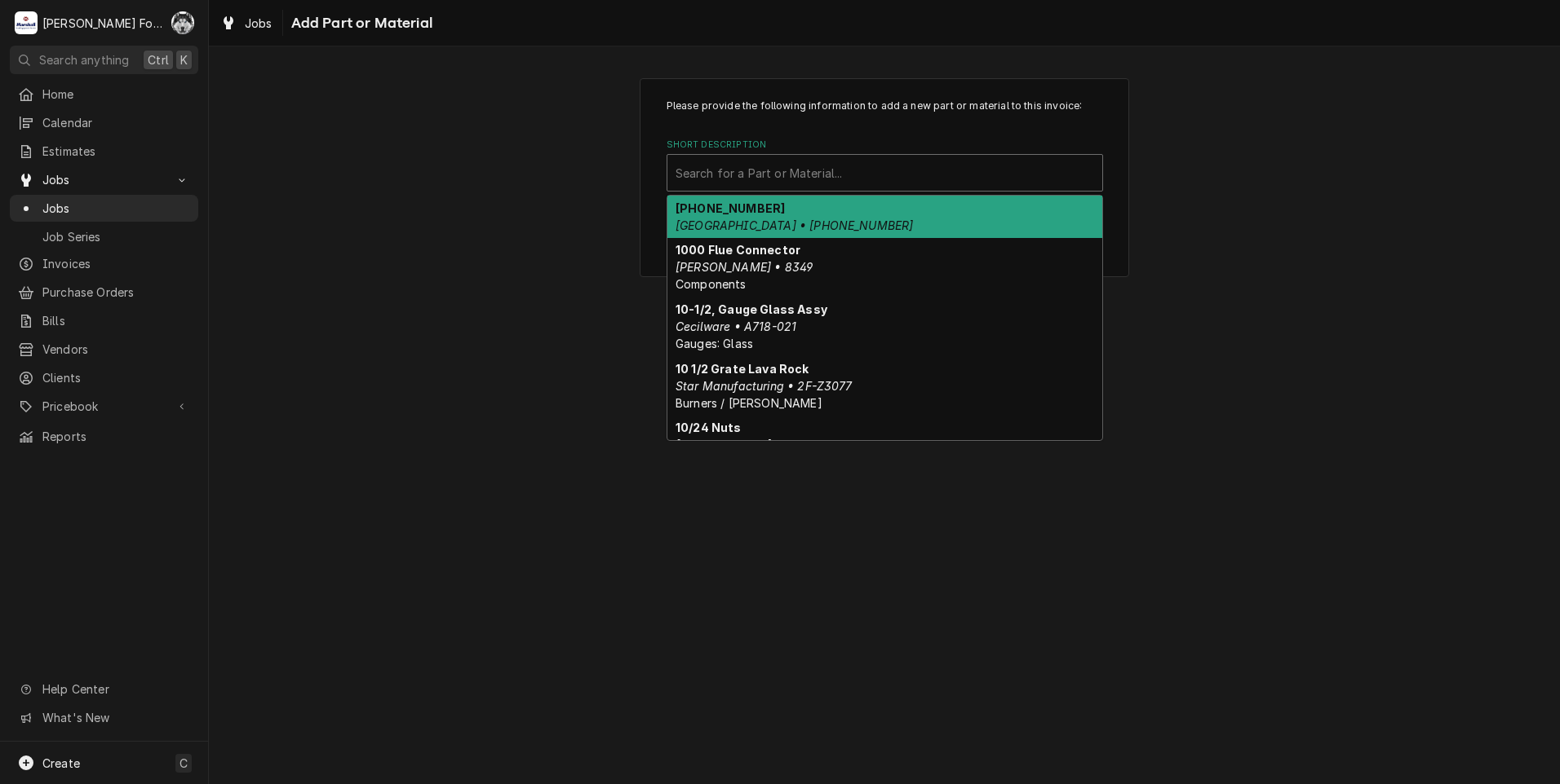
click at [811, 175] on div "Short Description" at bounding box center [884, 172] width 418 height 29
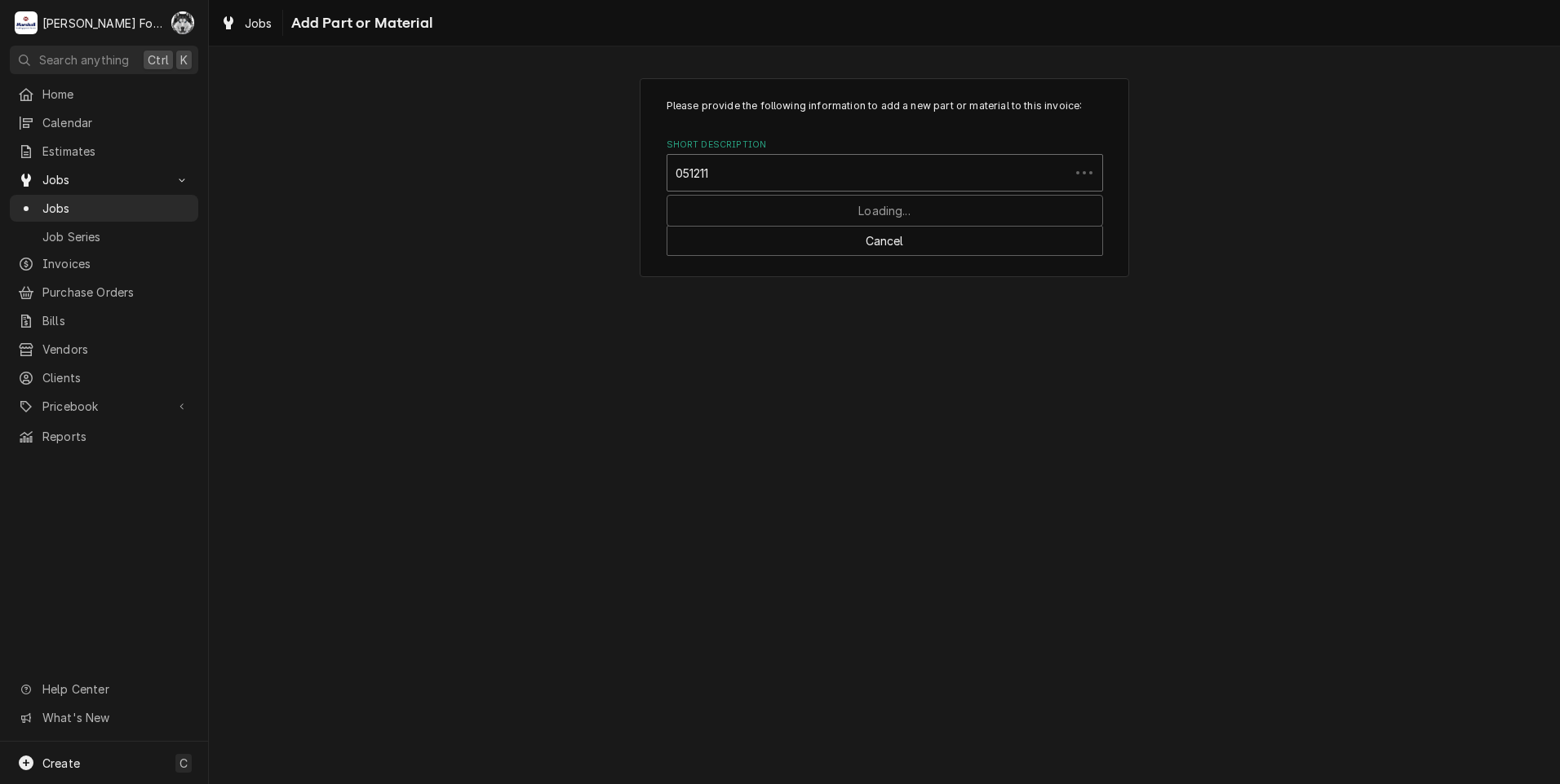
type input "0512110"
click at [763, 165] on div "Short Description" at bounding box center [884, 172] width 418 height 29
type input "0513110"
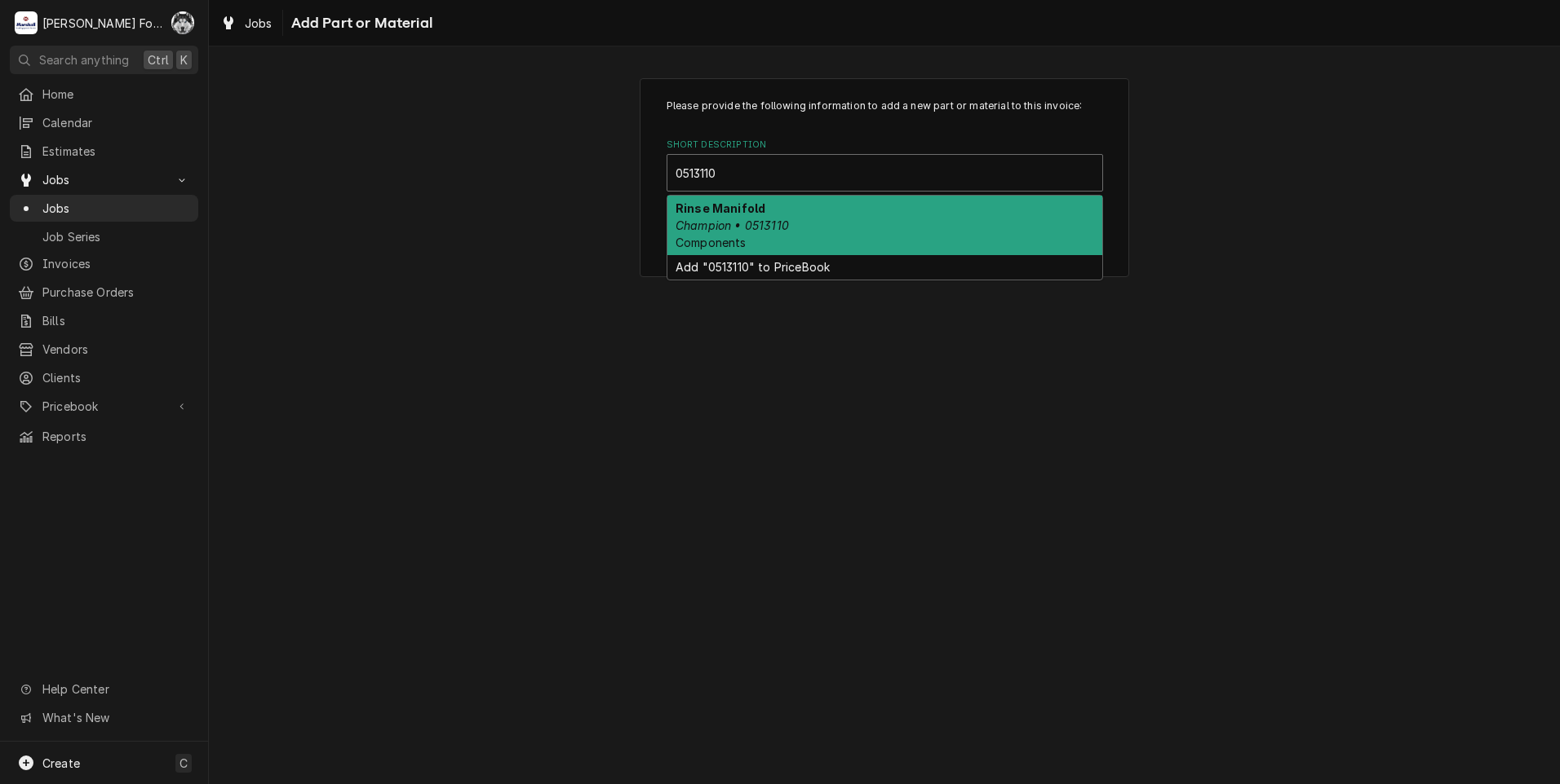
click at [727, 218] on em "Champion • 0513110" at bounding box center [732, 225] width 113 height 14
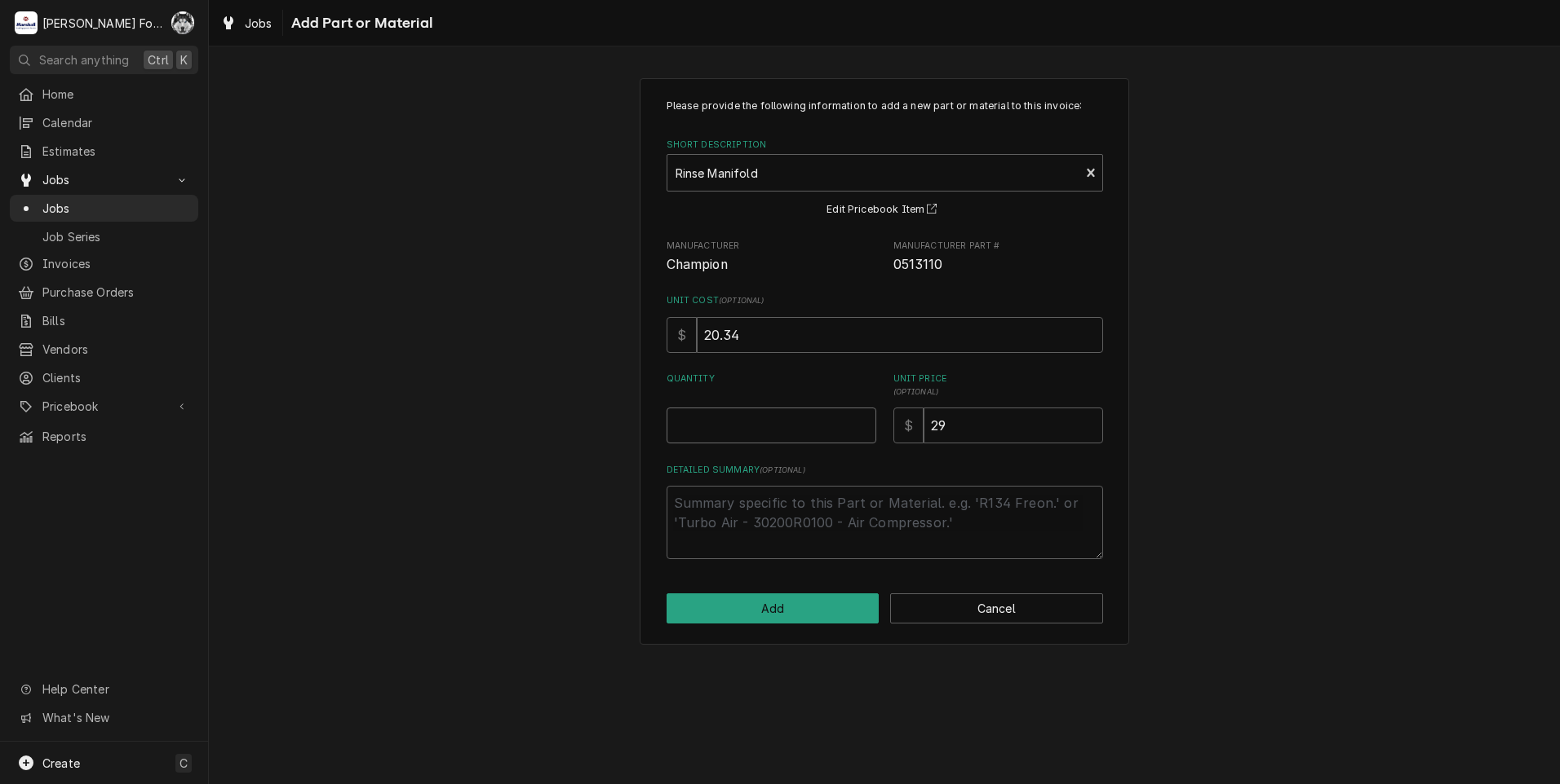
type textarea "x"
type input "0.5"
click at [858, 423] on input "0.5" at bounding box center [771, 425] width 210 height 36
type textarea "x"
type input "1"
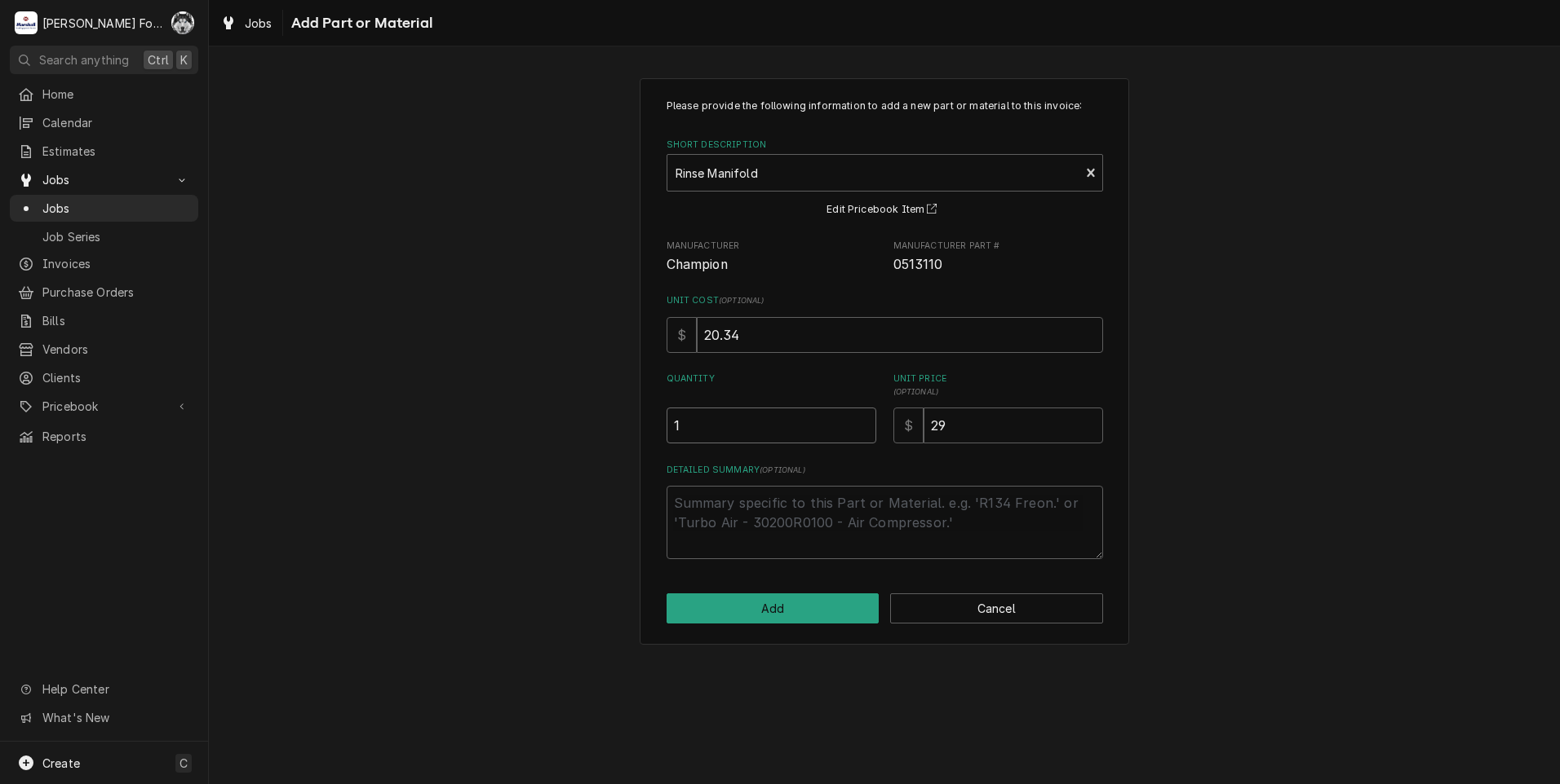
click at [858, 423] on input "1" at bounding box center [771, 425] width 210 height 36
click at [802, 603] on button "Add" at bounding box center [773, 609] width 213 height 30
type textarea "x"
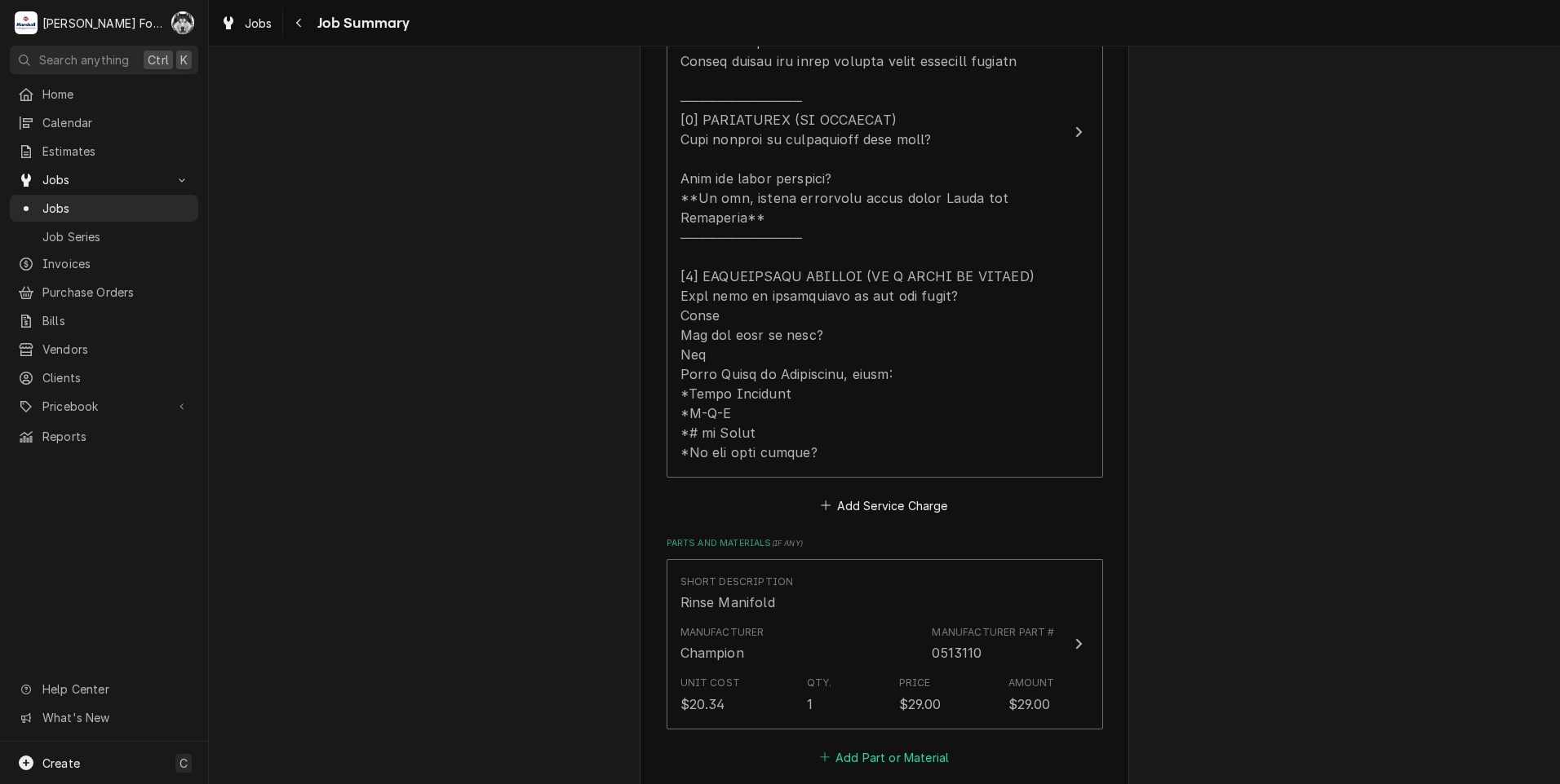
click at [904, 746] on button "Add Part or Material" at bounding box center [883, 757] width 134 height 23
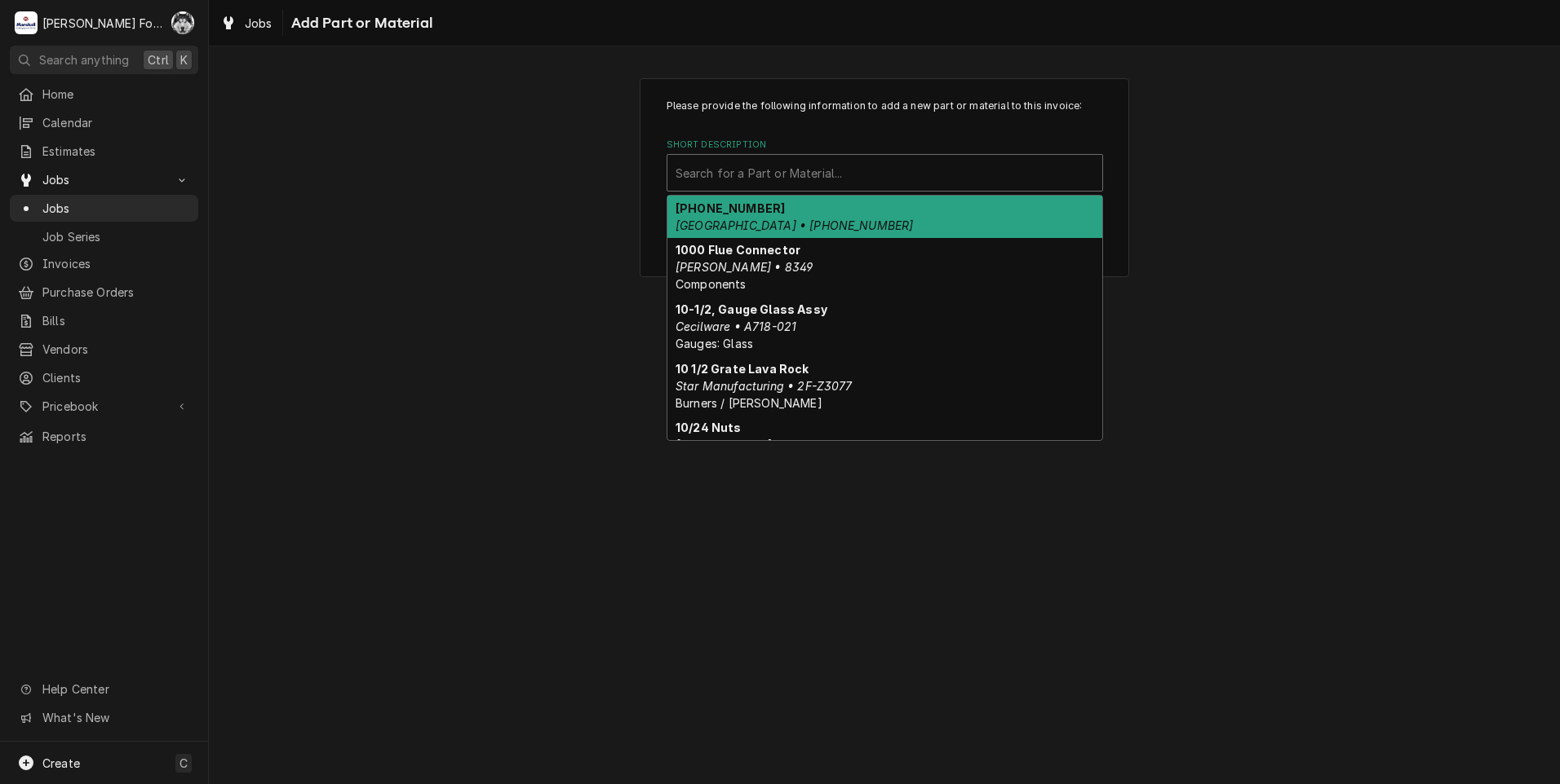
click at [751, 173] on div "Short Description" at bounding box center [884, 172] width 418 height 29
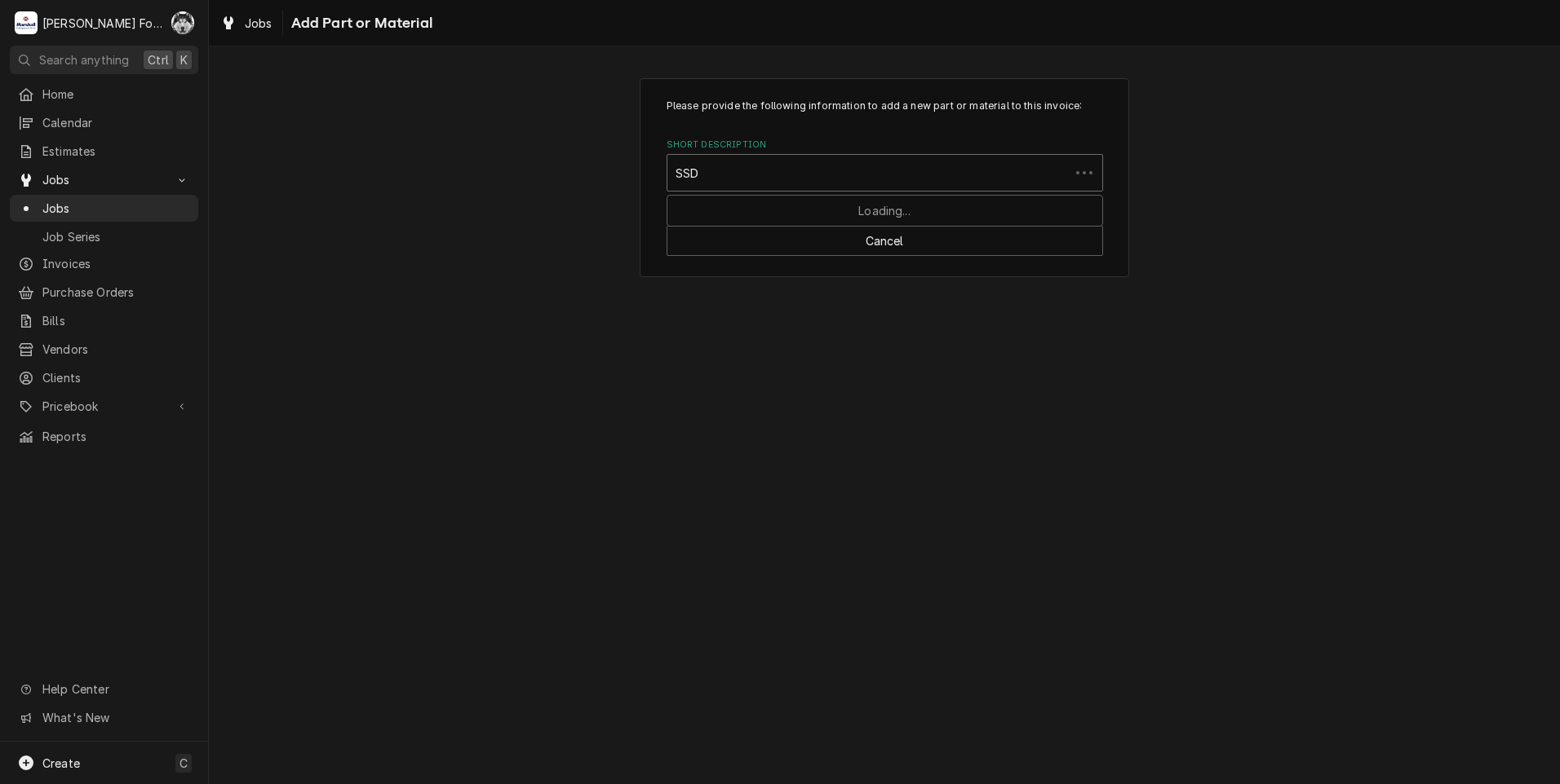
type input "SSDT"
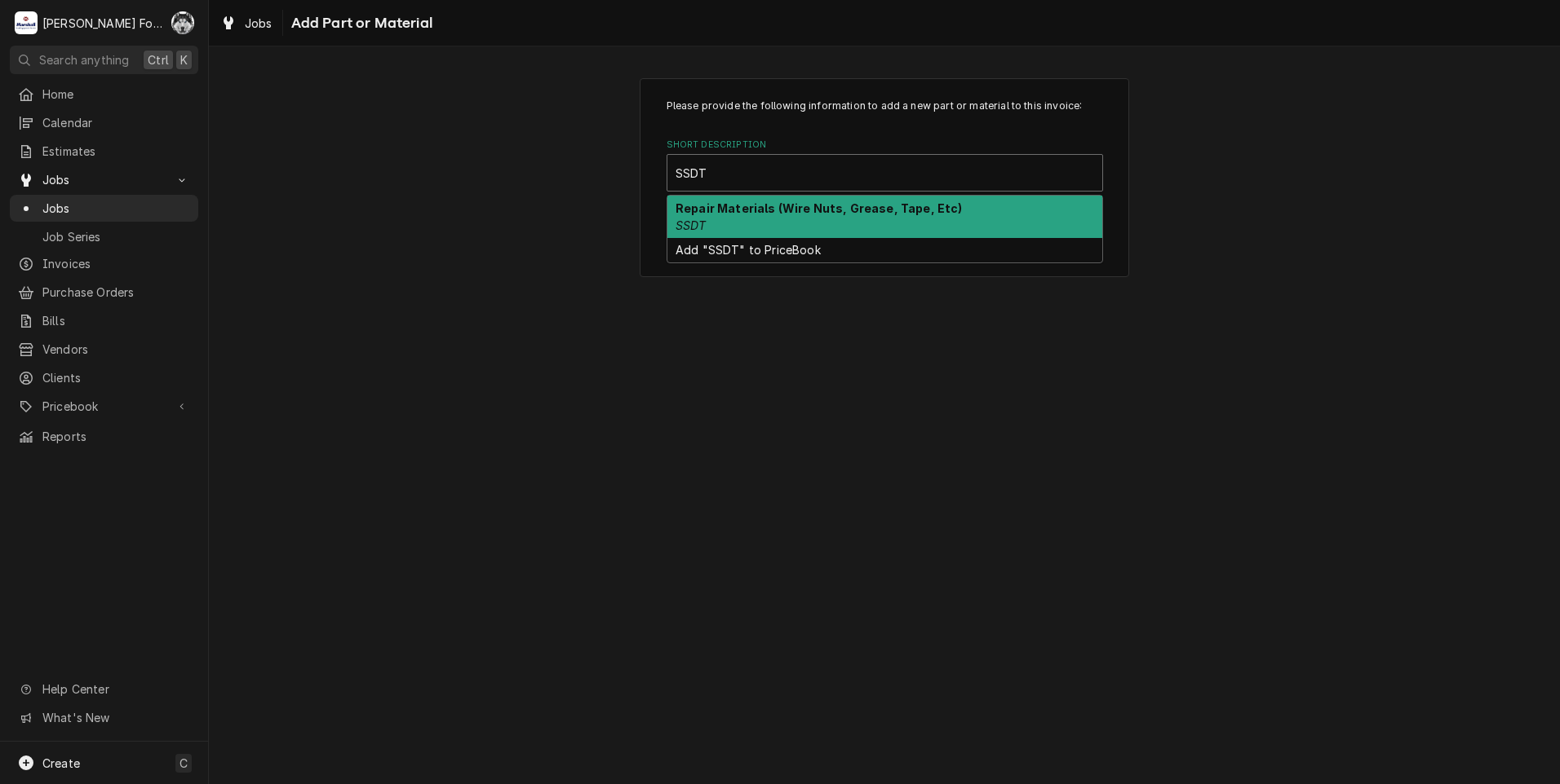
click at [749, 217] on div "Repair Materials (Wire Nuts, Grease, Tape, Etc) SSDT" at bounding box center [885, 217] width 435 height 42
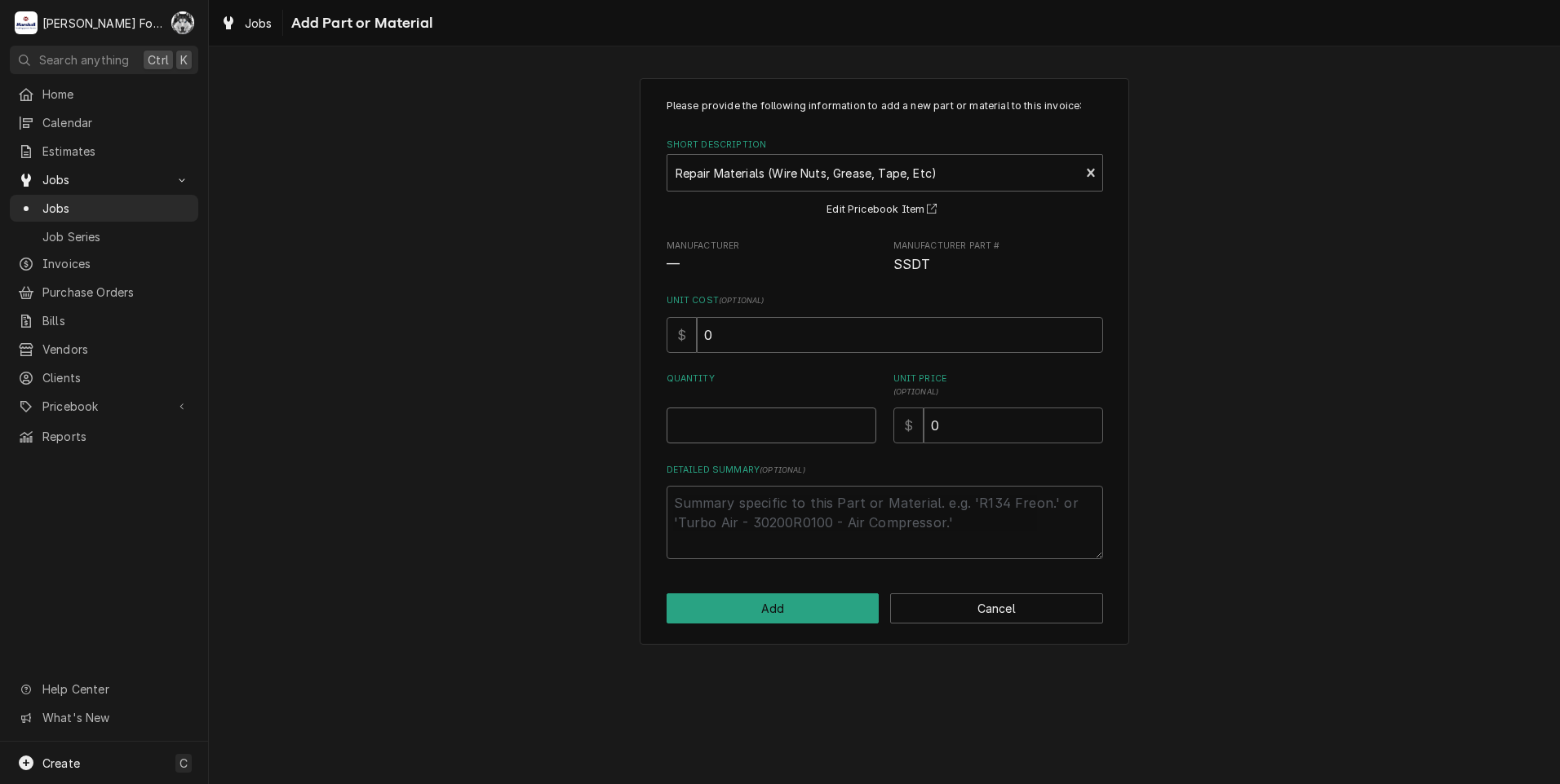
type textarea "x"
type input "0.5"
click at [858, 422] on input "0.5" at bounding box center [771, 425] width 210 height 36
type textarea "x"
type input "1"
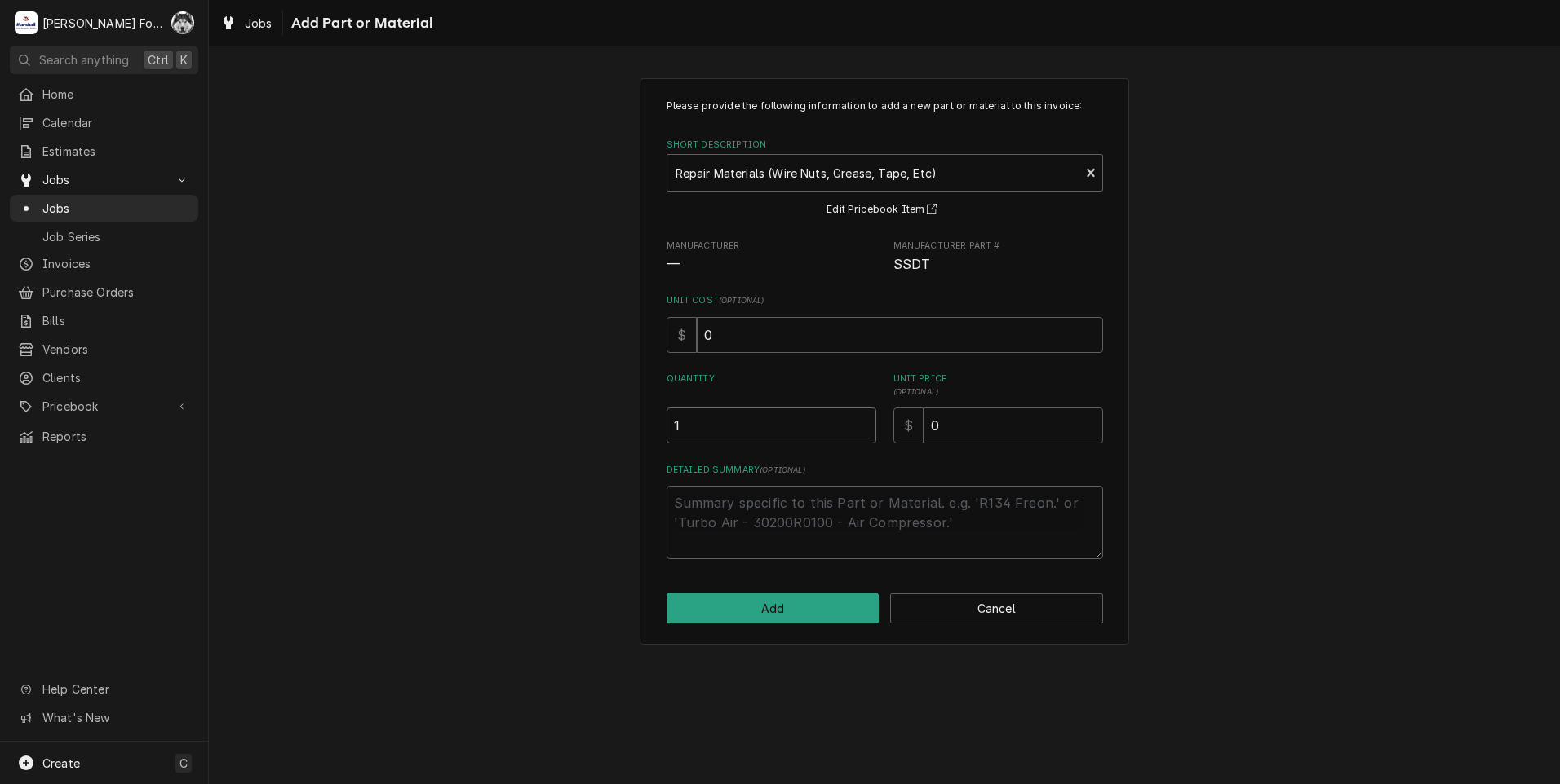
click at [858, 422] on input "1" at bounding box center [771, 425] width 210 height 36
drag, startPoint x: 1048, startPoint y: 438, endPoint x: 784, endPoint y: 433, distance: 264.0
click at [827, 448] on div "Please provide the following information to add a new part or material to this …" at bounding box center [885, 329] width 437 height 461
type textarea "x"
type input "2"
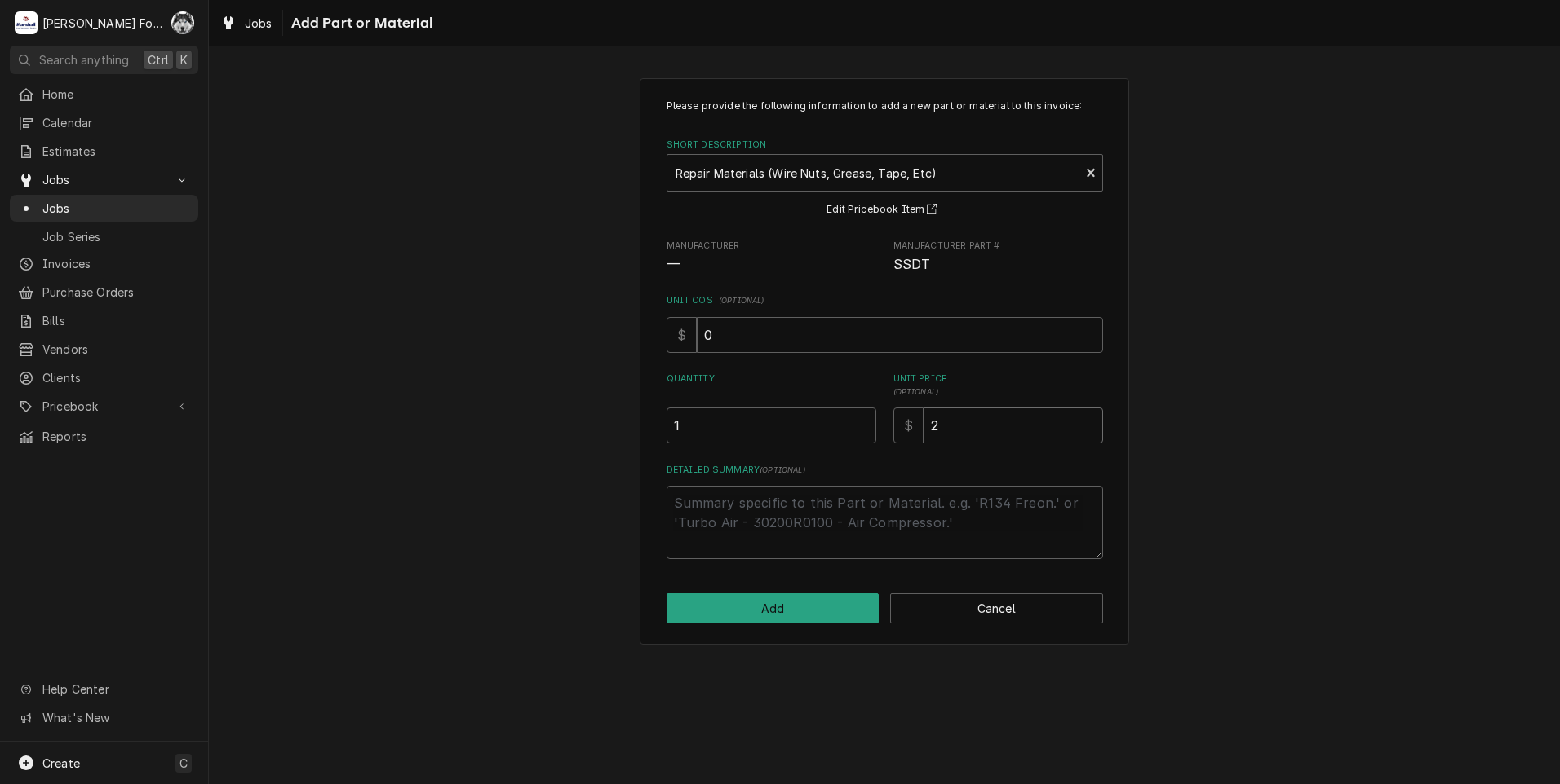
type textarea "x"
type input "20"
type textarea "x"
type input "2"
click at [774, 617] on button "Add" at bounding box center [773, 609] width 213 height 30
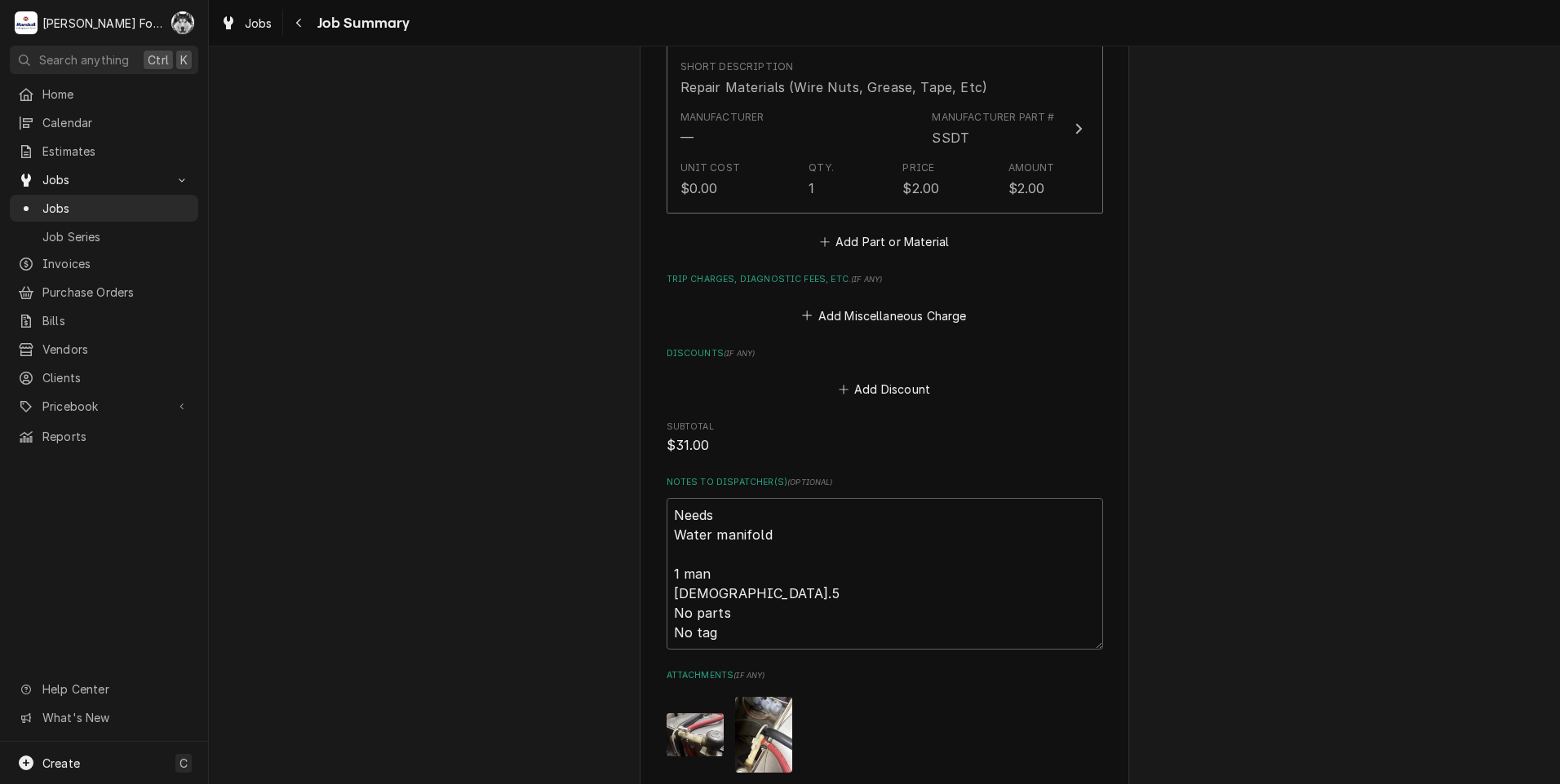
scroll to position [1631, 0]
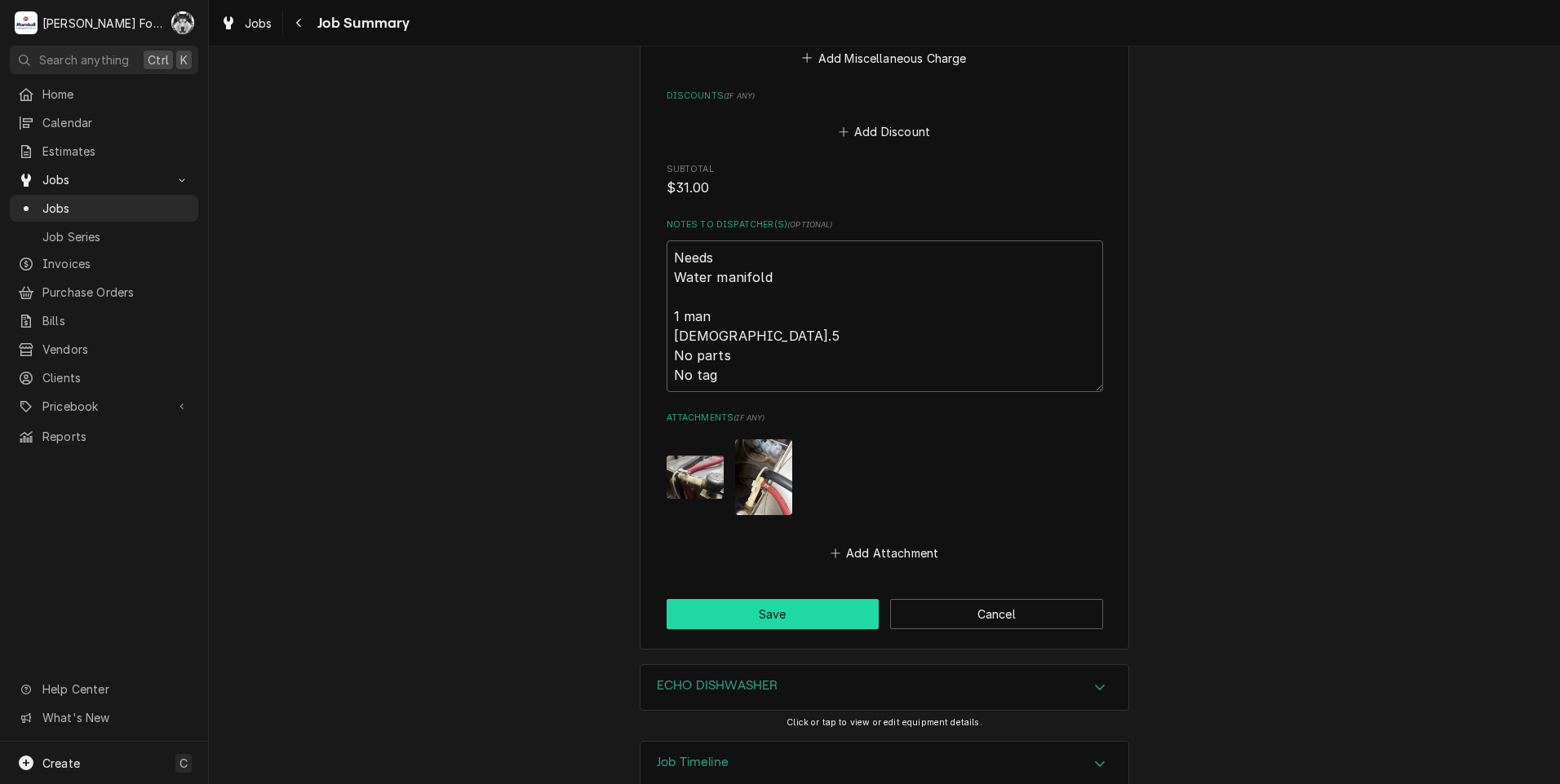
click at [793, 599] on button "Save" at bounding box center [773, 614] width 213 height 30
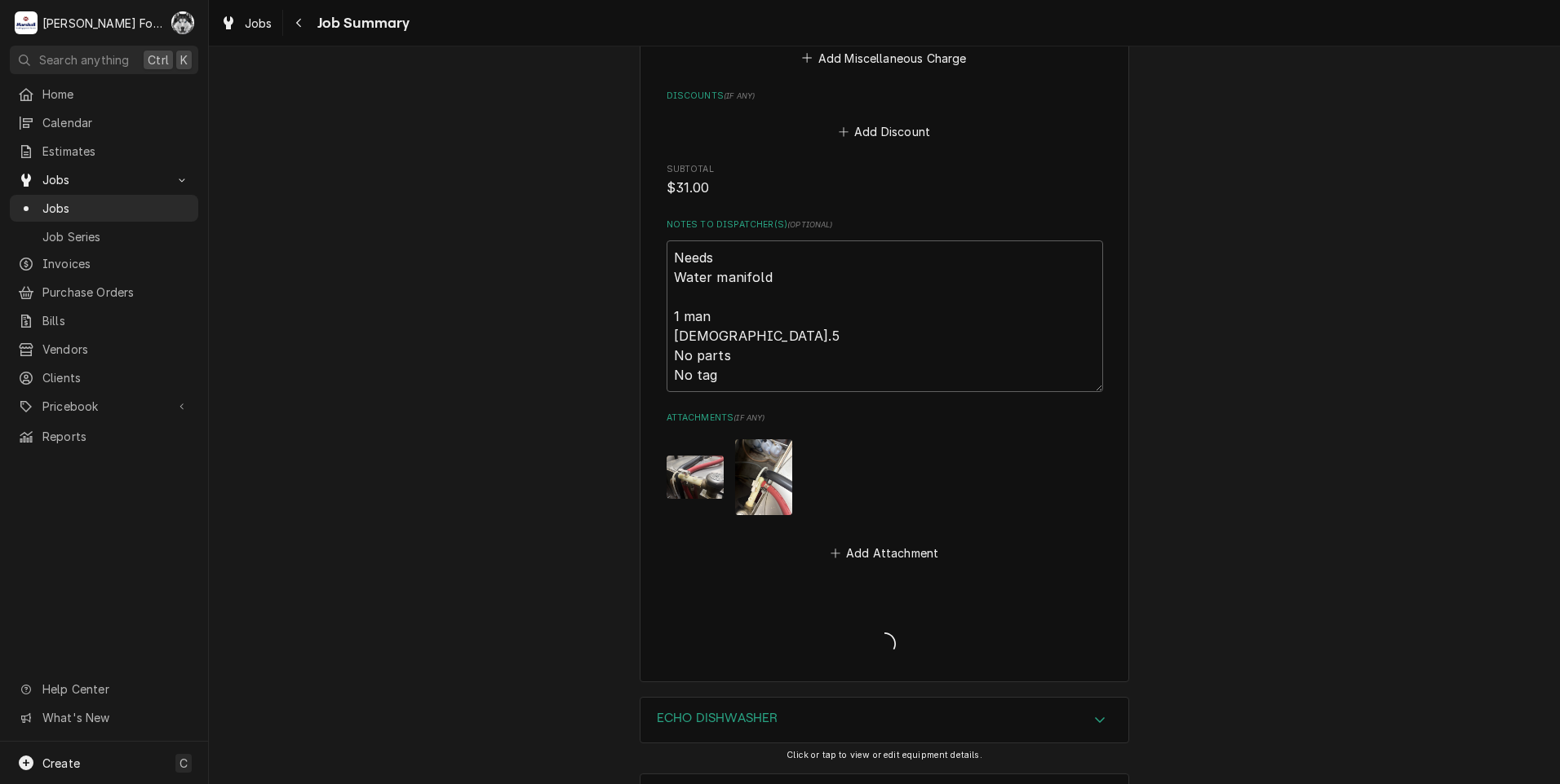
type textarea "x"
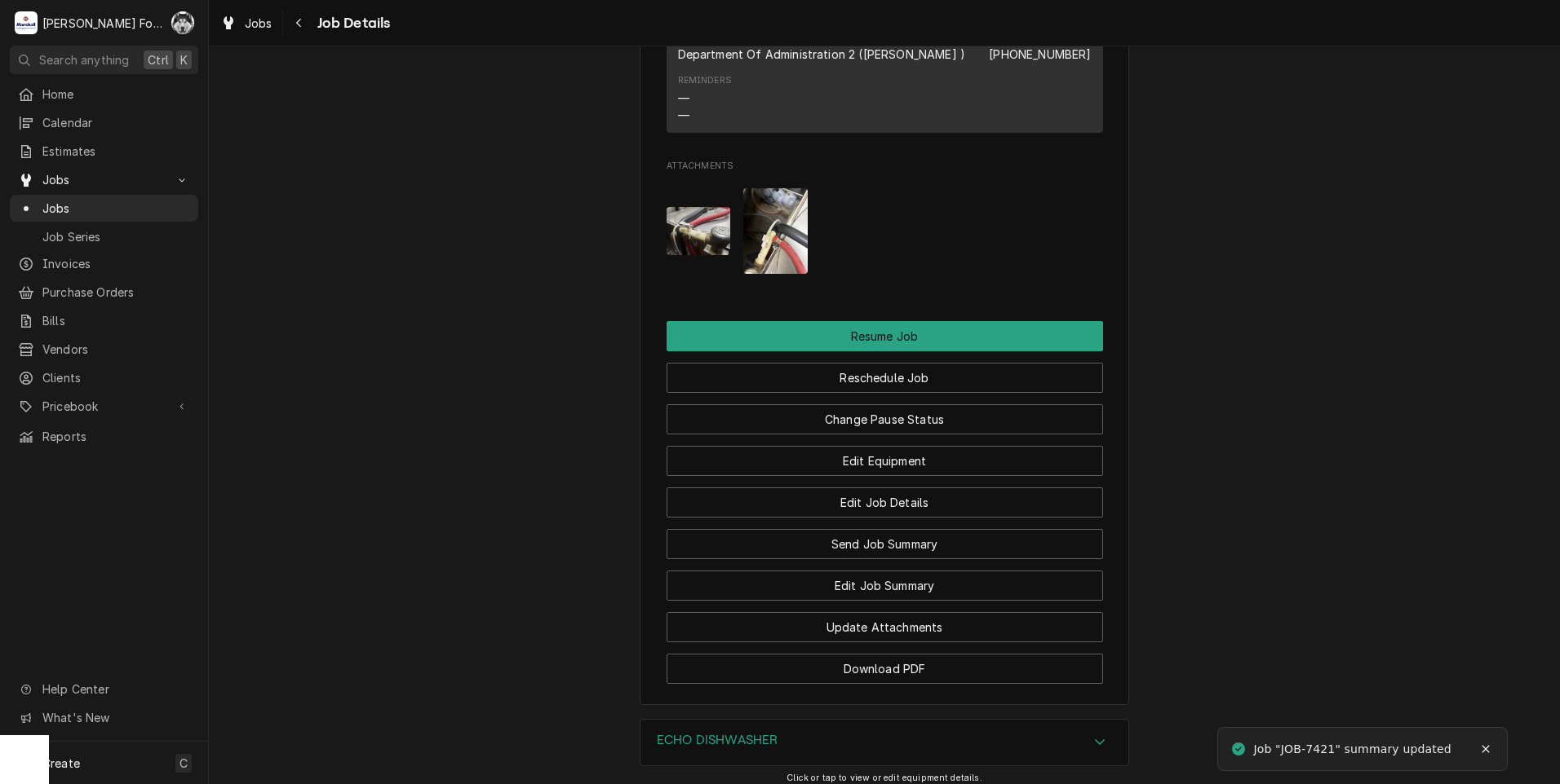
scroll to position [2310, 0]
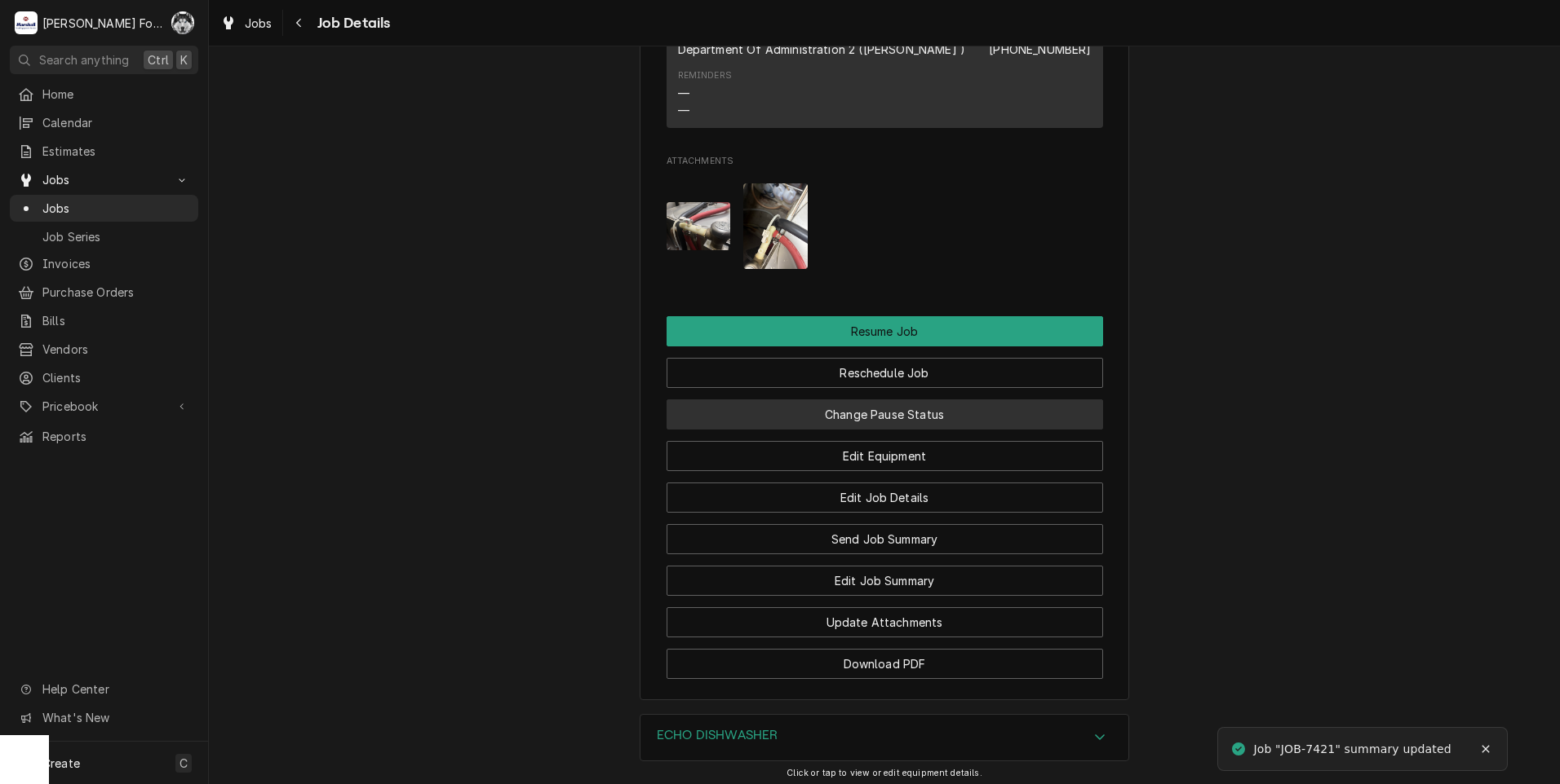
click at [868, 400] on button "Change Pause Status" at bounding box center [885, 415] width 437 height 30
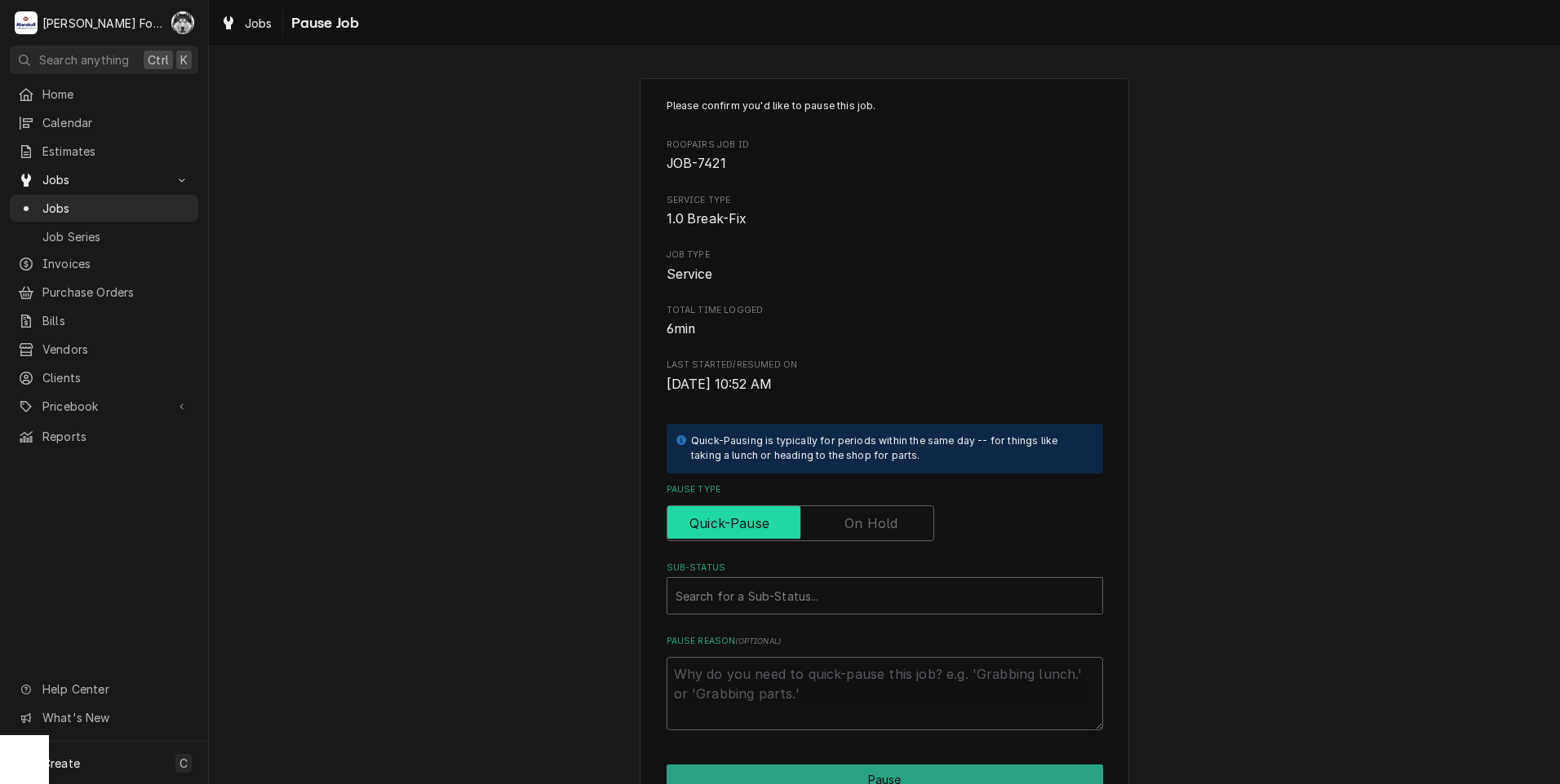
click at [868, 534] on input "Pause Type" at bounding box center [800, 523] width 253 height 36
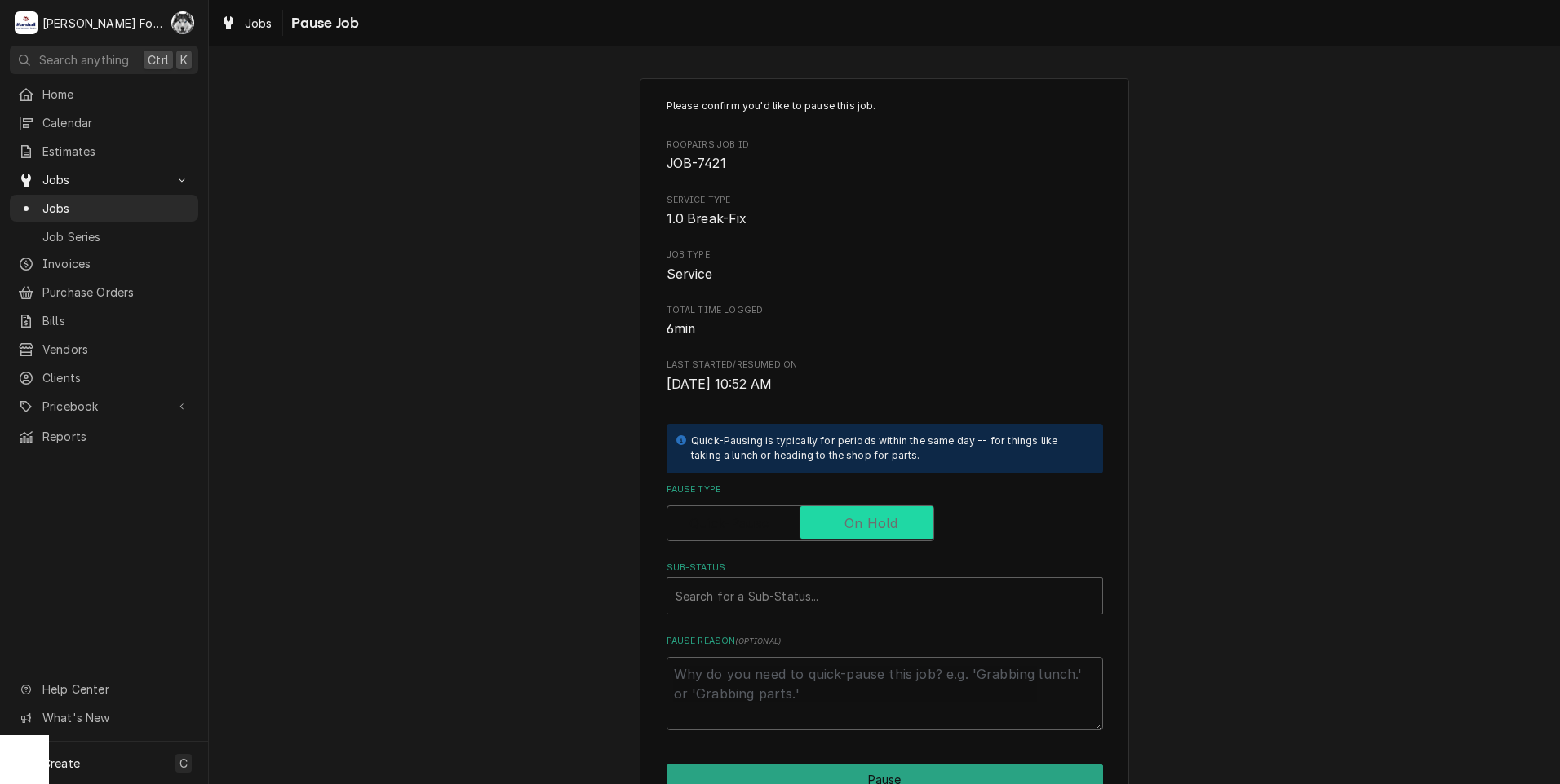
checkbox input "true"
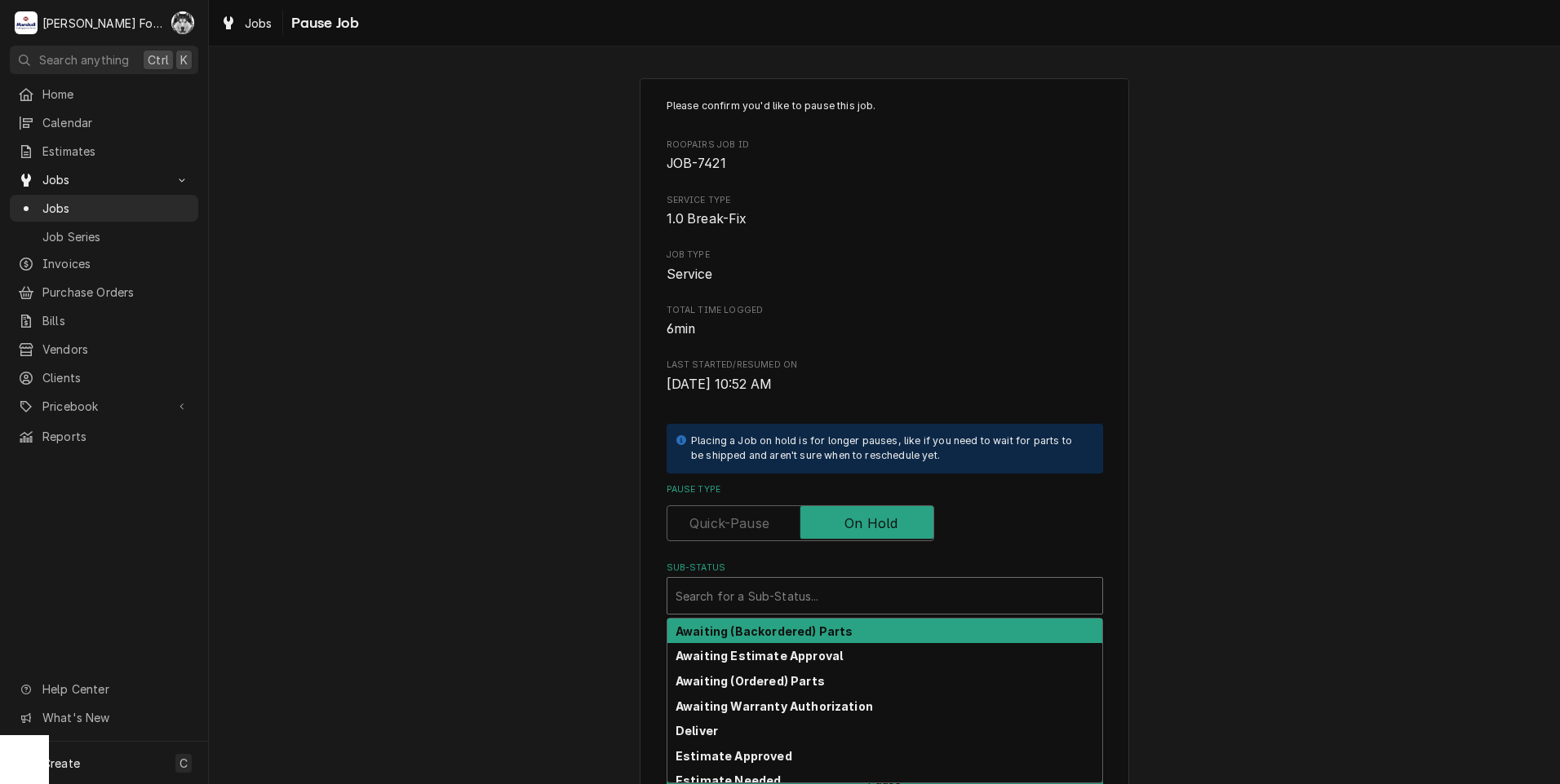
click at [810, 601] on div "Sub-Status" at bounding box center [884, 596] width 418 height 29
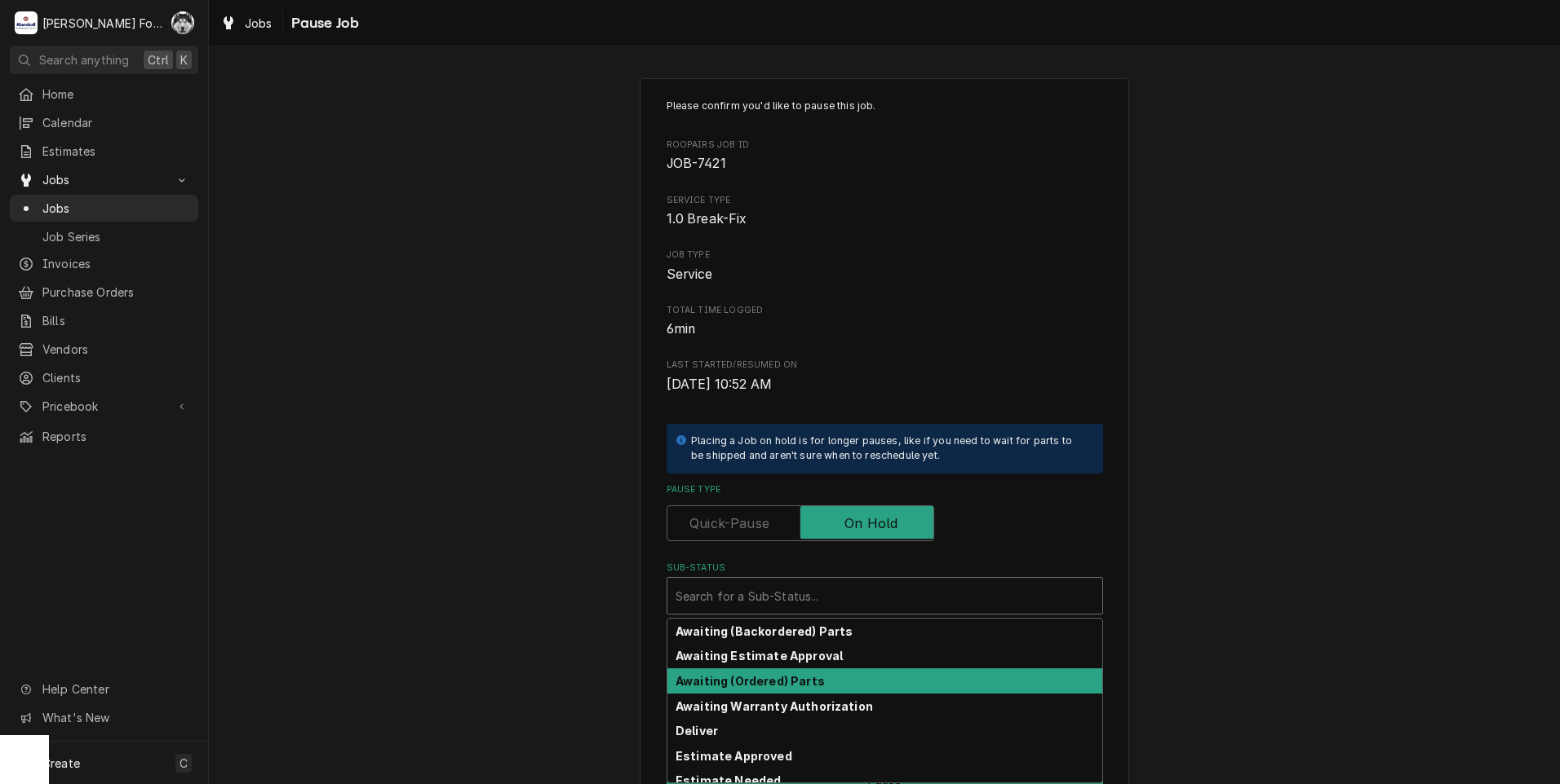
click at [786, 684] on strong "Awaiting (Ordered) Parts" at bounding box center [750, 681] width 149 height 14
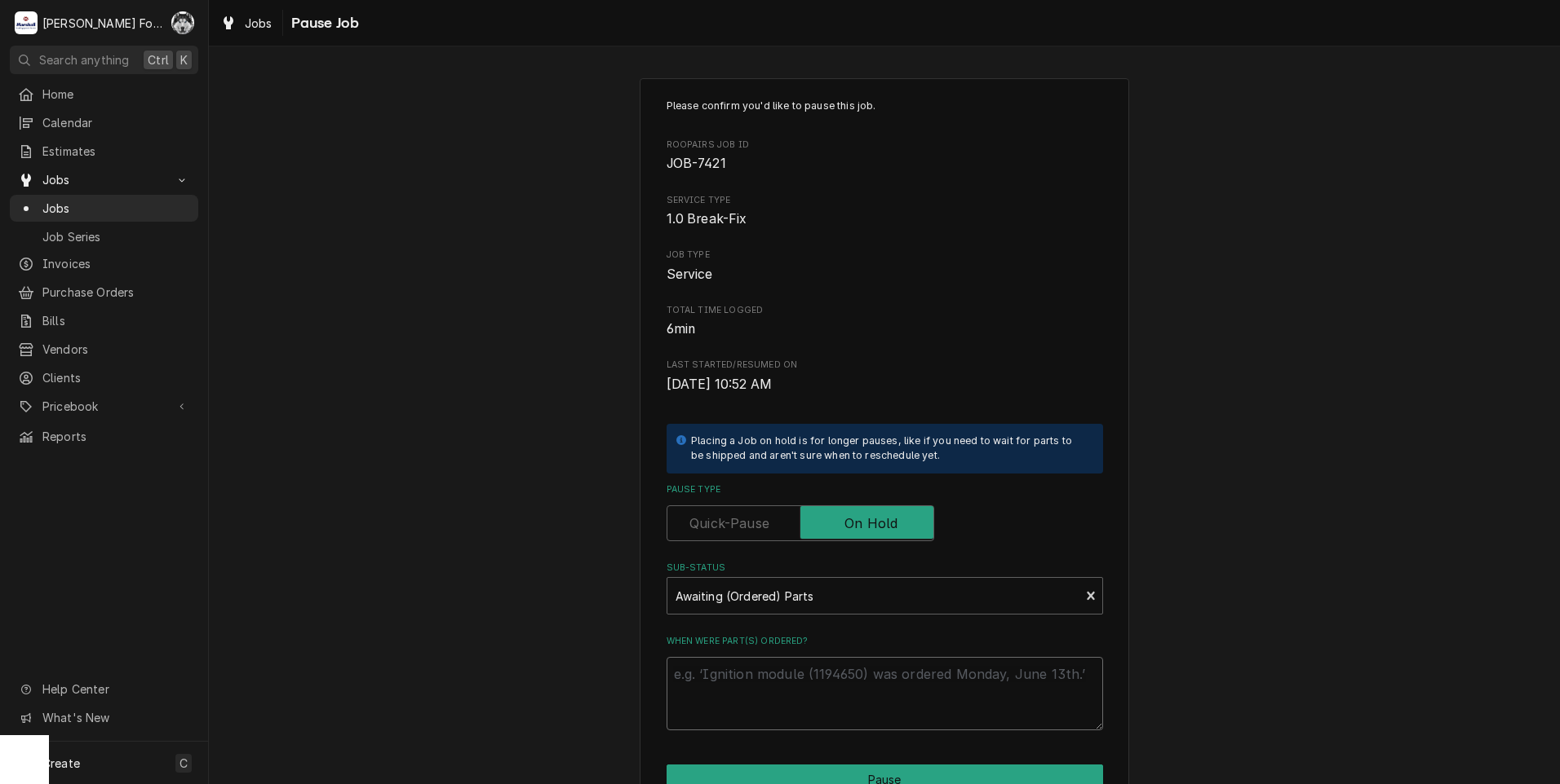
click at [753, 677] on textarea "When were part(s) ordered?" at bounding box center [885, 694] width 437 height 73
type textarea "x"
type textarea "9"
type textarea "x"
type textarea "9/"
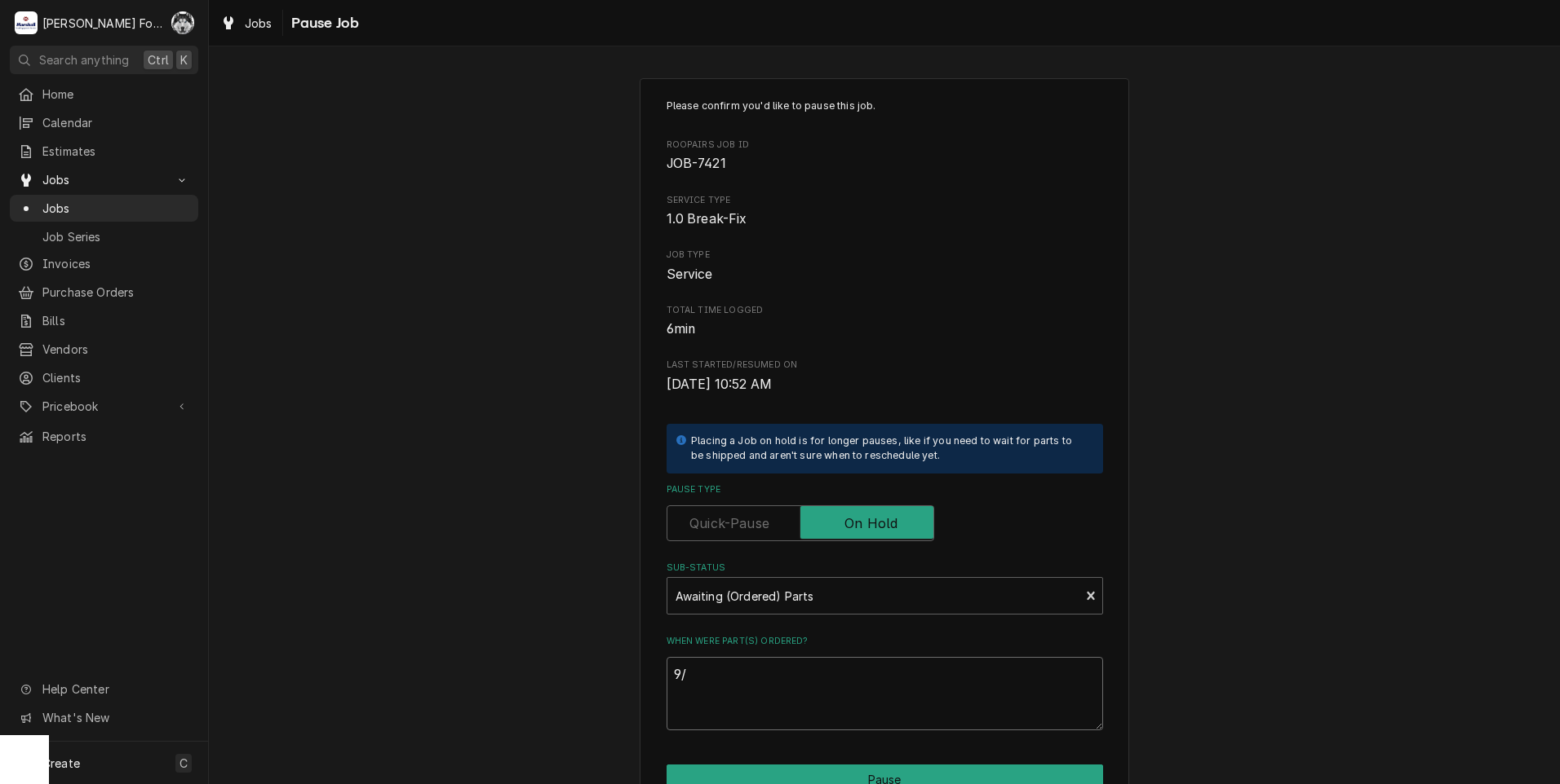
type textarea "x"
type textarea "9/1"
type textarea "x"
type textarea "9/16"
type textarea "x"
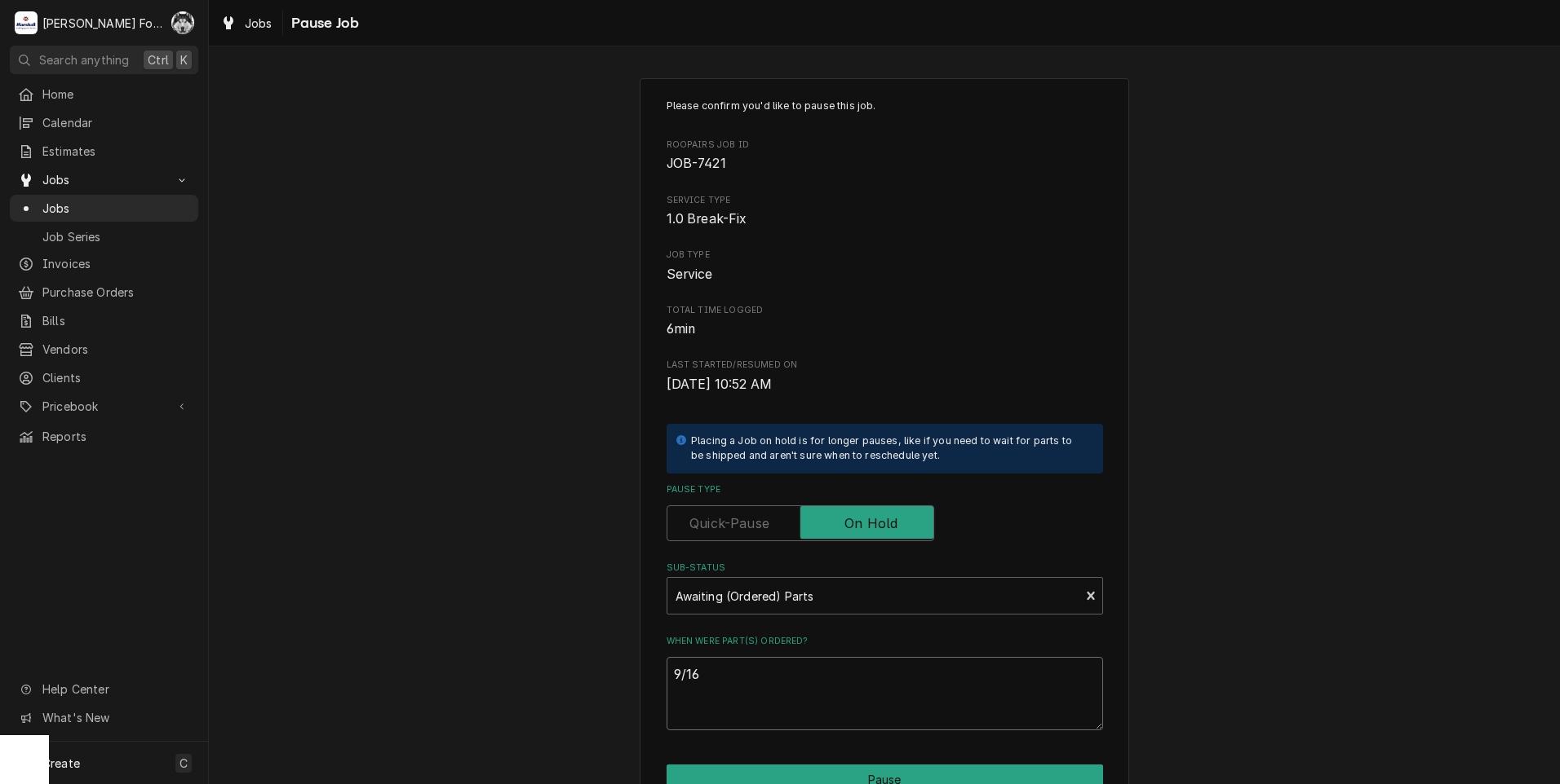
type textarea "9/16/"
type textarea "x"
type textarea "9/16/2"
type textarea "x"
type textarea "9/16/20"
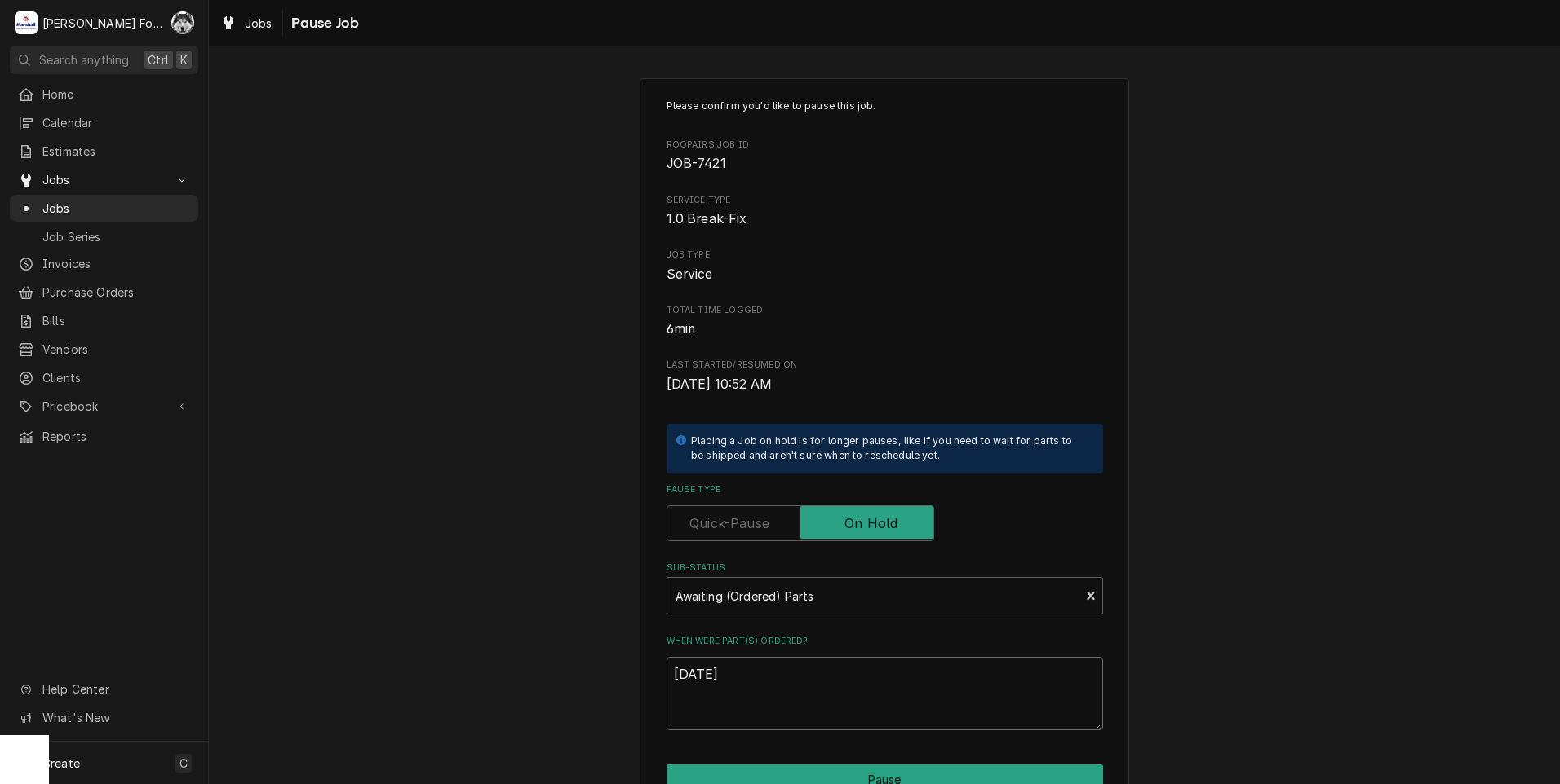
type textarea "x"
type textarea "9/16/202"
type textarea "x"
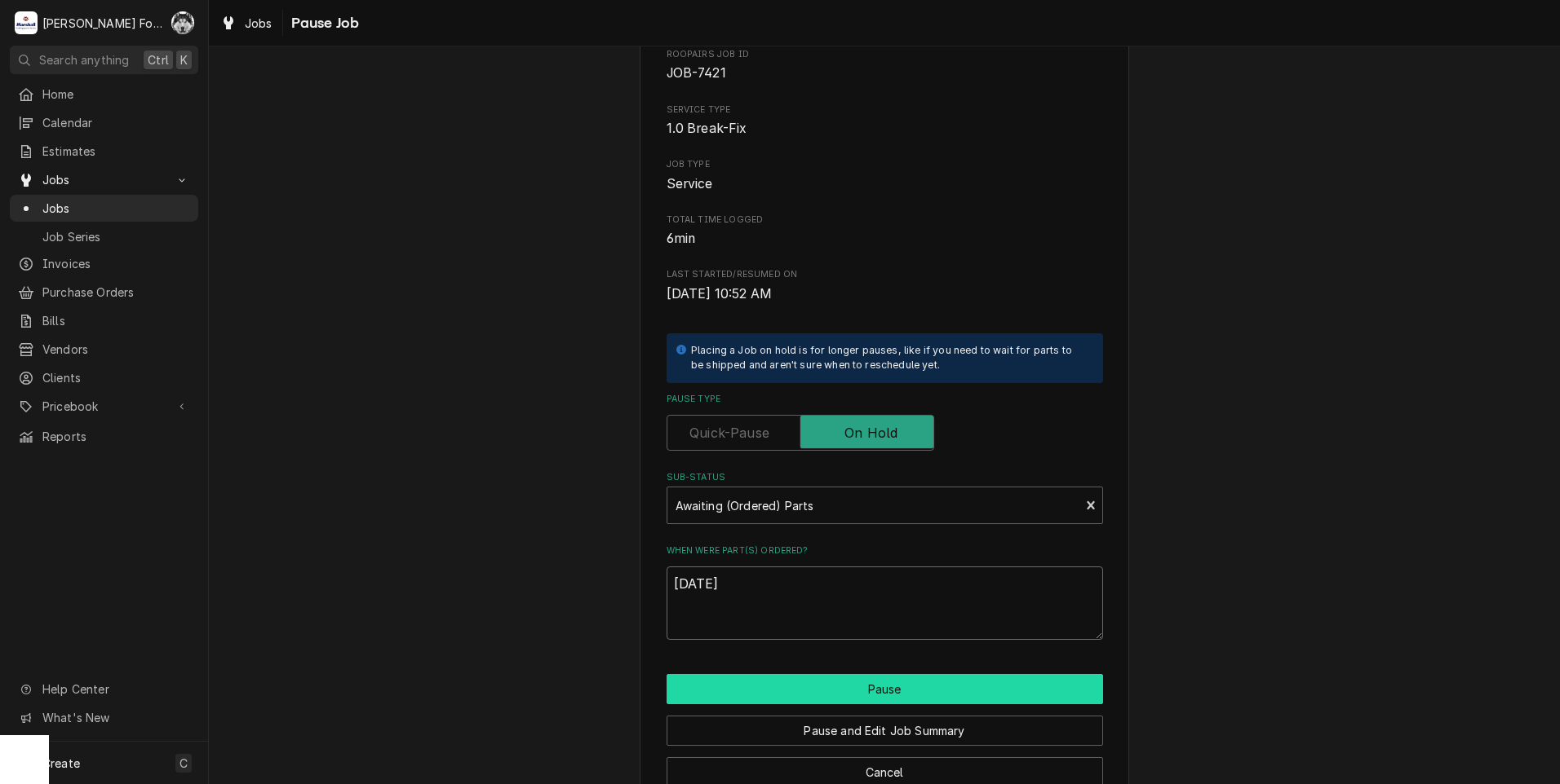
scroll to position [129, 0]
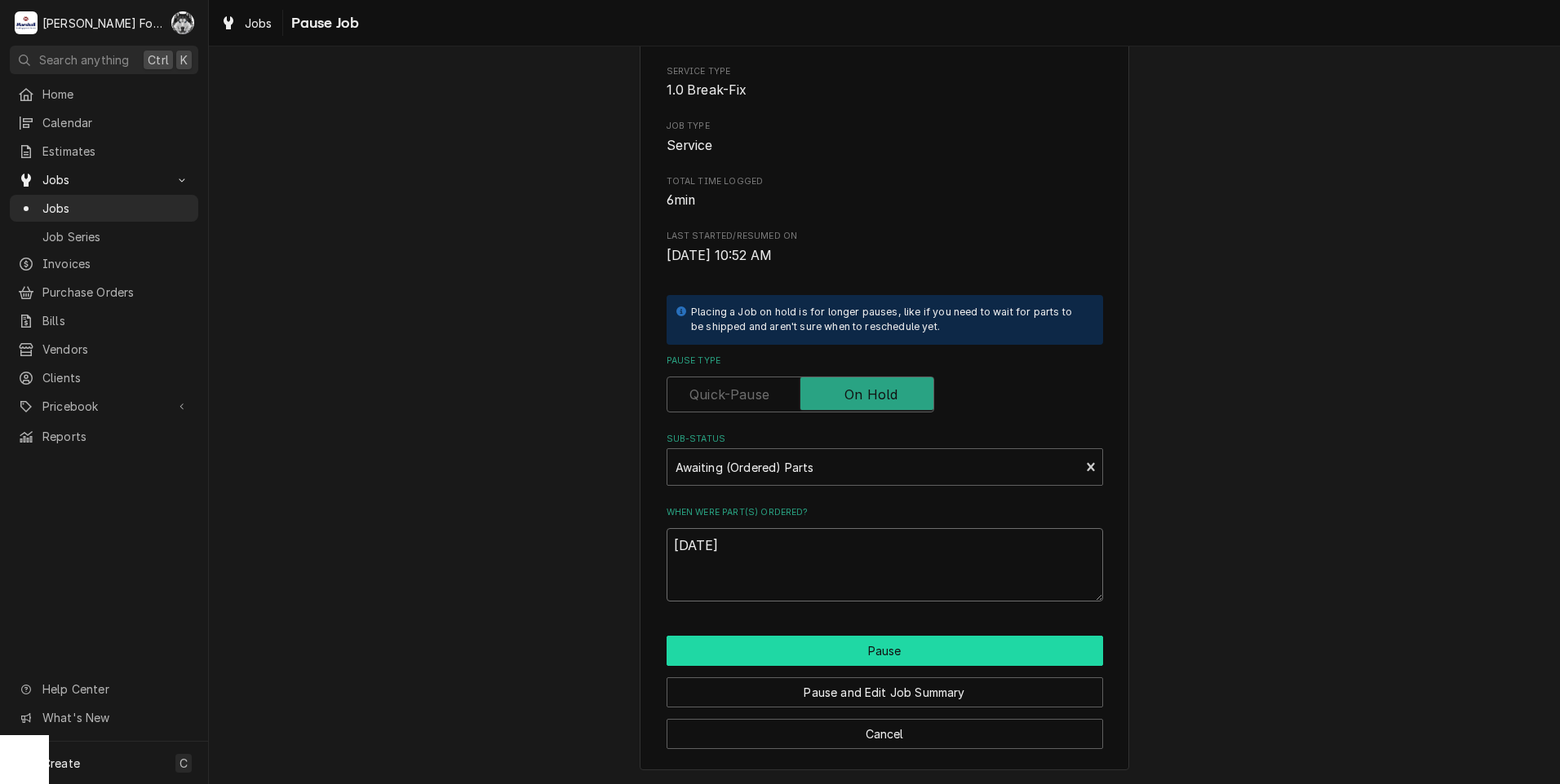
type textarea "9/16/2025"
click at [837, 658] on button "Pause" at bounding box center [885, 651] width 437 height 30
type textarea "x"
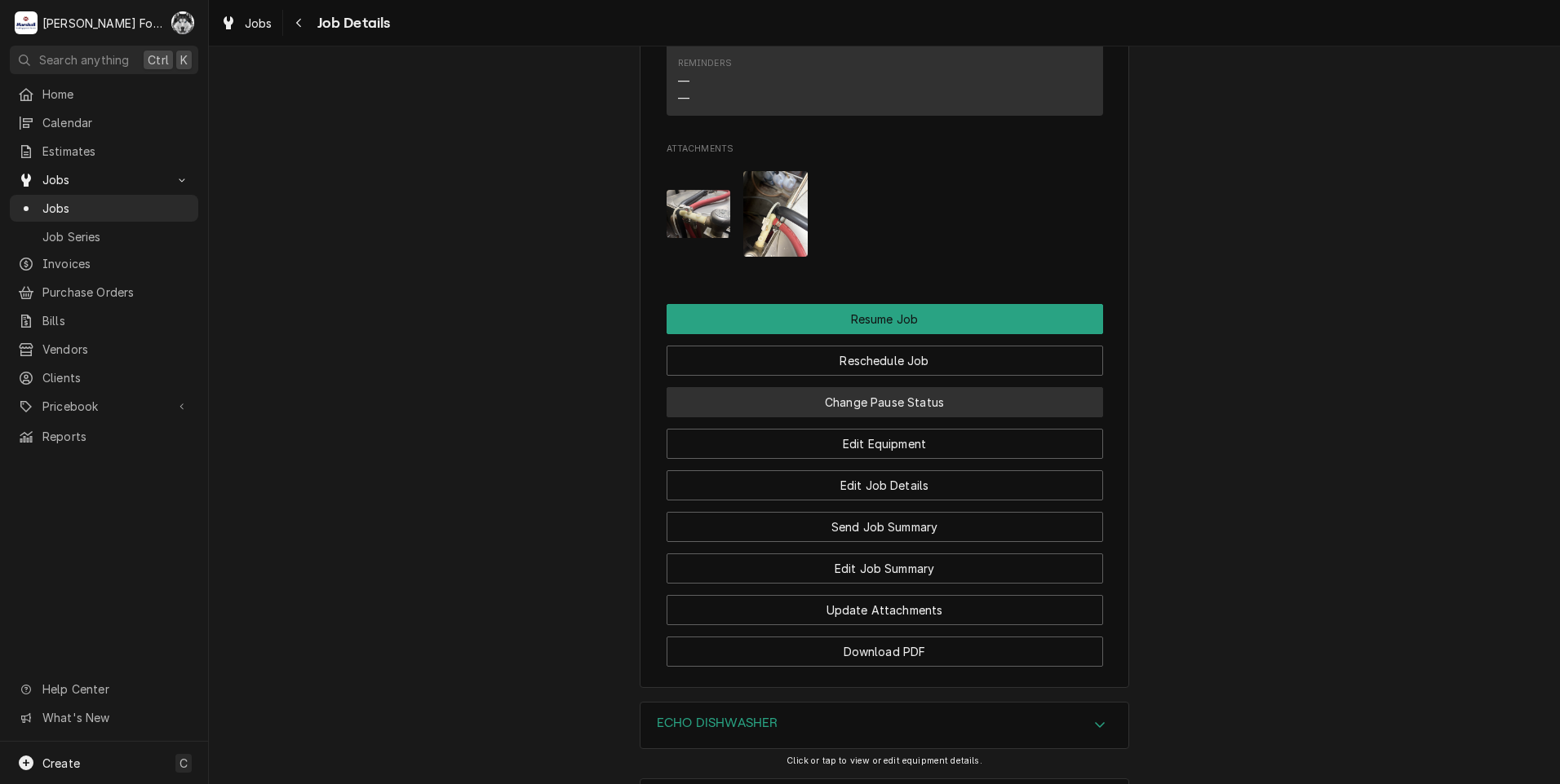
scroll to position [2454, 0]
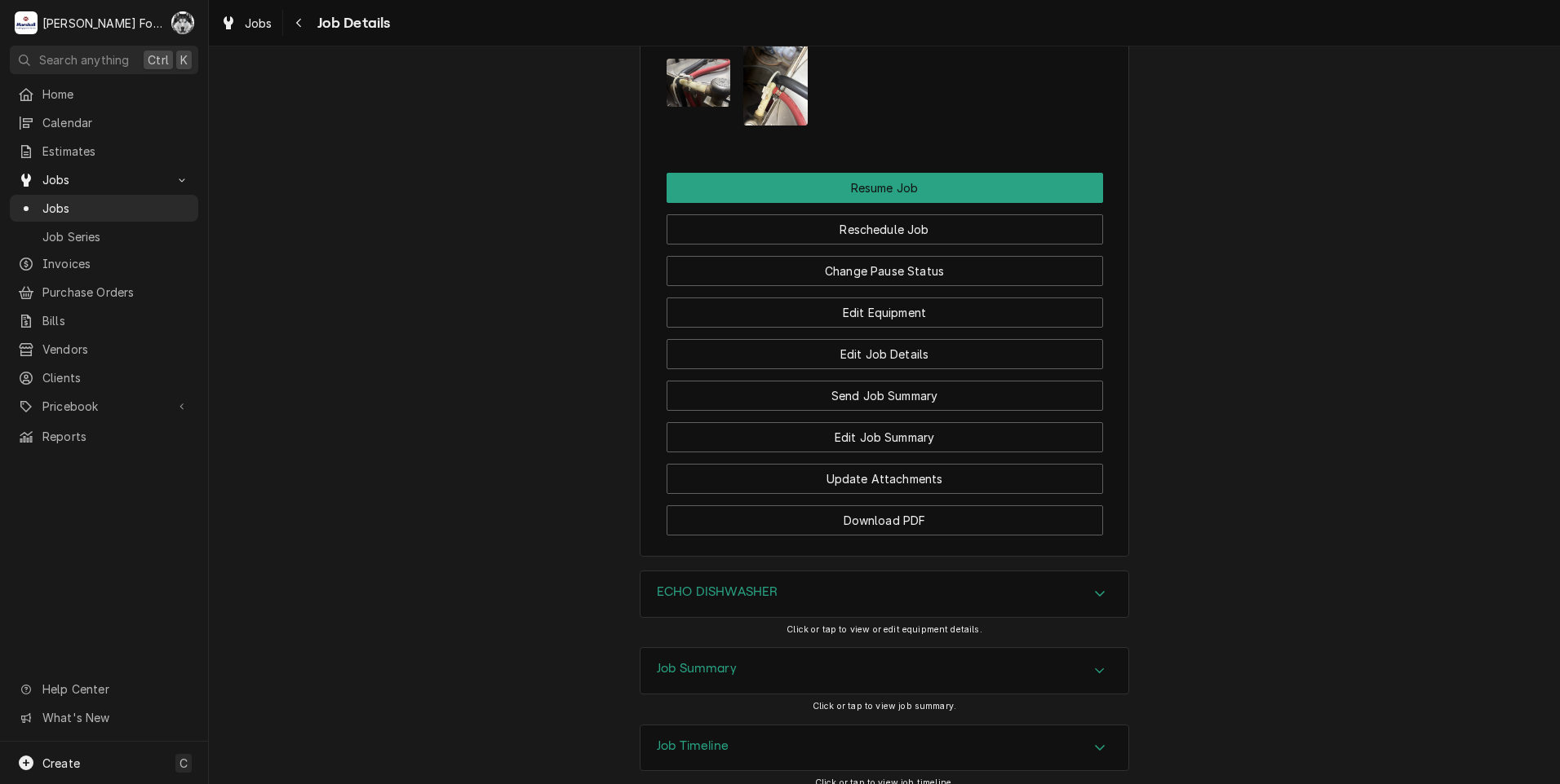
click at [827, 572] on div "ECHO DISHWASHER" at bounding box center [884, 595] width 488 height 46
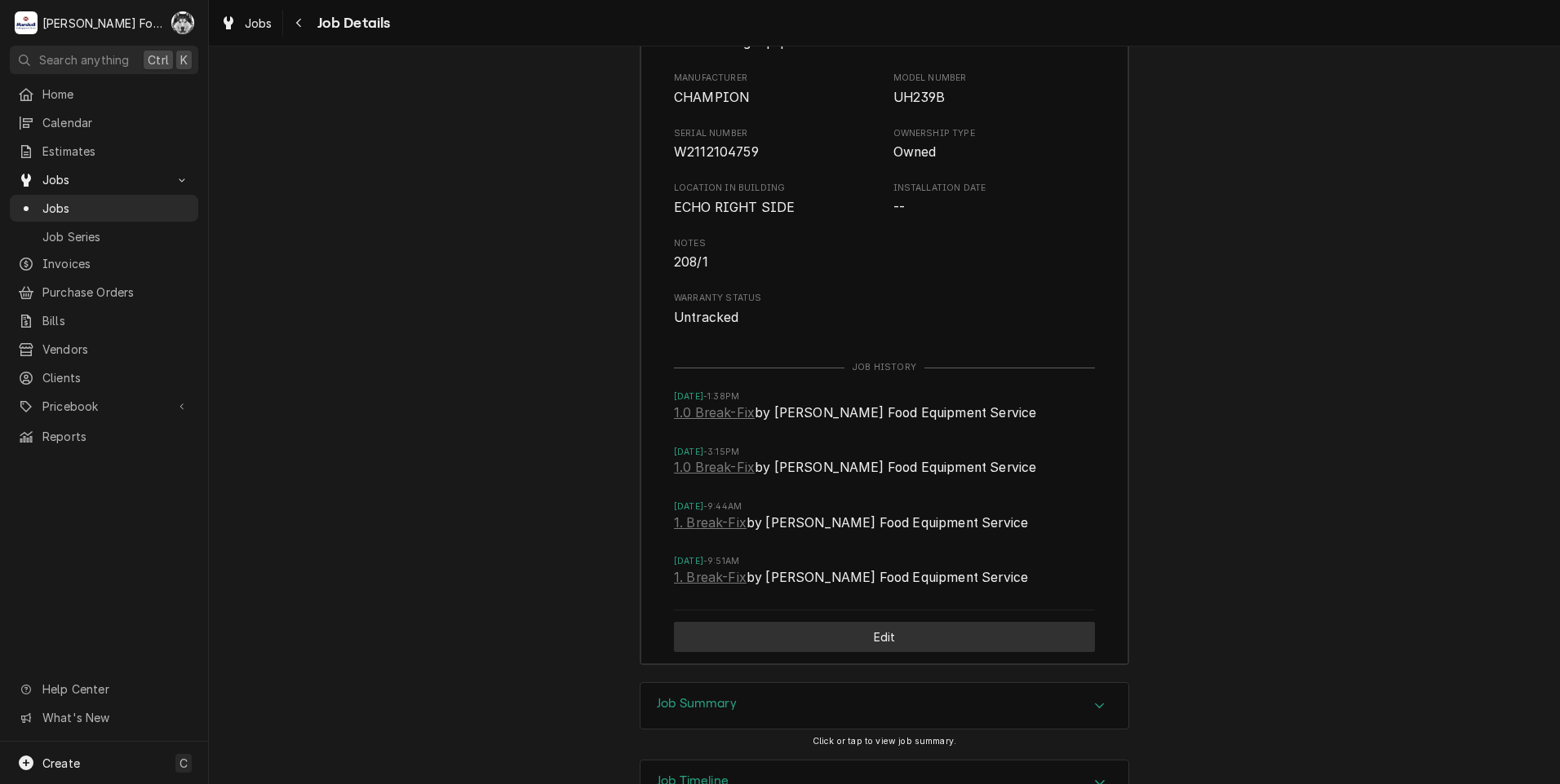
scroll to position [3107, 0]
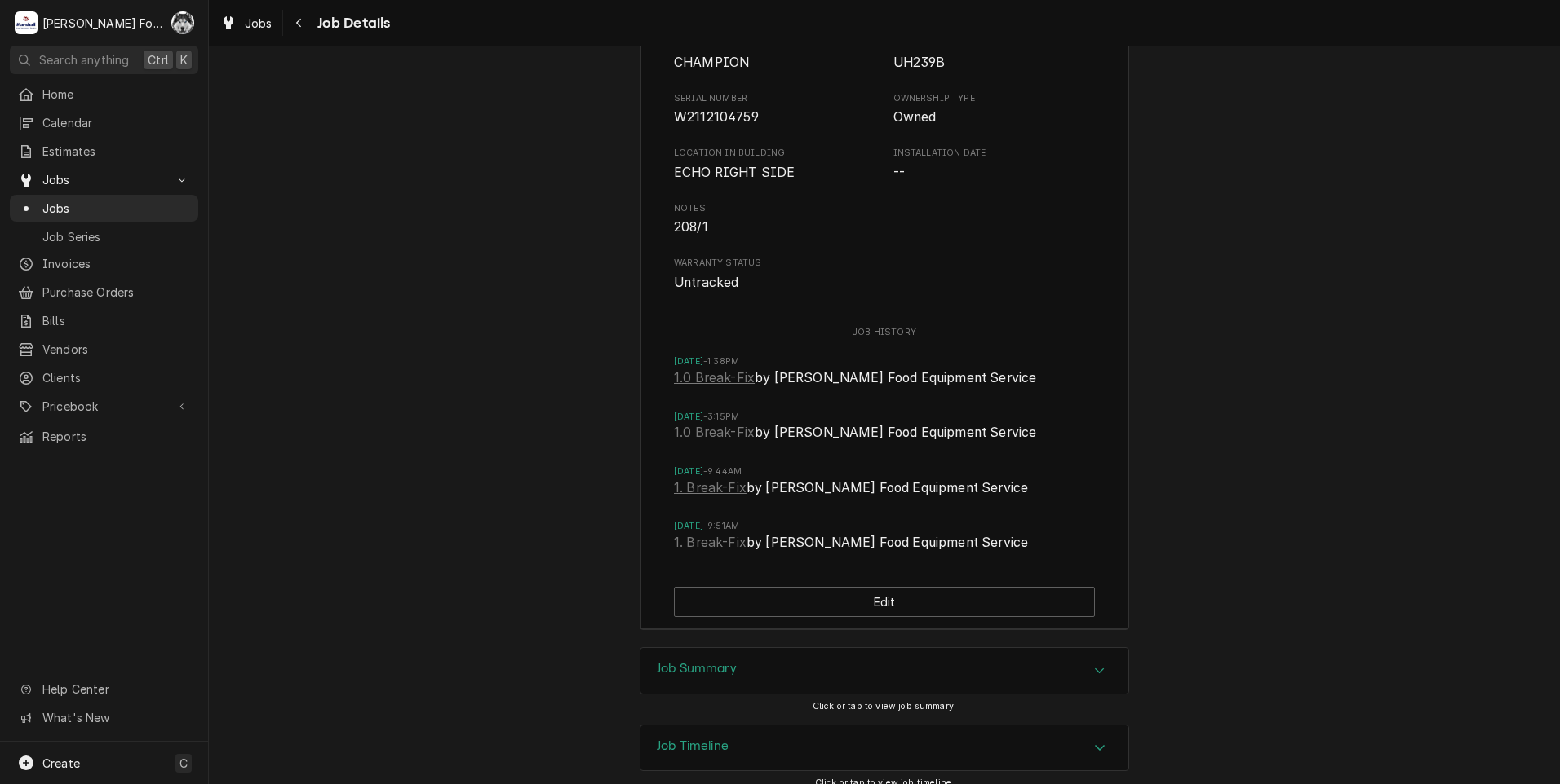
click at [833, 648] on div "Job Summary" at bounding box center [884, 671] width 488 height 46
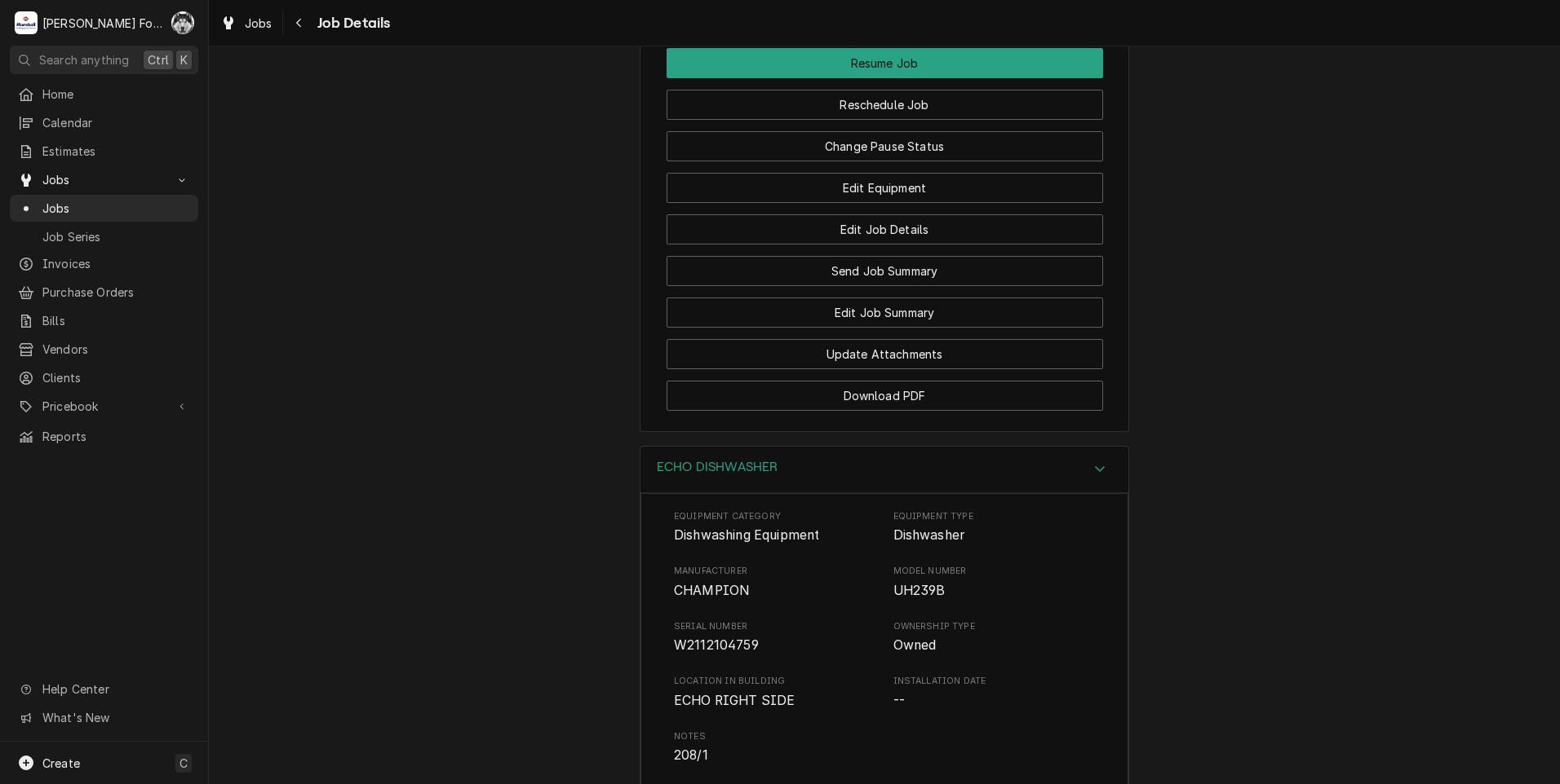
scroll to position [2583, 0]
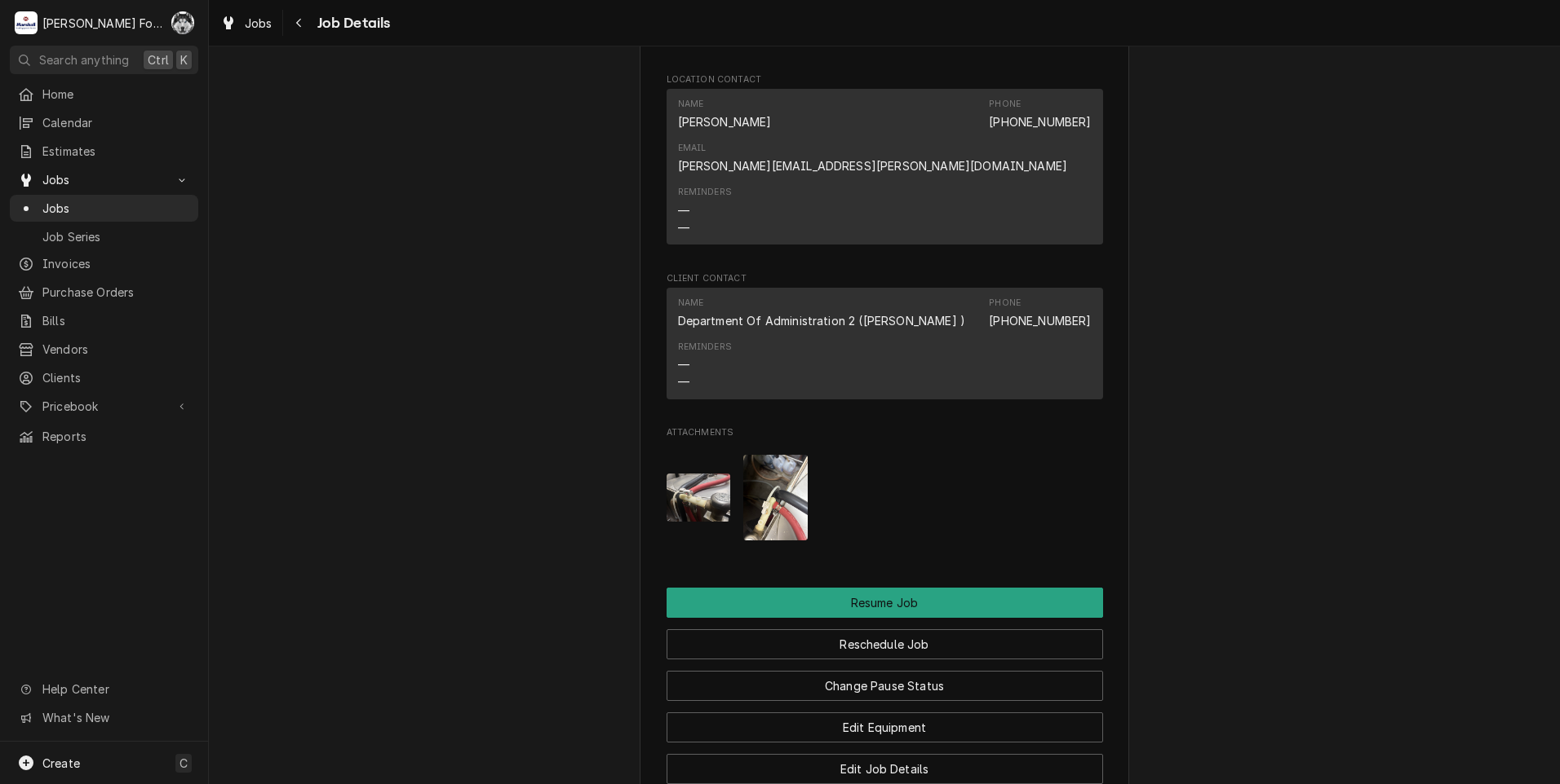
scroll to position [1902, 0]
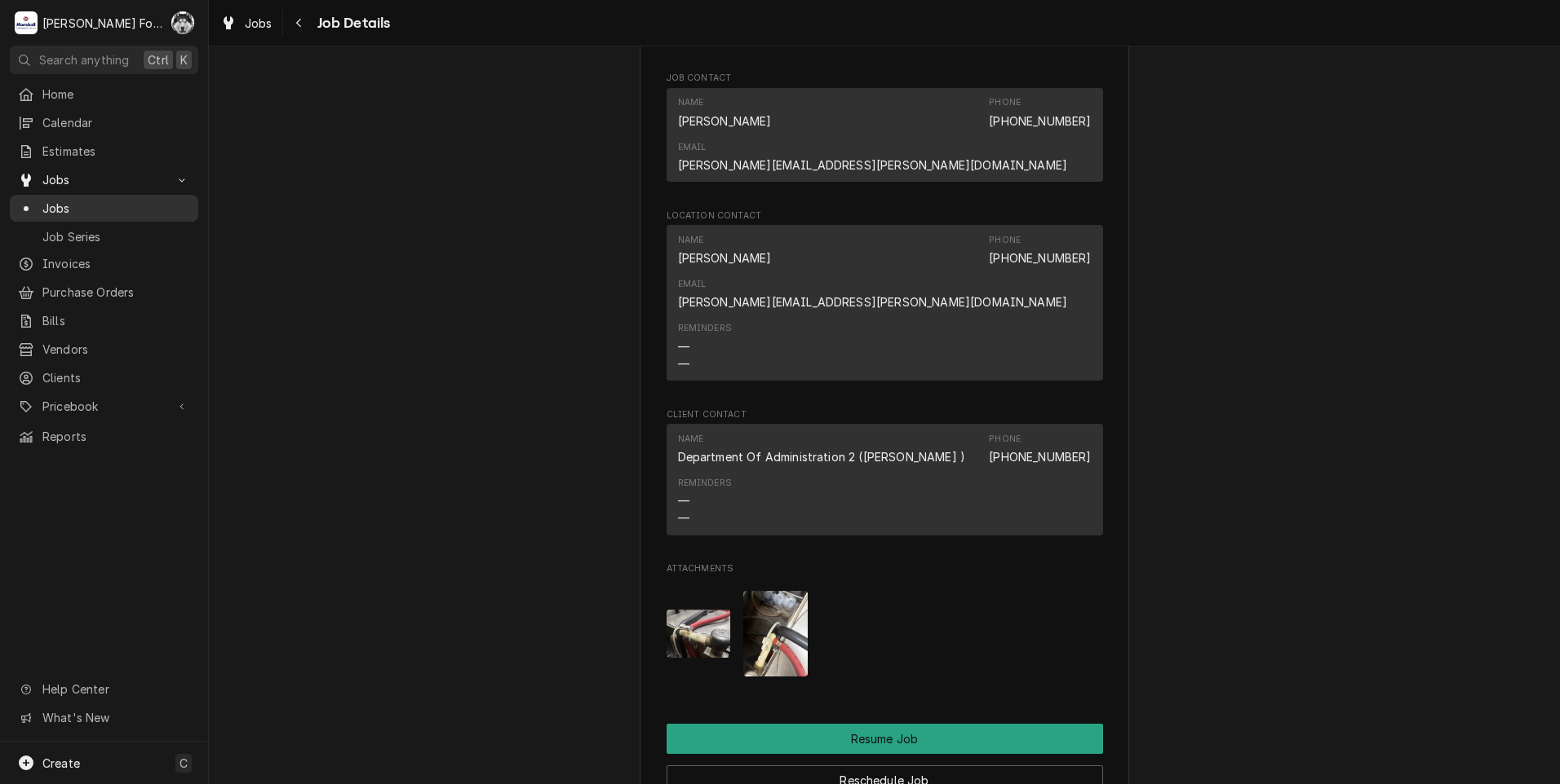
click at [56, 194] on link "Jobs" at bounding box center [103, 208] width 188 height 27
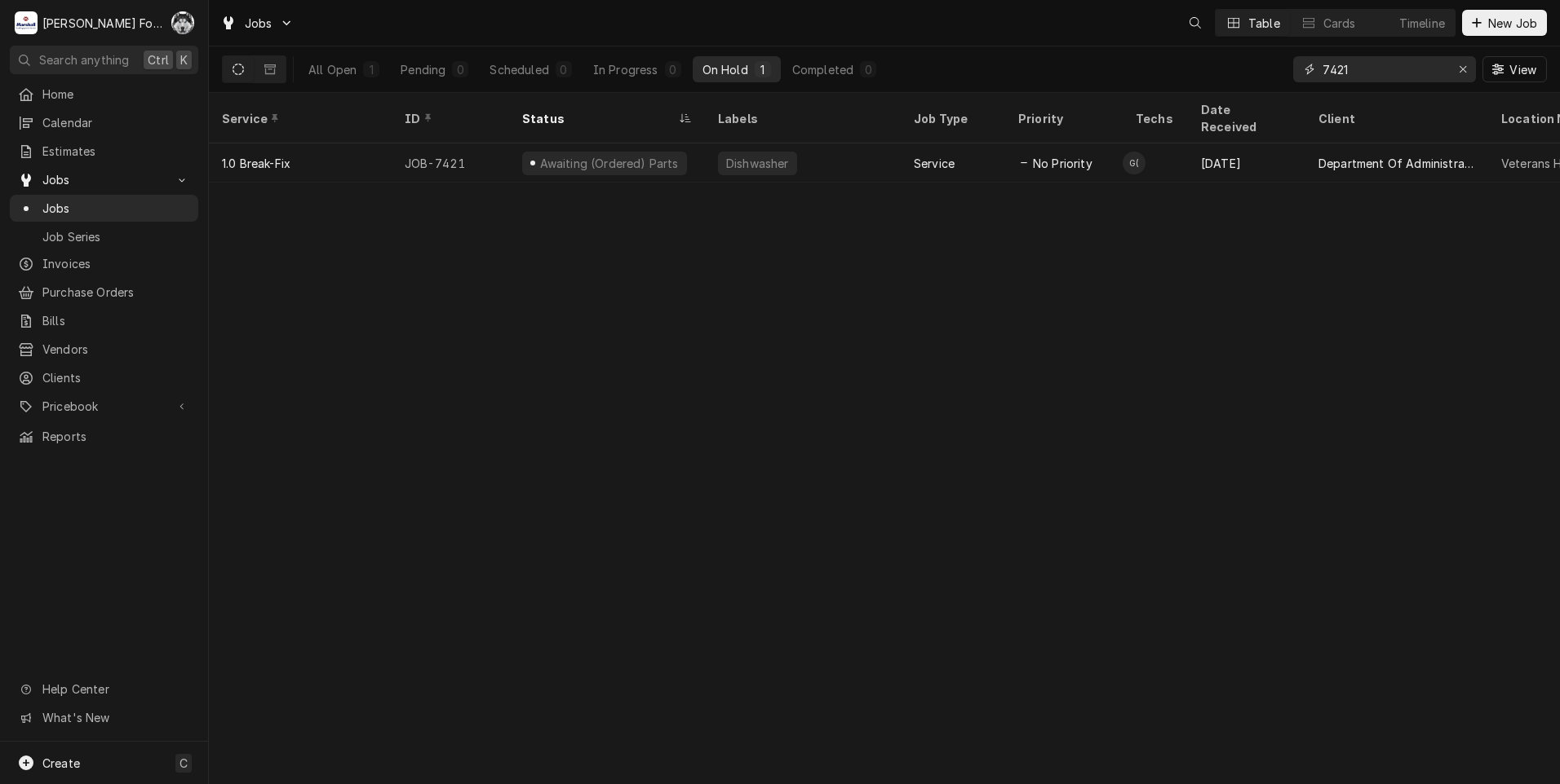
drag, startPoint x: 1396, startPoint y: 77, endPoint x: 1258, endPoint y: 88, distance: 138.4
click at [1258, 88] on div "All Open 1 Pending 0 Scheduled 0 In Progress 0 On Hold 1 Completed 0 7421 View" at bounding box center [884, 70] width 1325 height 46
type input "7153"
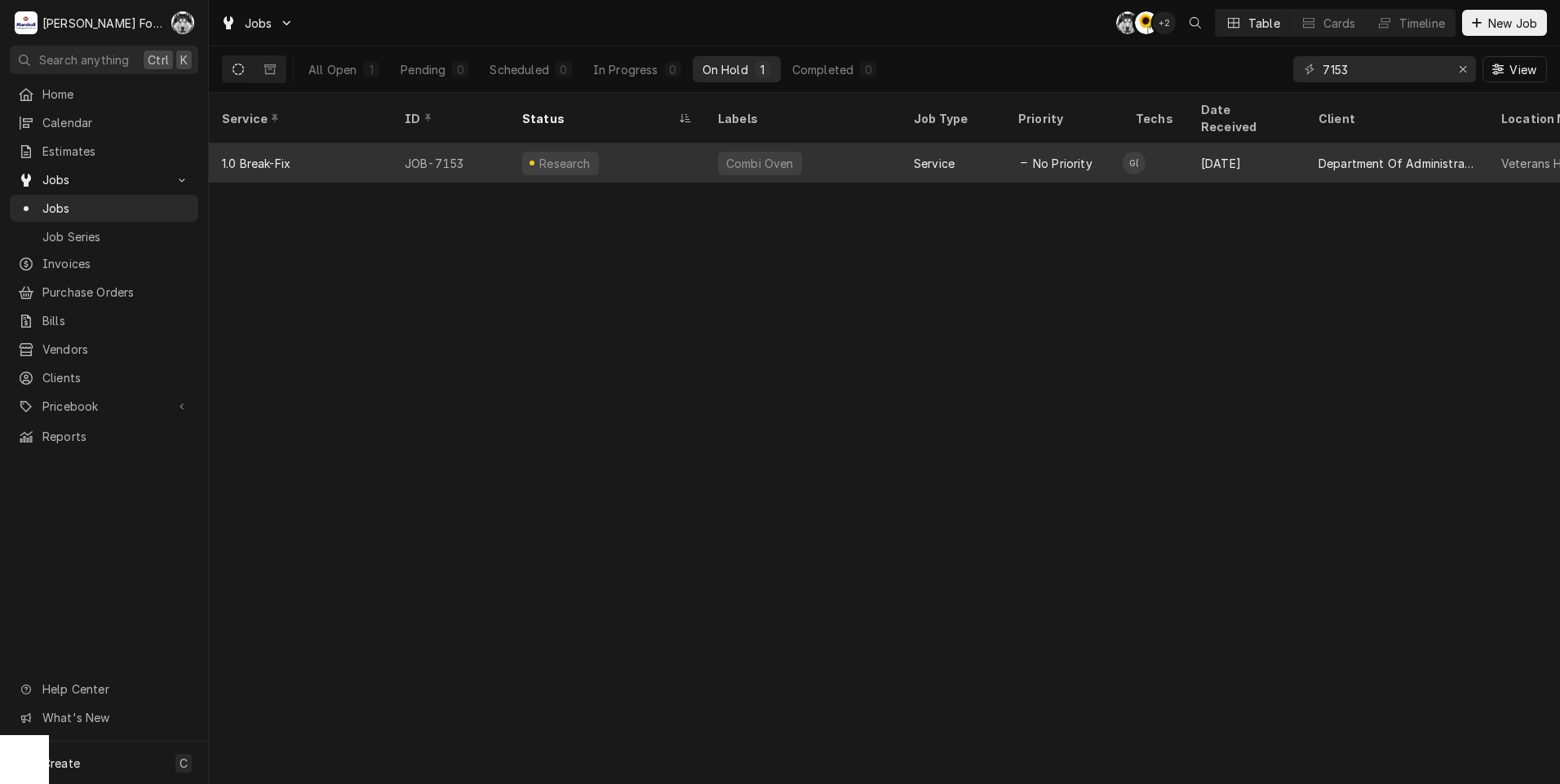
click at [567, 155] on div "Research" at bounding box center [565, 163] width 56 height 17
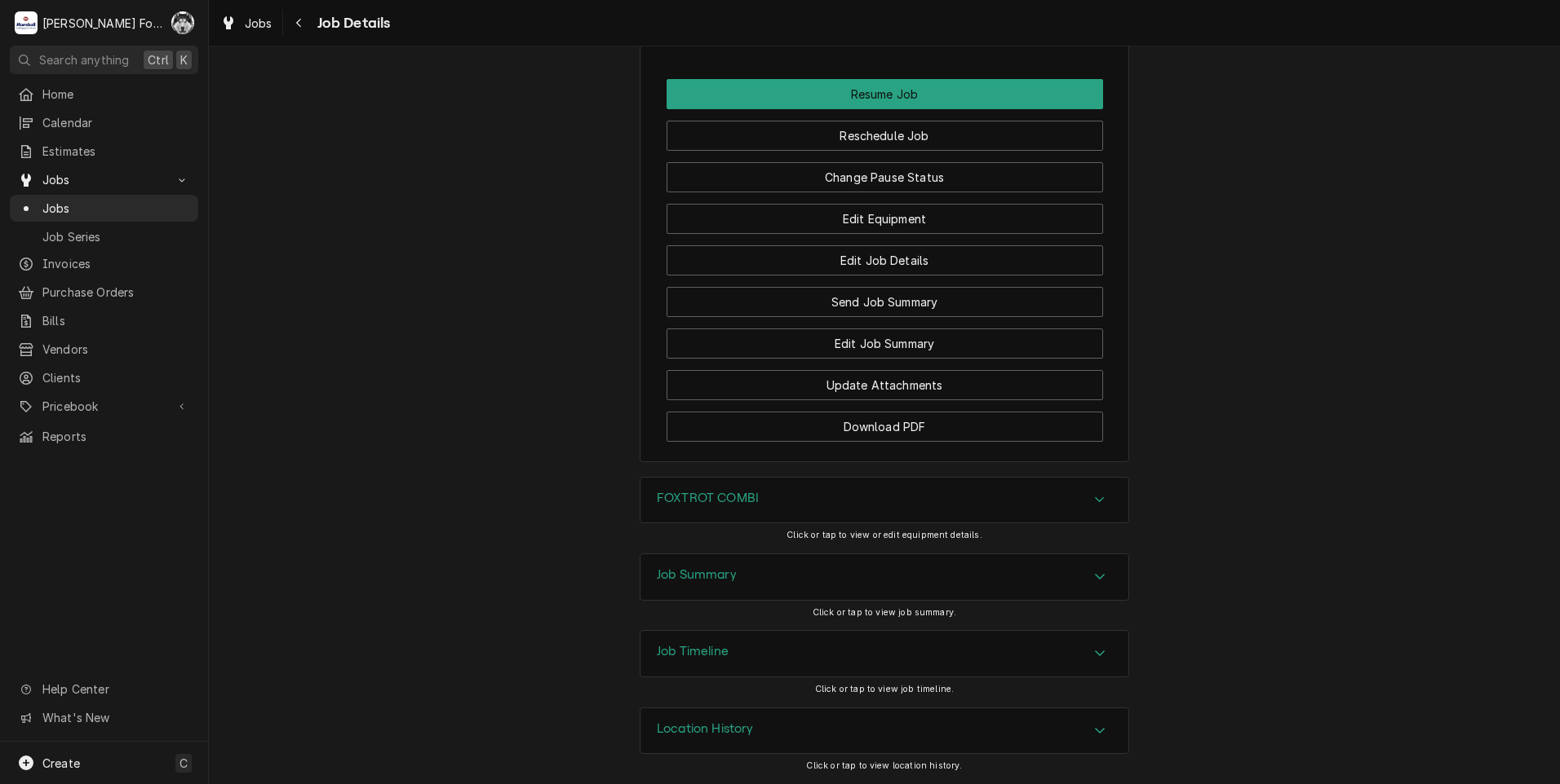
scroll to position [2405, 0]
click at [807, 506] on div "FOXTROT COMBI" at bounding box center [884, 501] width 488 height 46
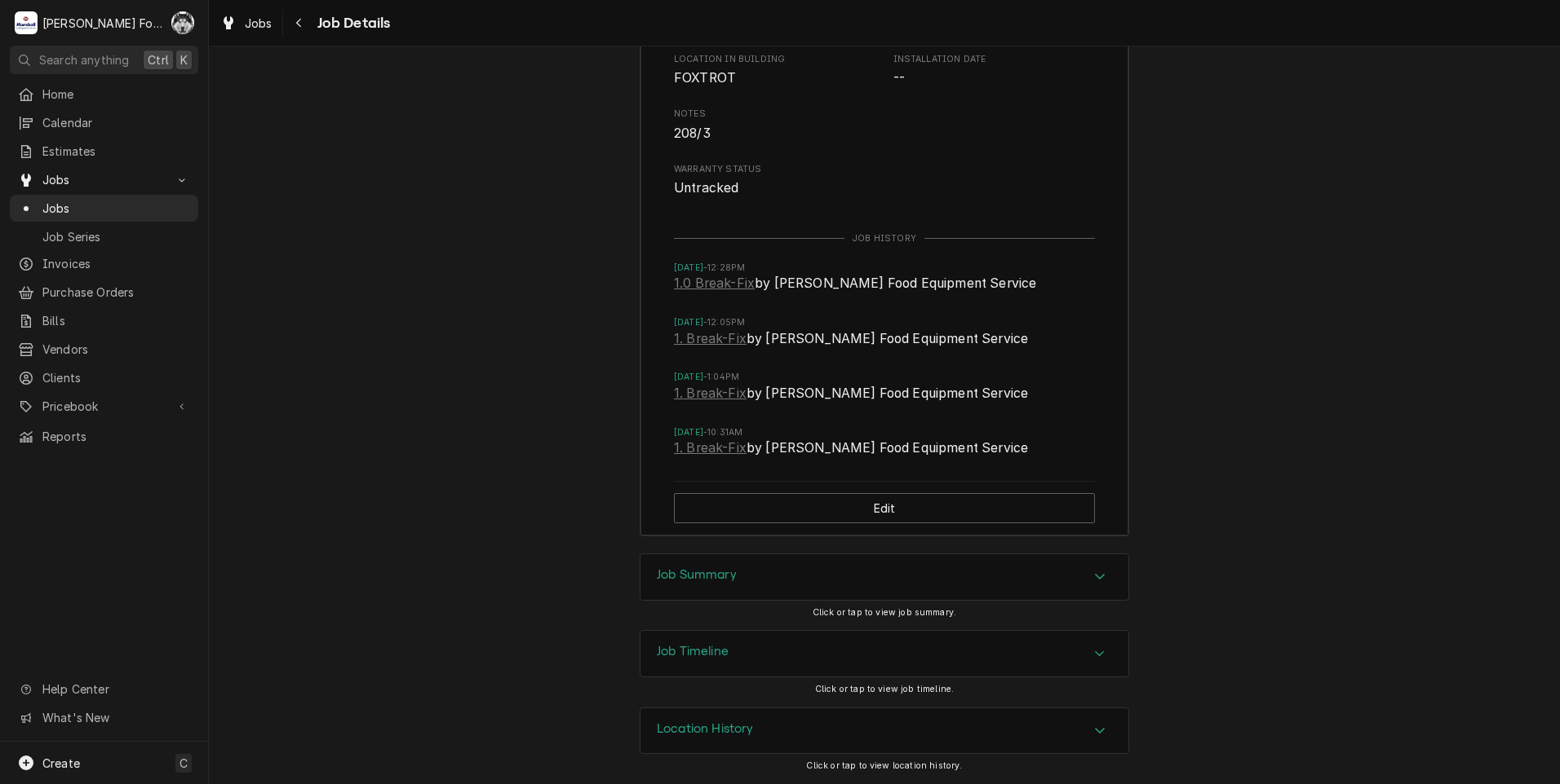
scroll to position [3057, 0]
click at [753, 584] on div "Job Summary" at bounding box center [884, 577] width 488 height 46
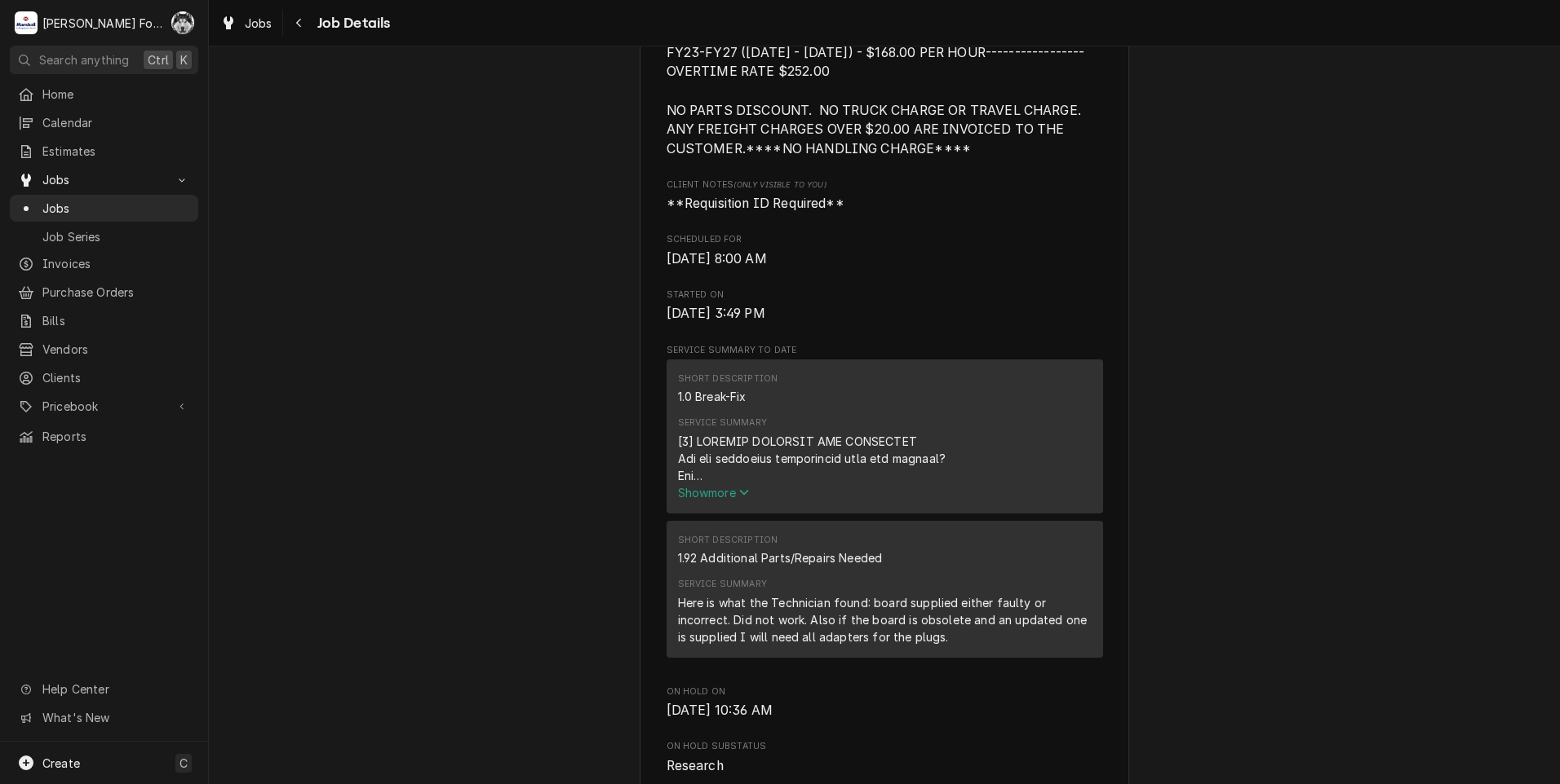
scroll to position [816, 0]
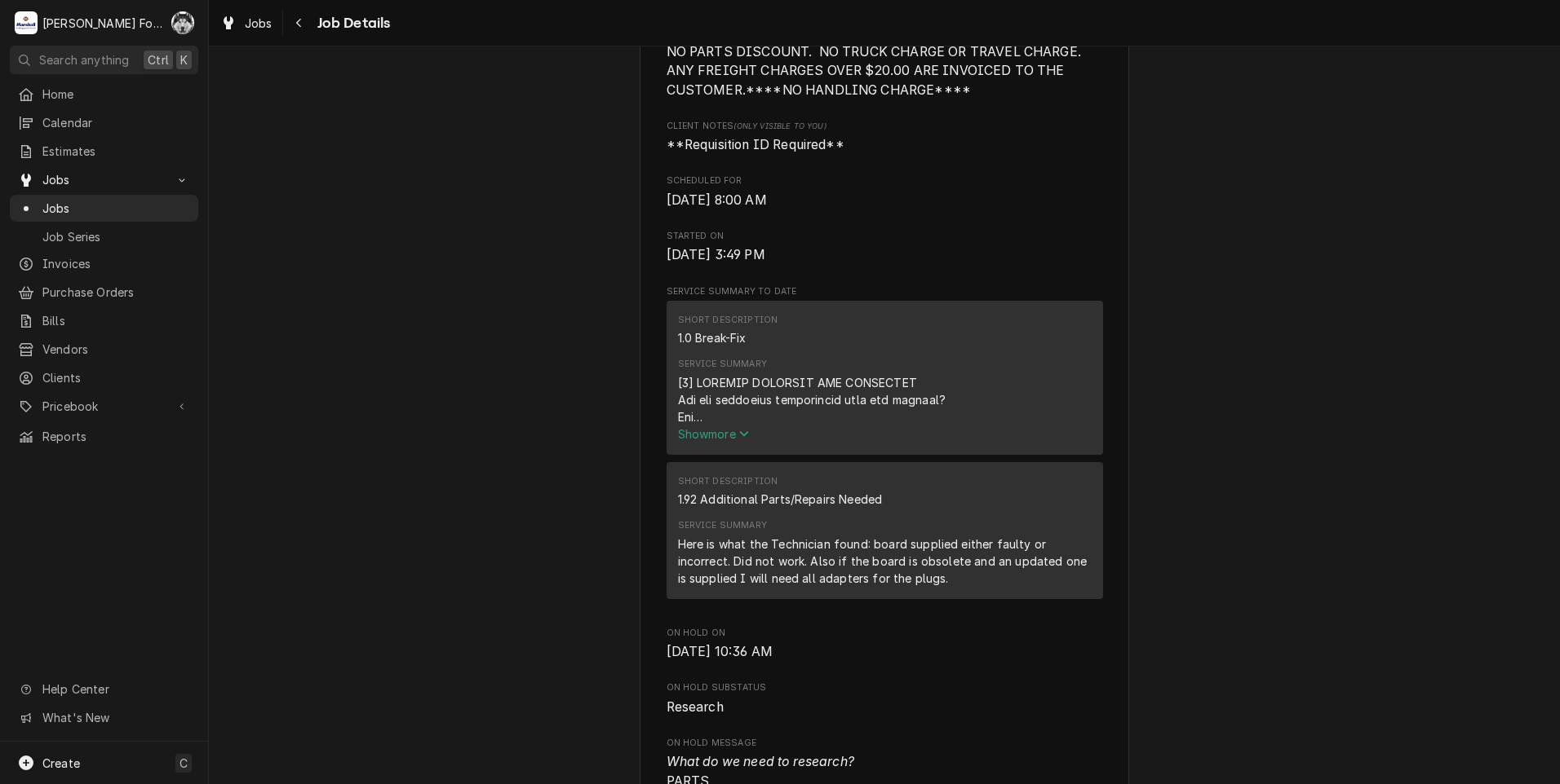
click at [693, 441] on span "Show more" at bounding box center [714, 434] width 72 height 14
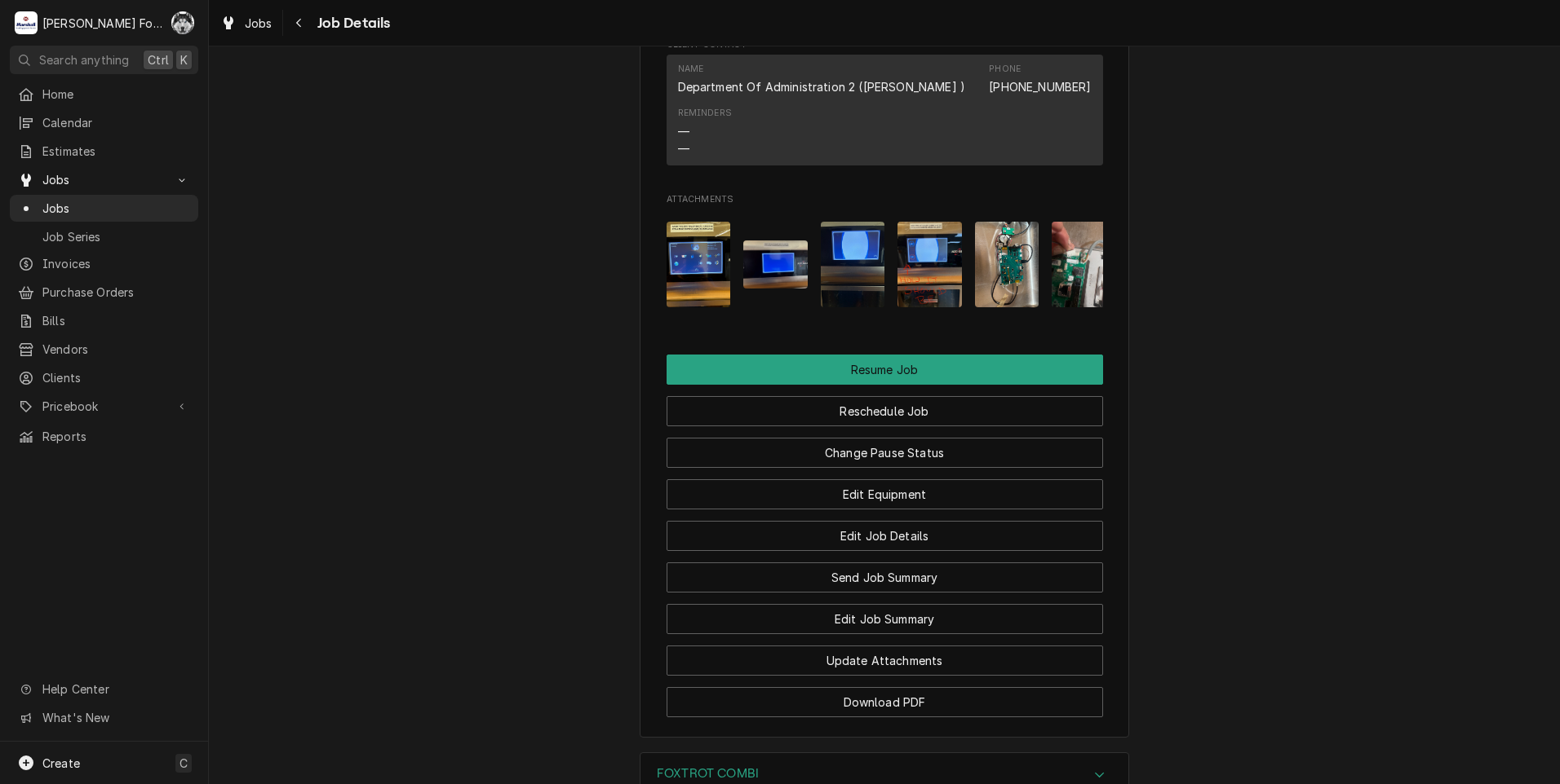
scroll to position [2447, 0]
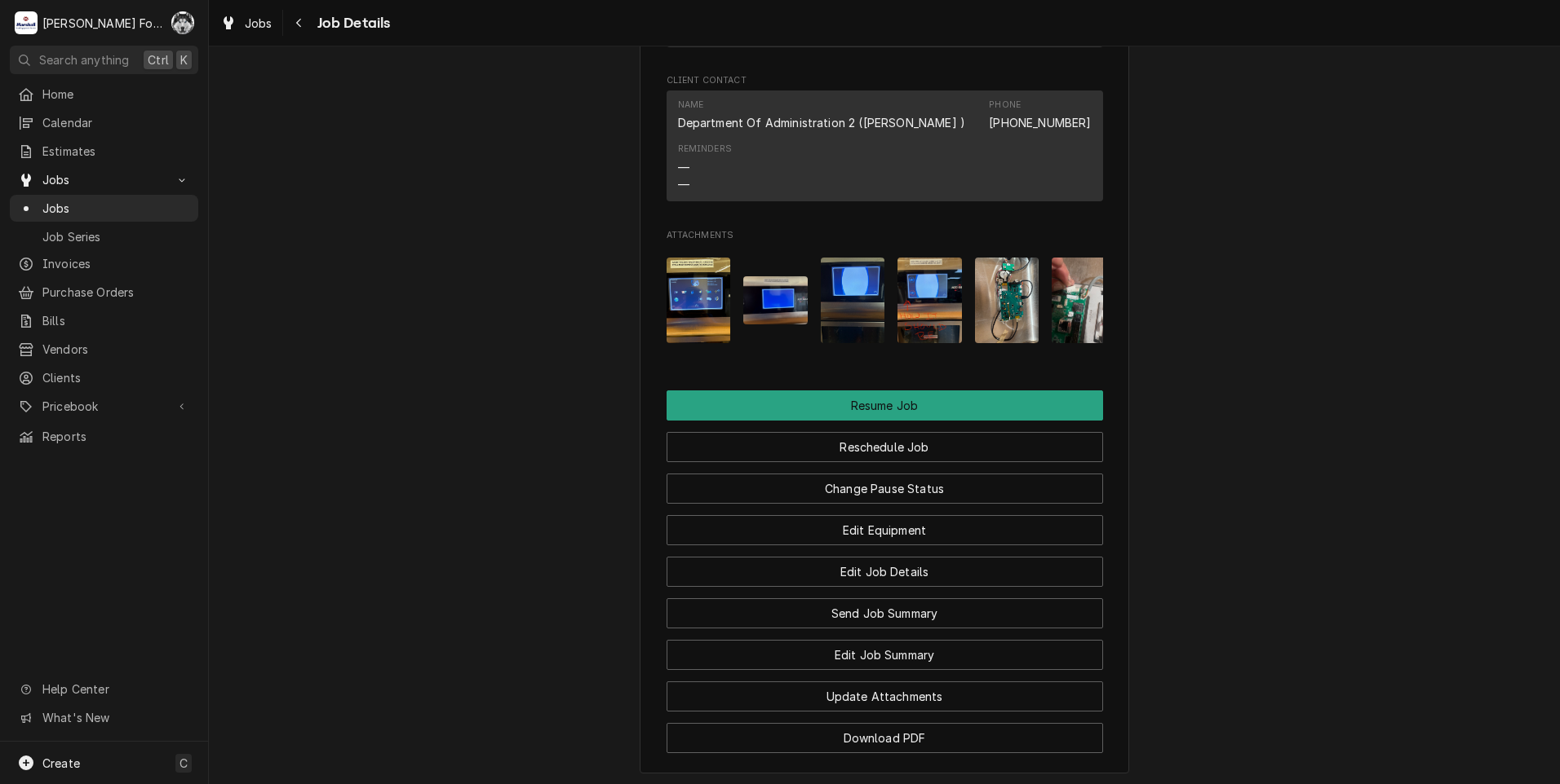
click at [1020, 295] on img "Attachments" at bounding box center [1006, 301] width 65 height 86
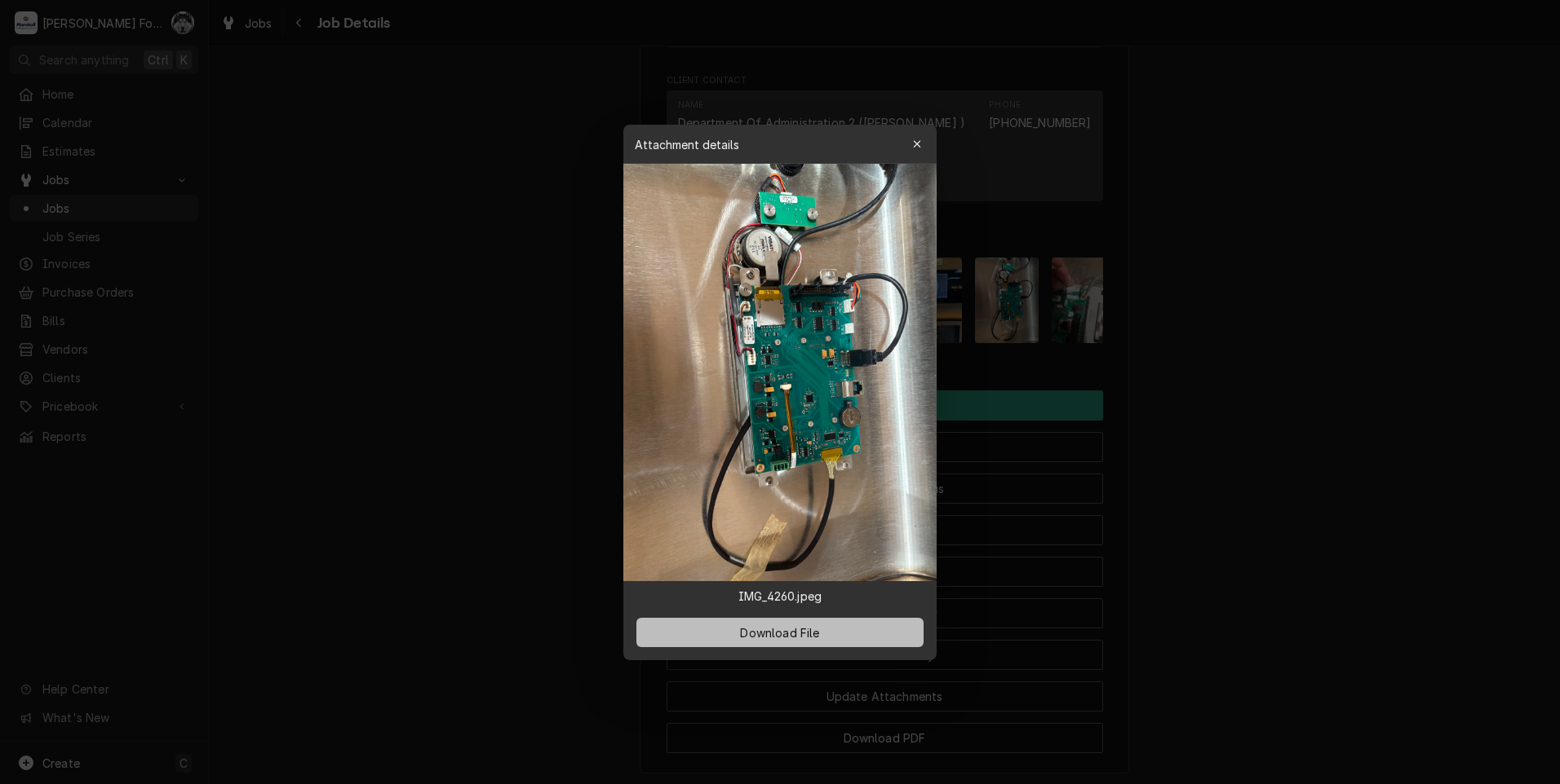
click at [772, 636] on span "Download File" at bounding box center [779, 632] width 86 height 17
drag, startPoint x: 369, startPoint y: 475, endPoint x: 515, endPoint y: 423, distance: 155.0
click at [369, 474] on div at bounding box center [780, 392] width 1560 height 784
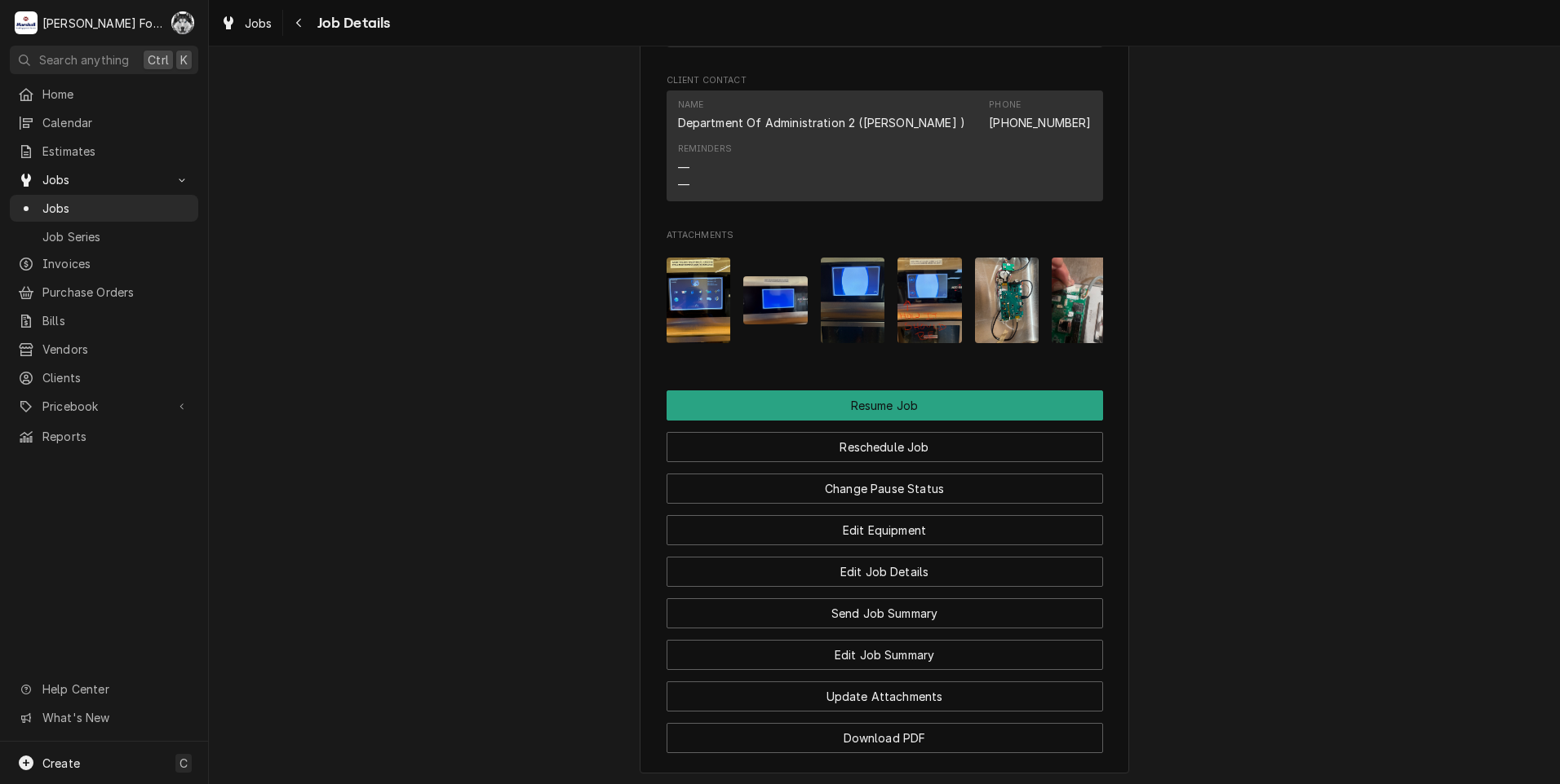
click at [1086, 300] on img "Attachments" at bounding box center [1083, 301] width 65 height 86
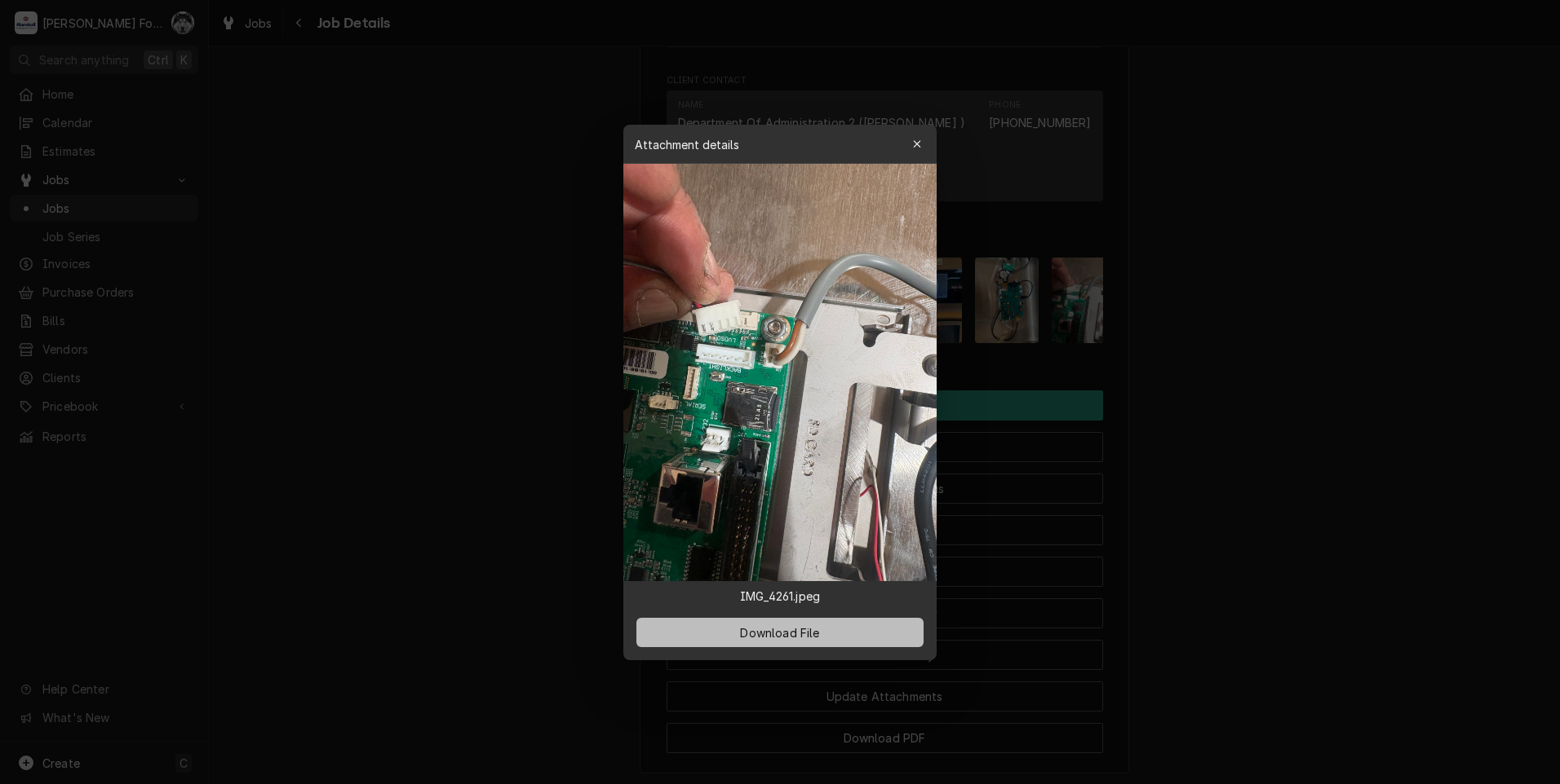
click at [753, 640] on span "Download File" at bounding box center [779, 632] width 86 height 17
click at [480, 76] on div at bounding box center [780, 392] width 1560 height 784
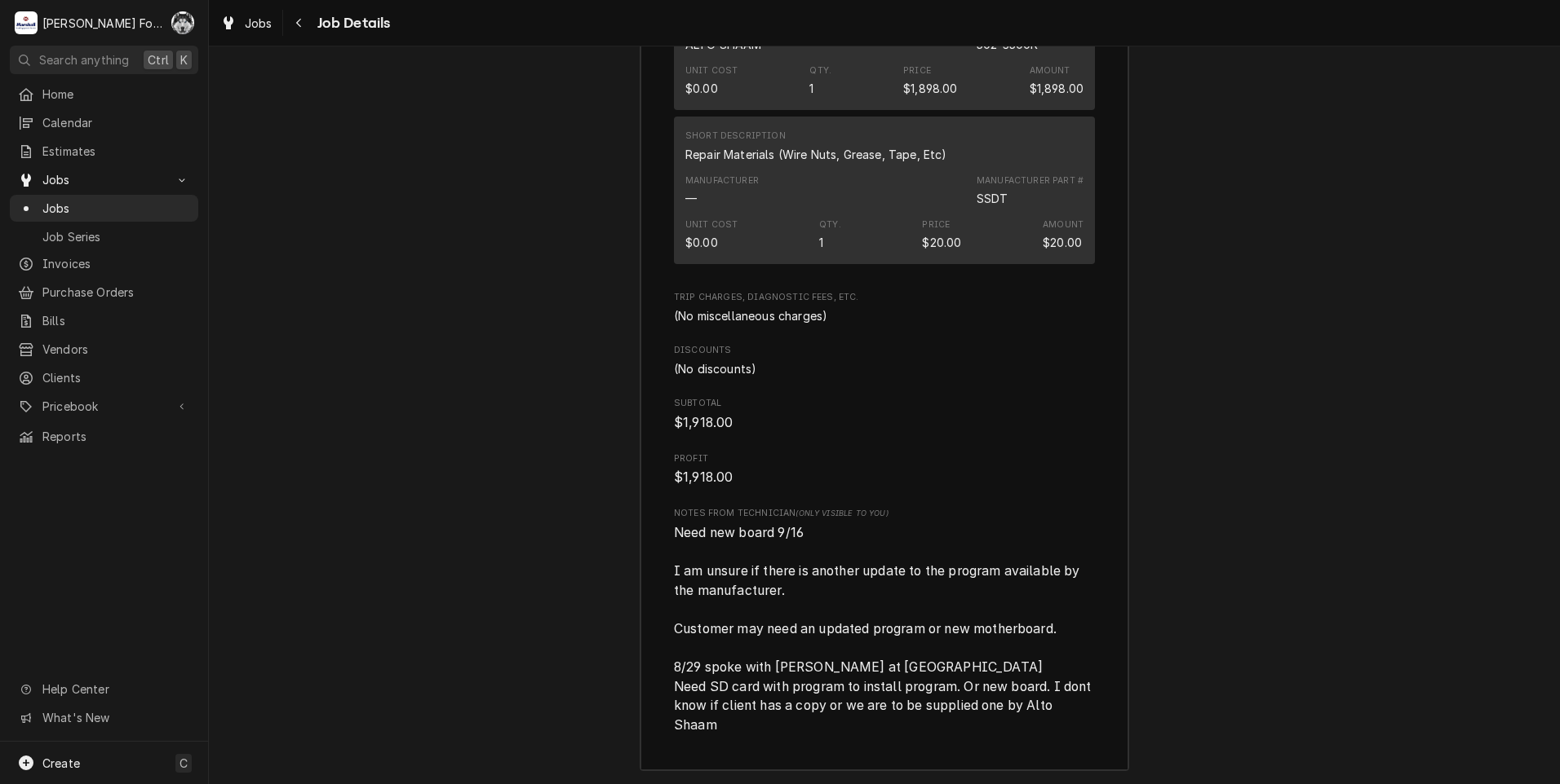
scroll to position [5328, 0]
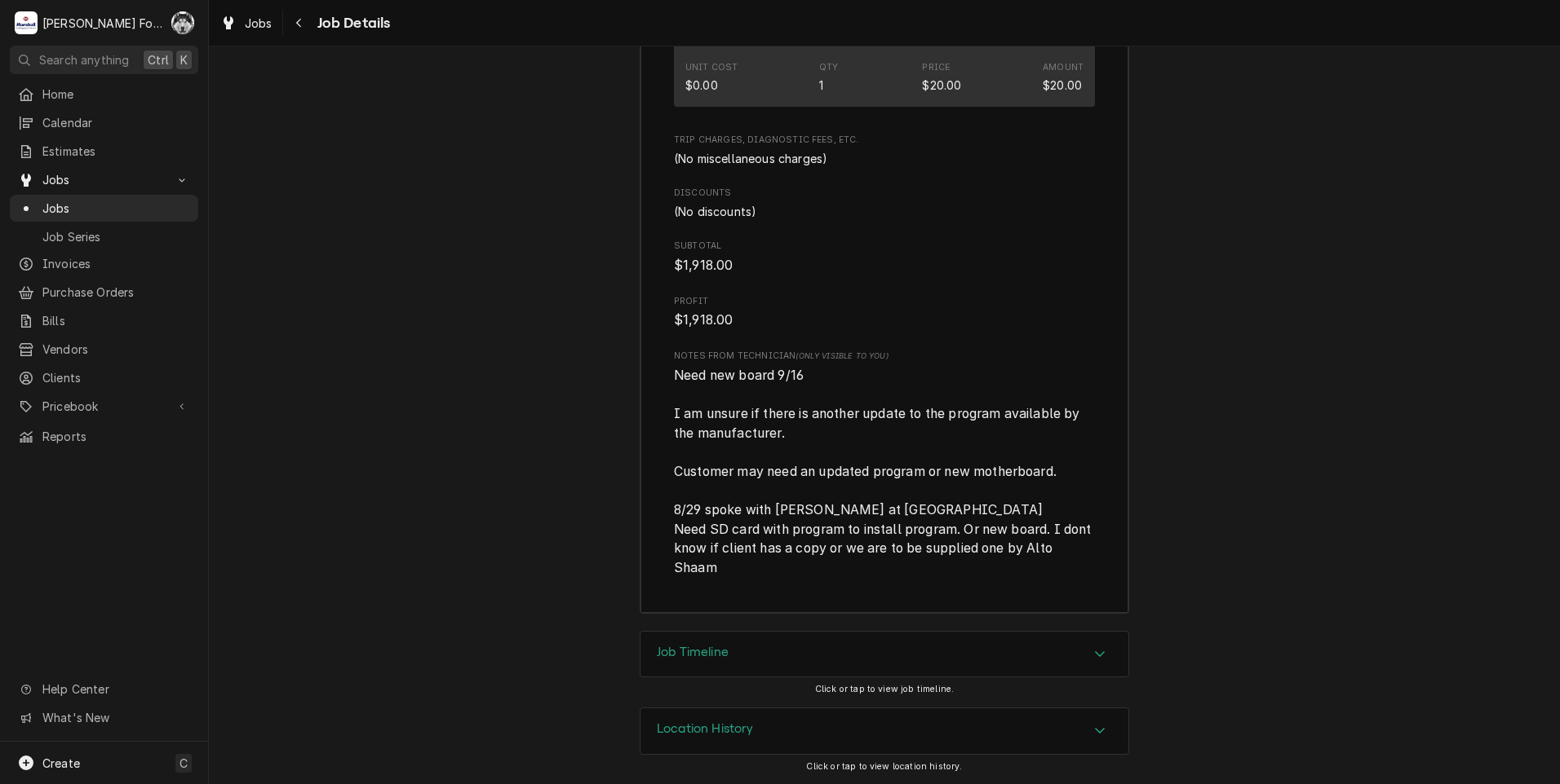
click at [735, 647] on div "Job Timeline" at bounding box center [884, 655] width 488 height 46
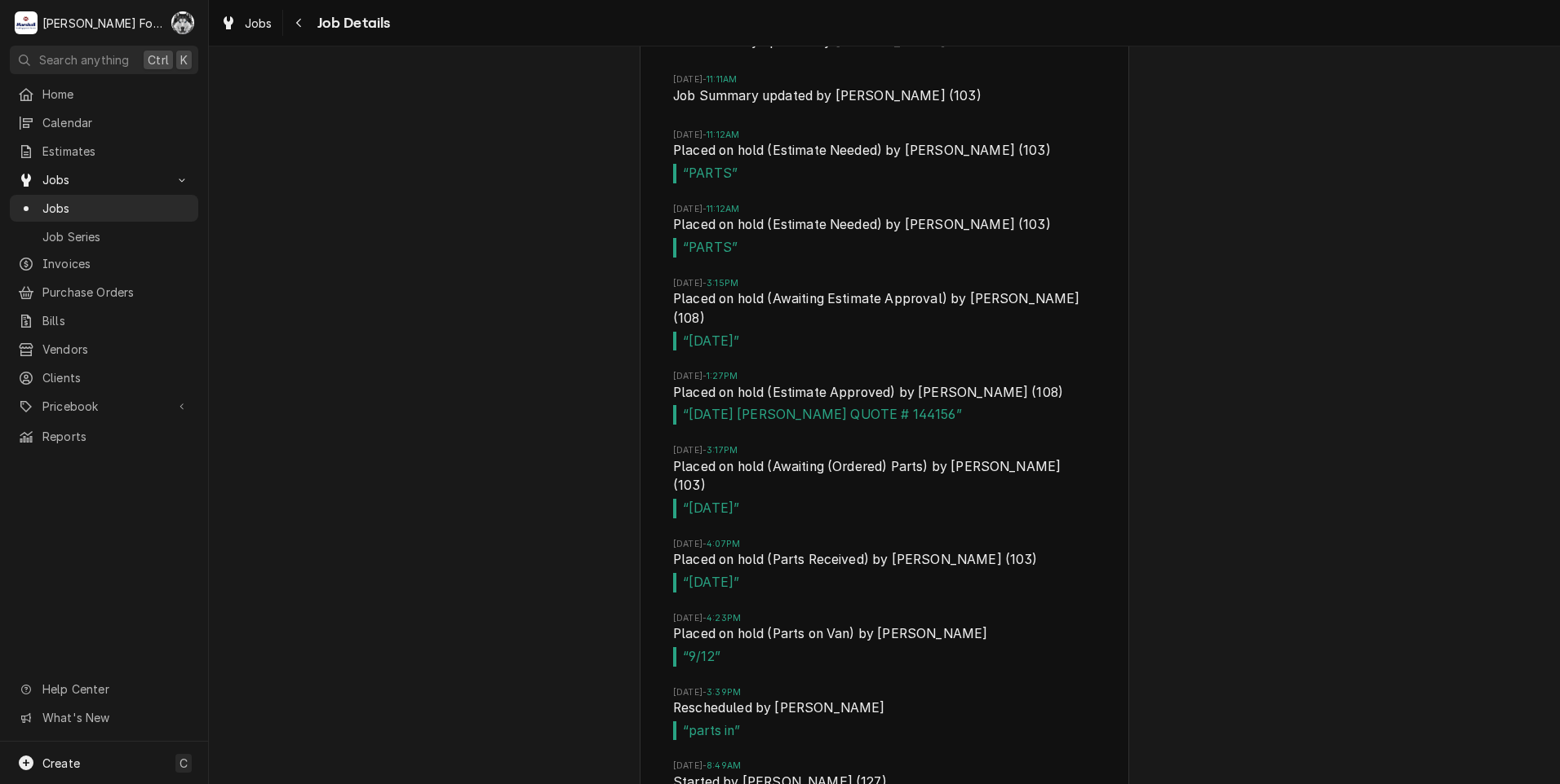
scroll to position [6345, 0]
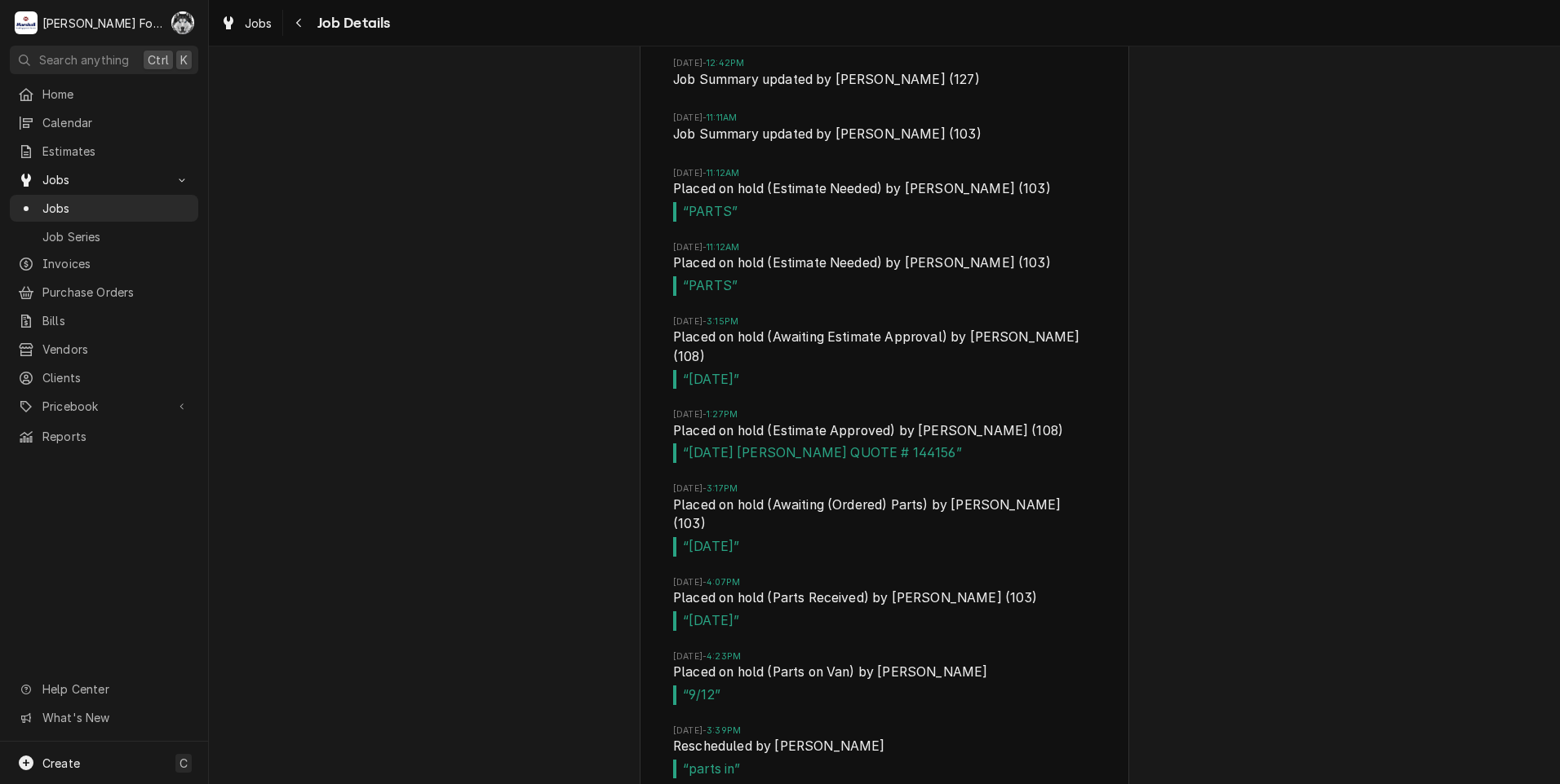
click at [1168, 110] on div "Job Timeline [DATE] 2:48PM Created by [PERSON_NAME] [DATE] 3:49PM Started by [P…" at bounding box center [884, 396] width 1351 height 1579
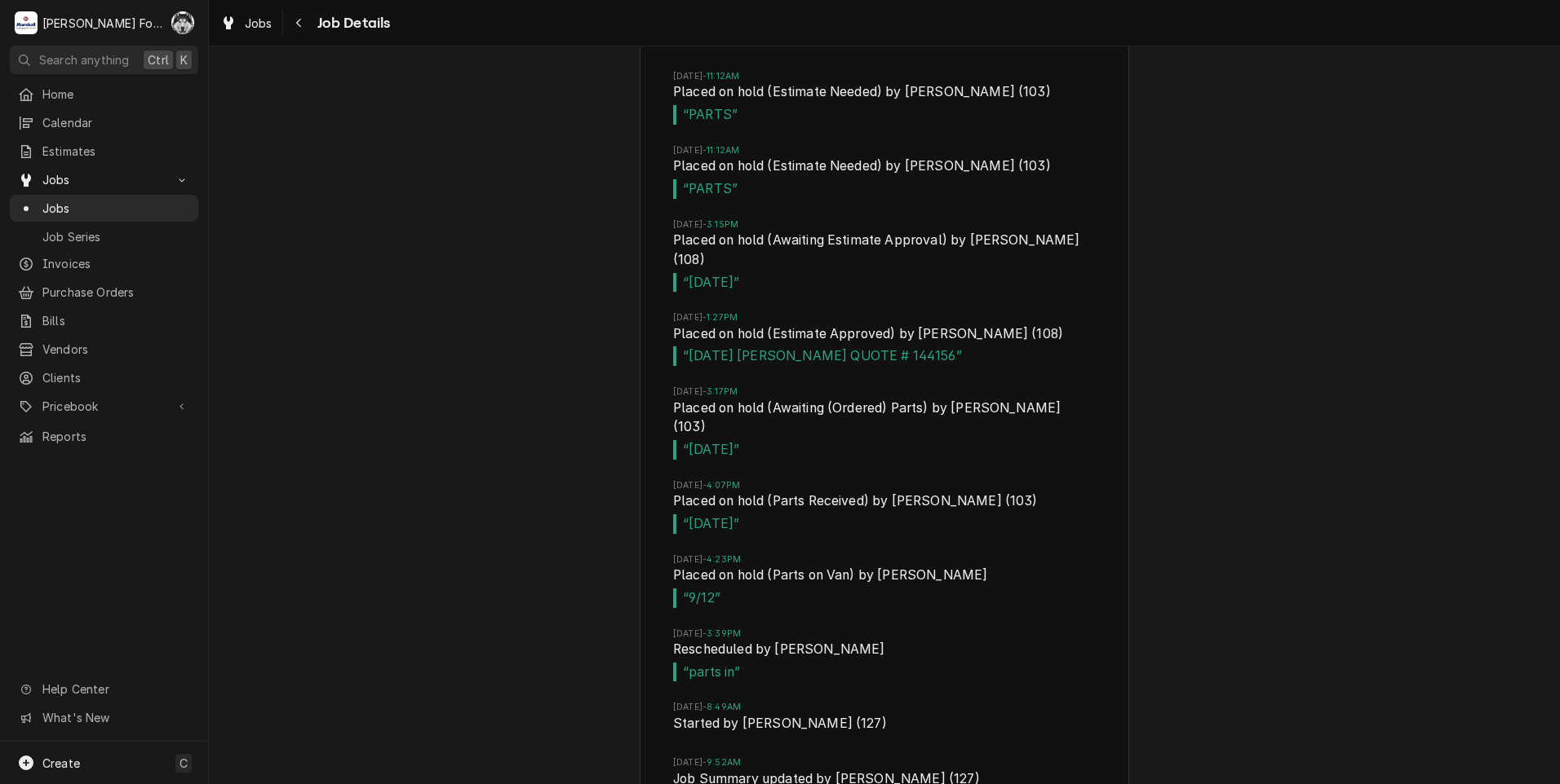
scroll to position [6481, 0]
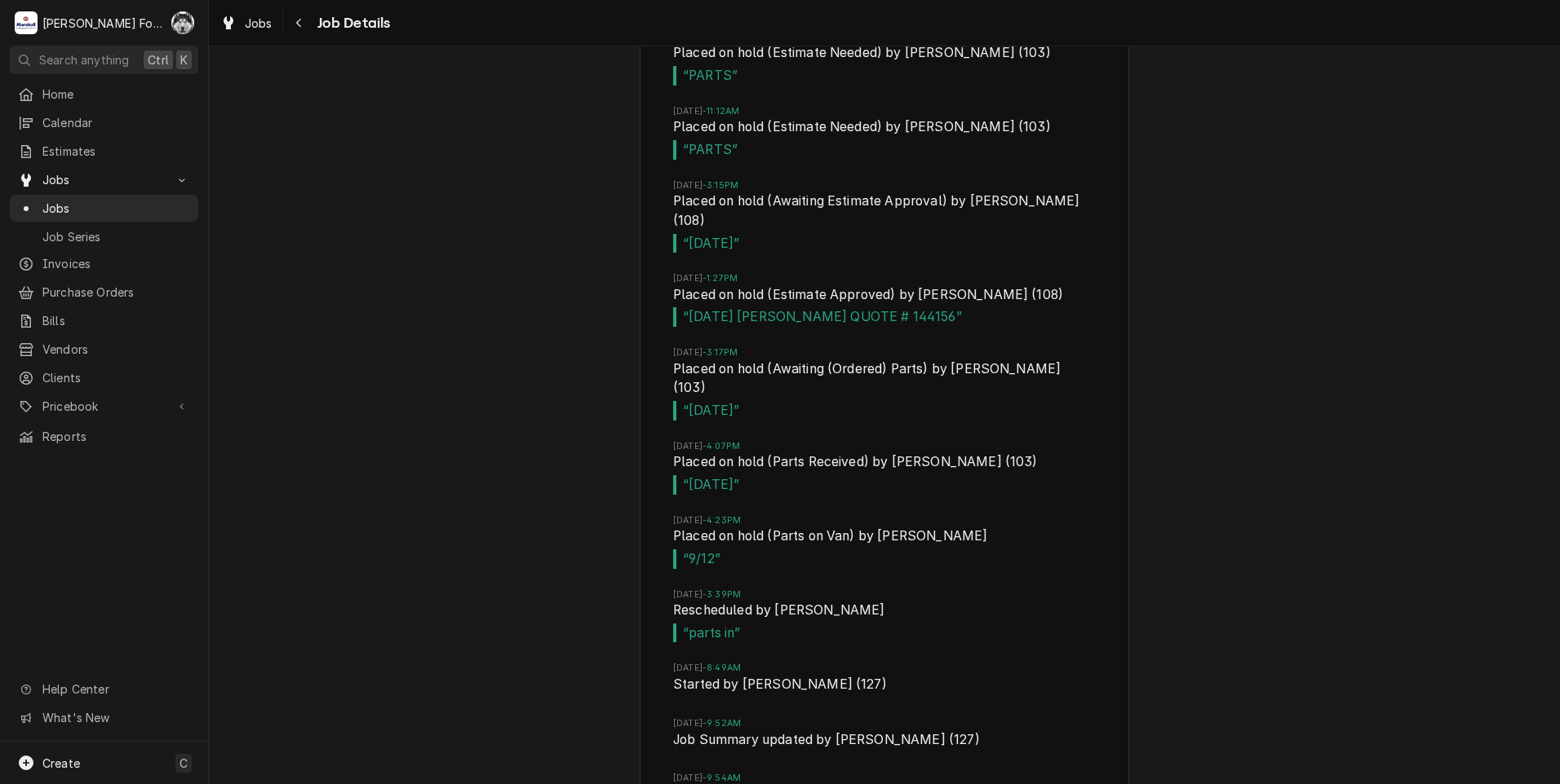
click at [419, 401] on div "Job Timeline [DATE] 2:48PM Created by [PERSON_NAME] [DATE] 3:49PM Started by [P…" at bounding box center [884, 260] width 1351 height 1579
click at [1151, 94] on div "Job Timeline [DATE] 2:48PM Created by [PERSON_NAME] [DATE] 3:49PM Started by [P…" at bounding box center [884, 260] width 1351 height 1579
